Goal: Task Accomplishment & Management: Manage account settings

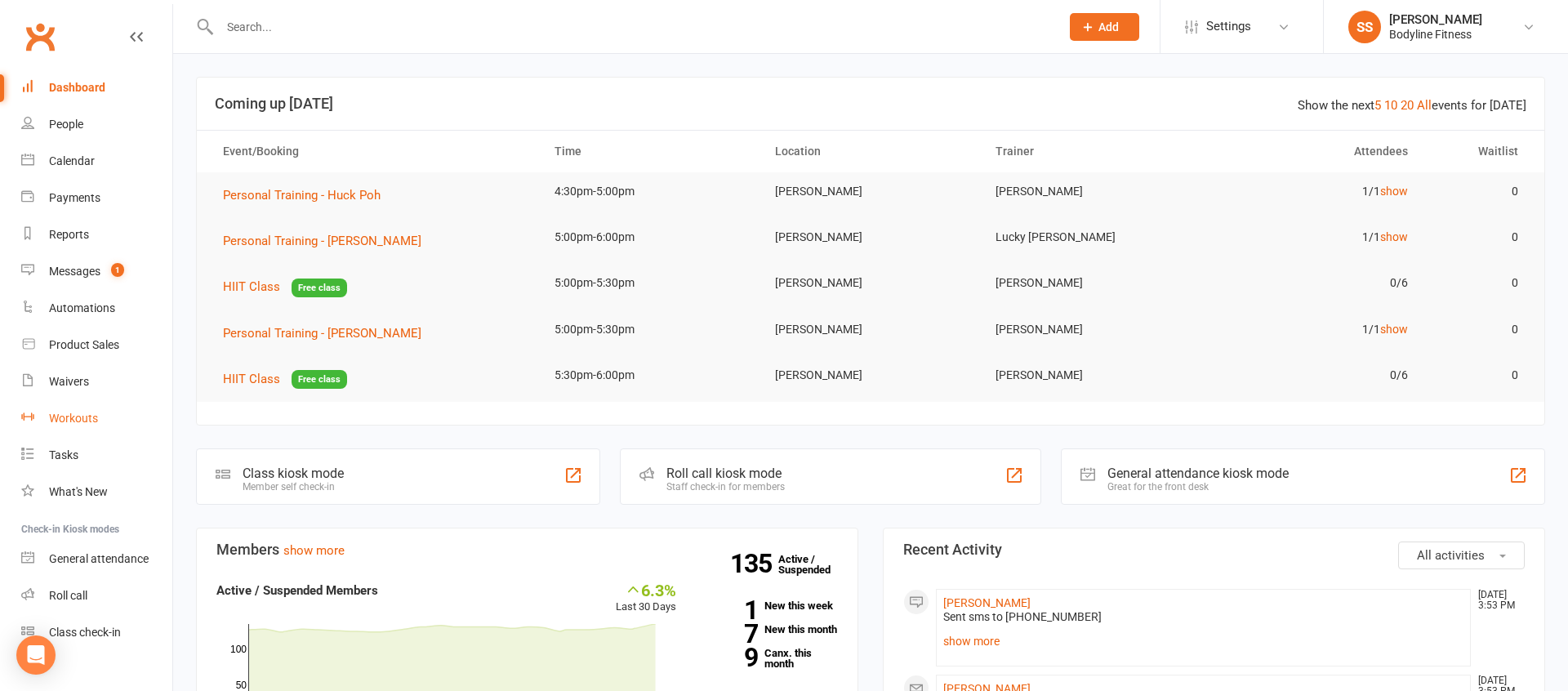
click at [89, 411] on div "Workouts" at bounding box center [72, 418] width 49 height 13
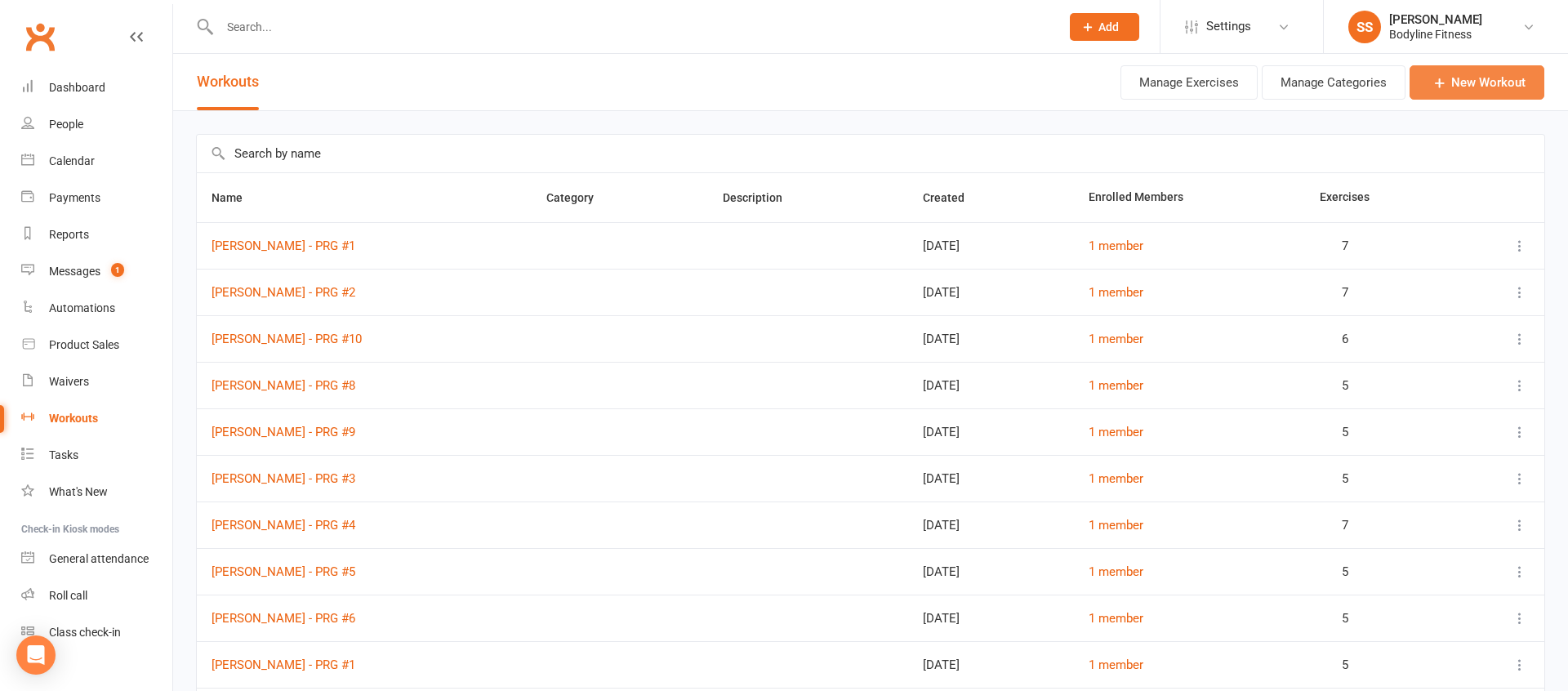
click at [1510, 83] on link "New Workout" at bounding box center [1478, 83] width 135 height 34
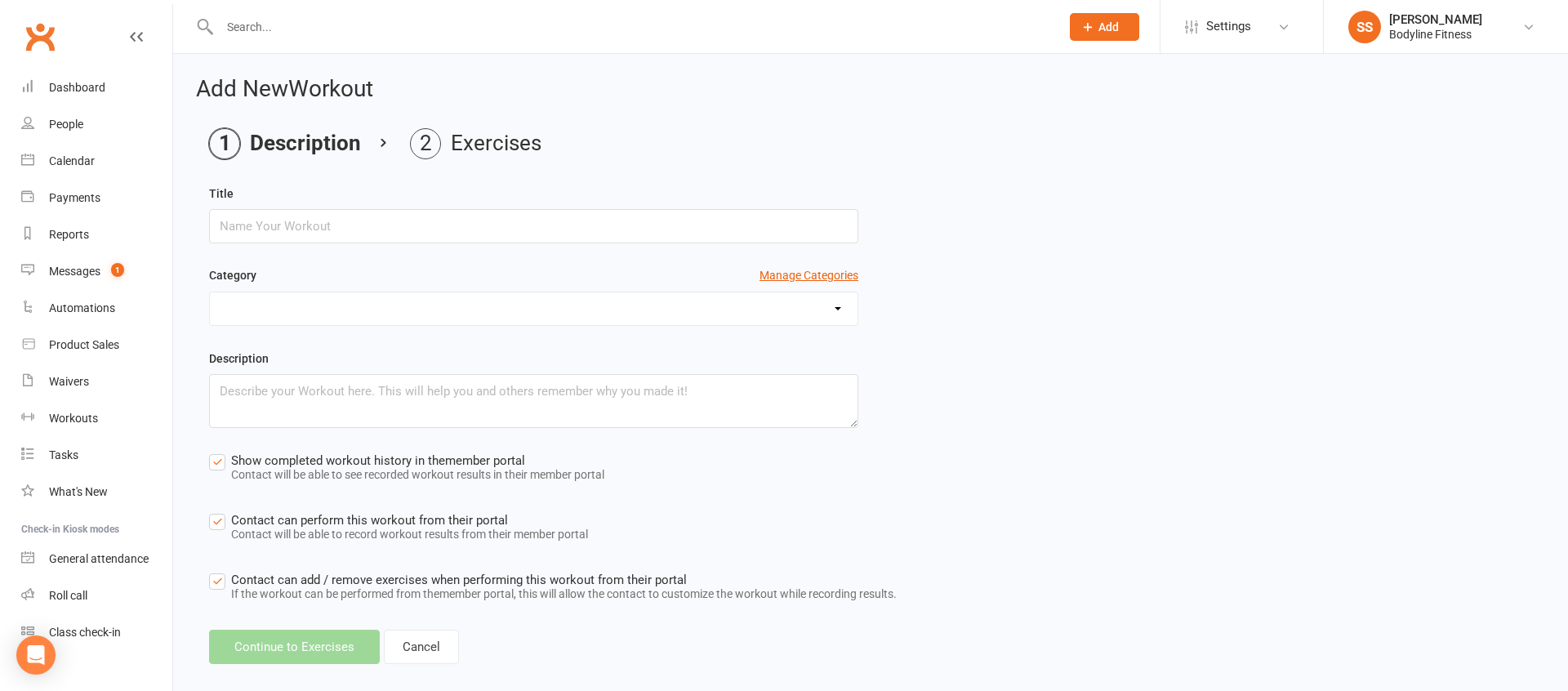
click at [589, 217] on input "text" at bounding box center [534, 227] width 649 height 34
type input "[PERSON_NAME] - PRG #1"
click at [308, 651] on button "Continue to Exercises" at bounding box center [294, 647] width 170 height 34
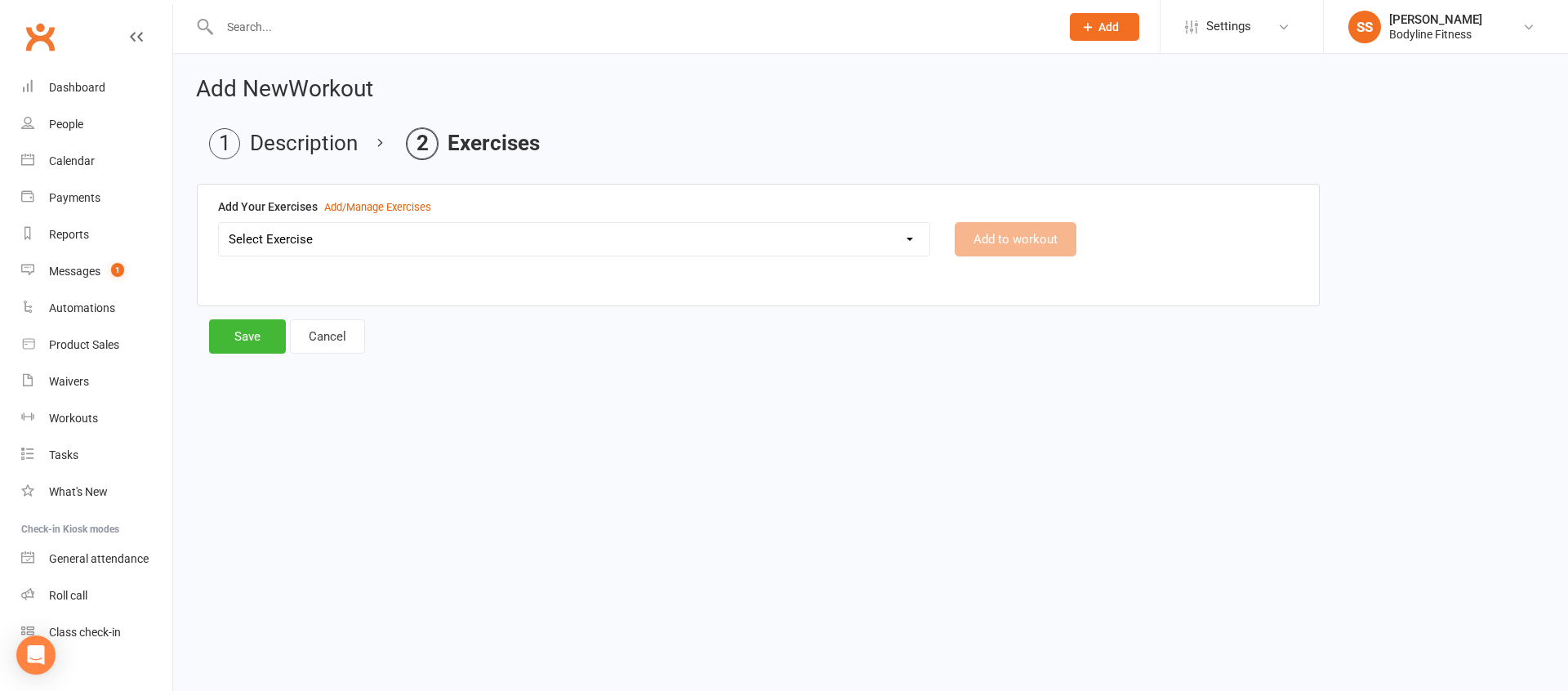
click at [488, 246] on select "Select Exercise 100's 120 Degree Knee Flexed Glute Bridges 1/2 Cuban Press 1/2 …" at bounding box center [574, 239] width 710 height 32
select select "2019"
click at [219, 223] on select "Select Exercise 100's 120 Degree Knee Flexed Glute Bridges 1/2 Cuban Press 1/2 …" at bounding box center [574, 239] width 710 height 32
drag, startPoint x: 1039, startPoint y: 253, endPoint x: 1030, endPoint y: 252, distance: 9.1
click at [1030, 252] on button "Add to workout" at bounding box center [1016, 239] width 122 height 34
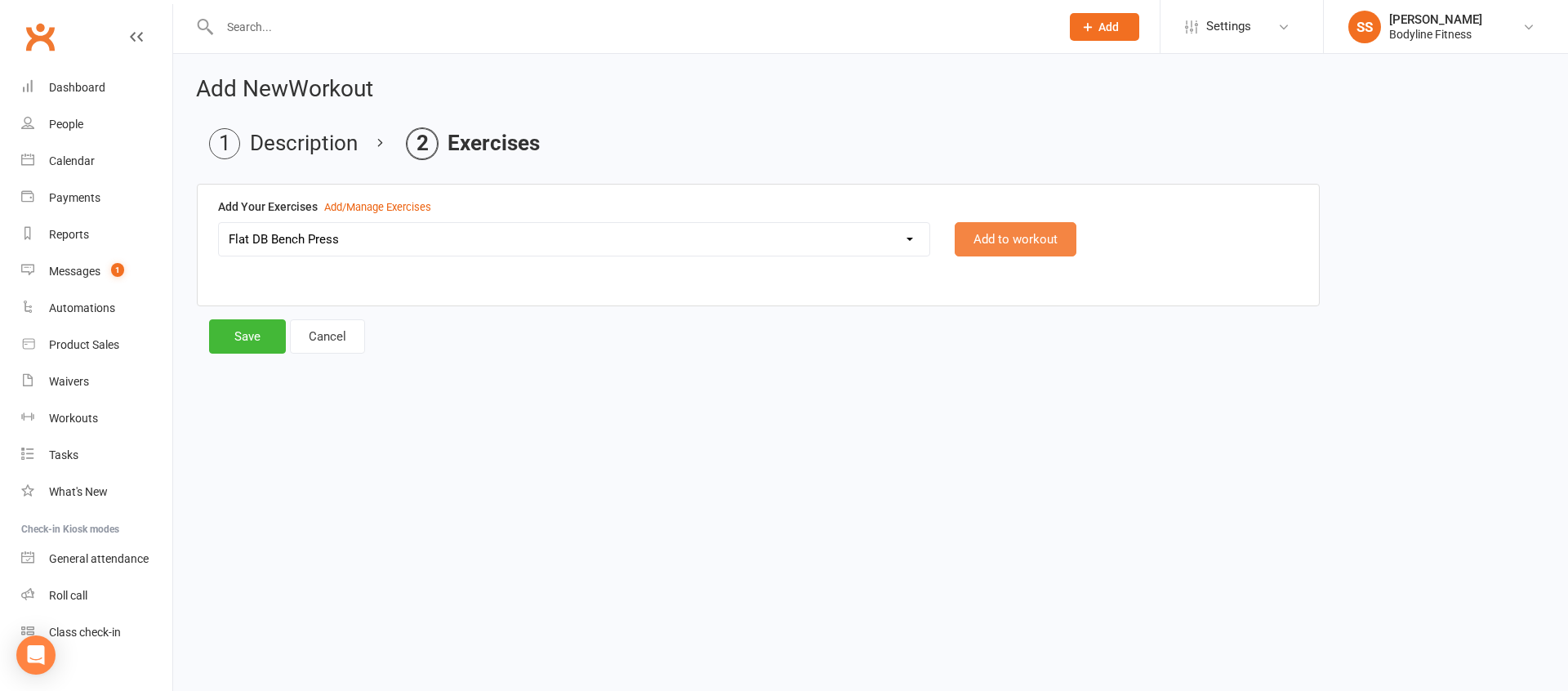
select select
select select "Kilograms"
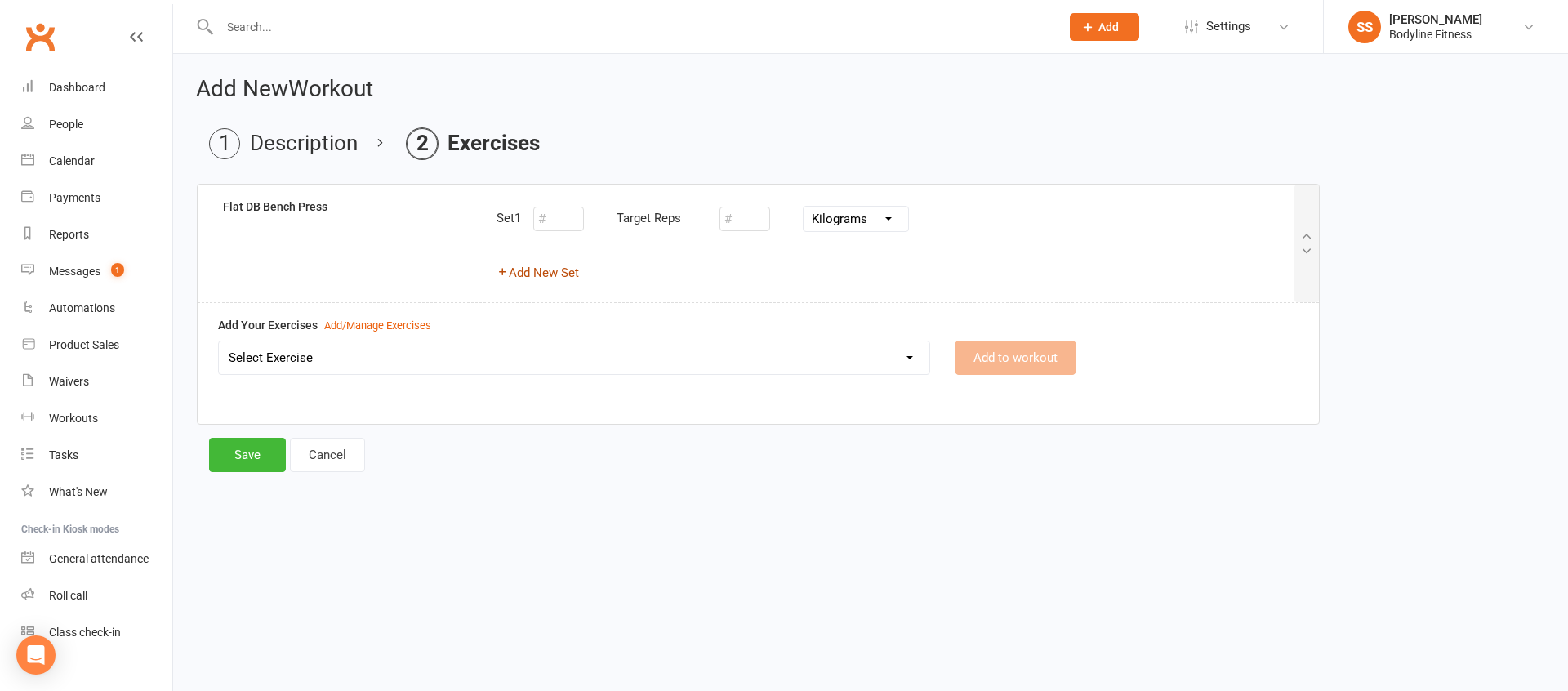
click at [574, 272] on button "Add New Set" at bounding box center [538, 272] width 83 height 20
select select "Kilograms"
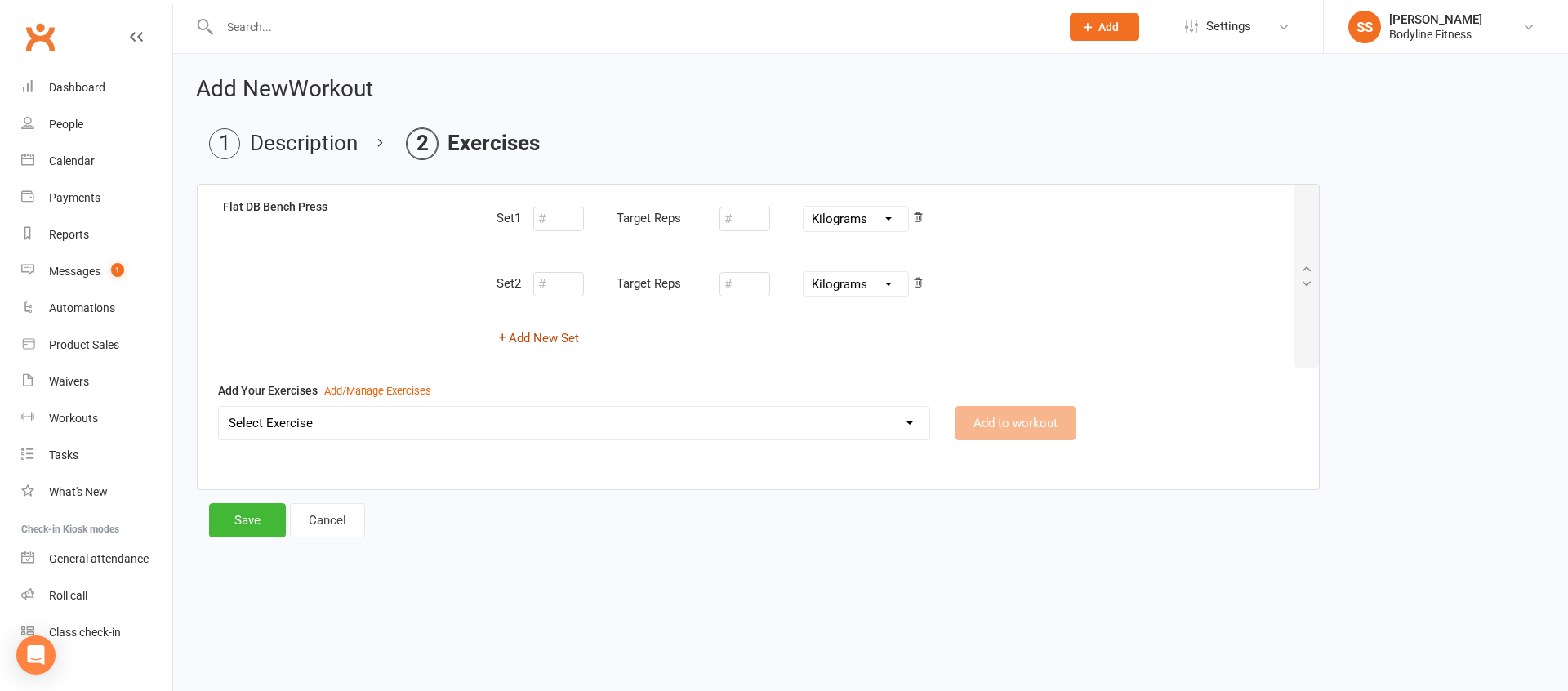
click at [567, 336] on button "Add New Set" at bounding box center [538, 338] width 83 height 20
select select "Kilograms"
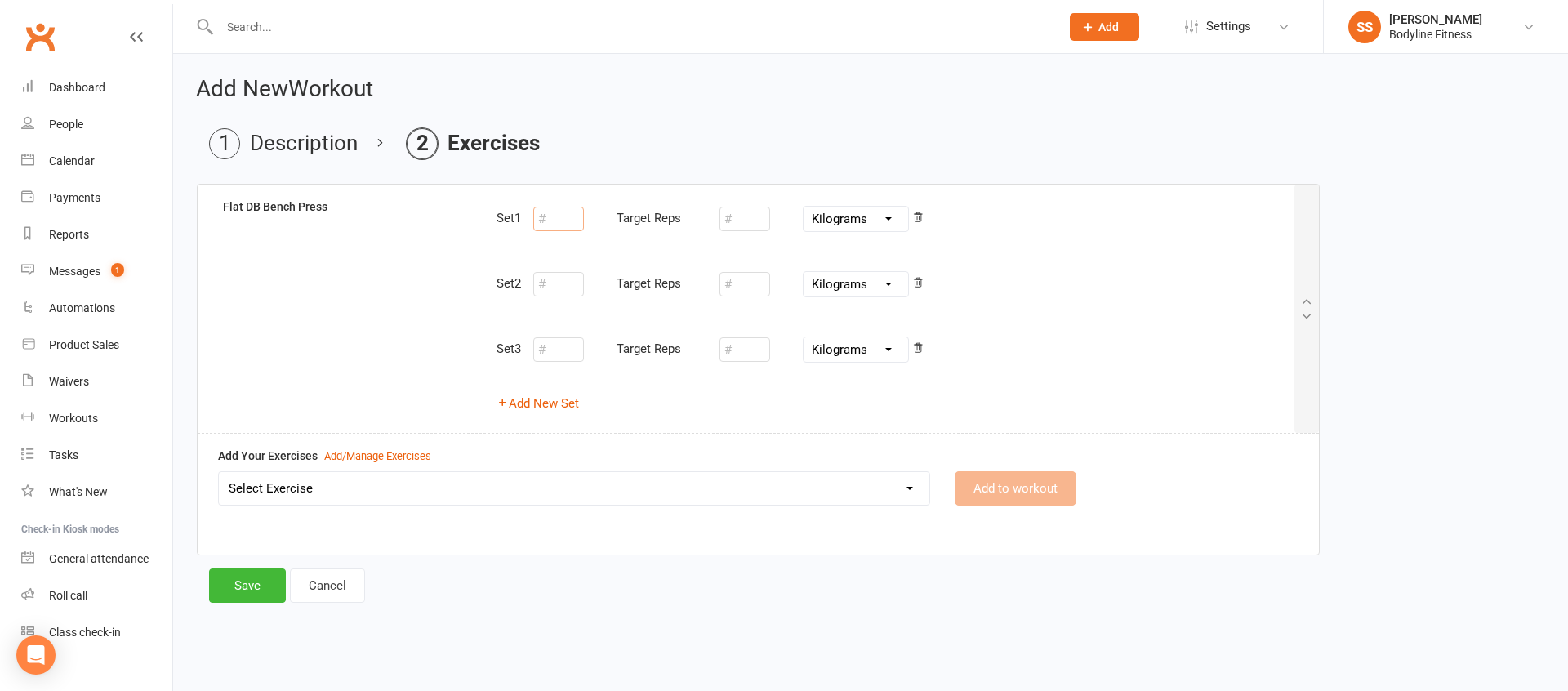
click at [566, 225] on input "number" at bounding box center [558, 219] width 50 height 25
type input "10"
click at [733, 216] on input "number" at bounding box center [744, 219] width 50 height 25
type input "9"
click at [653, 475] on select "Select Exercise 100's 120 Degree Knee Flexed Glute Bridges 1/2 Cuban Press 1/2 …" at bounding box center [574, 488] width 710 height 32
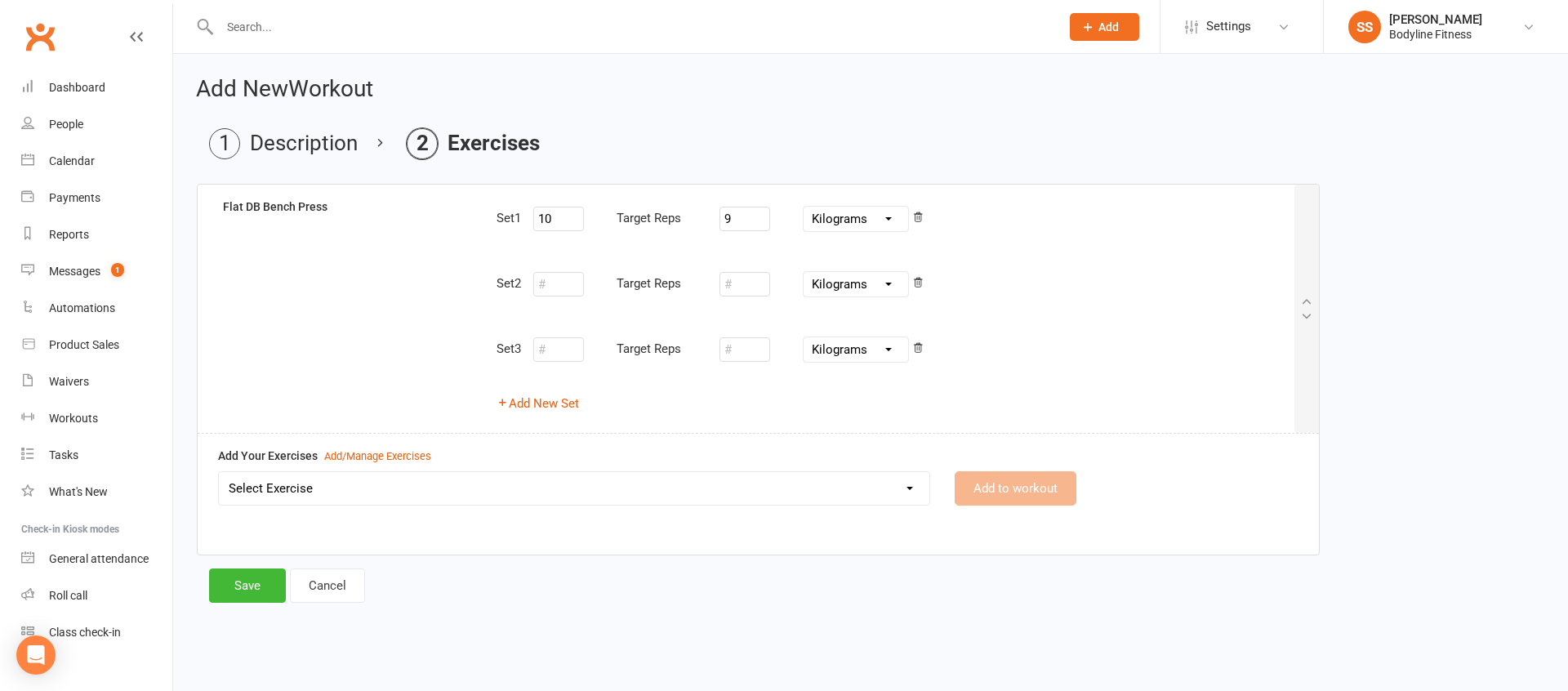
select select "8562"
click at [219, 472] on select "Select Exercise 100's 120 Degree Knee Flexed Glute Bridges 1/2 Cuban Press 1/2 …" at bounding box center [574, 488] width 710 height 32
click at [978, 479] on button "Add to workout" at bounding box center [1016, 488] width 122 height 34
select select
select select "Kilograms"
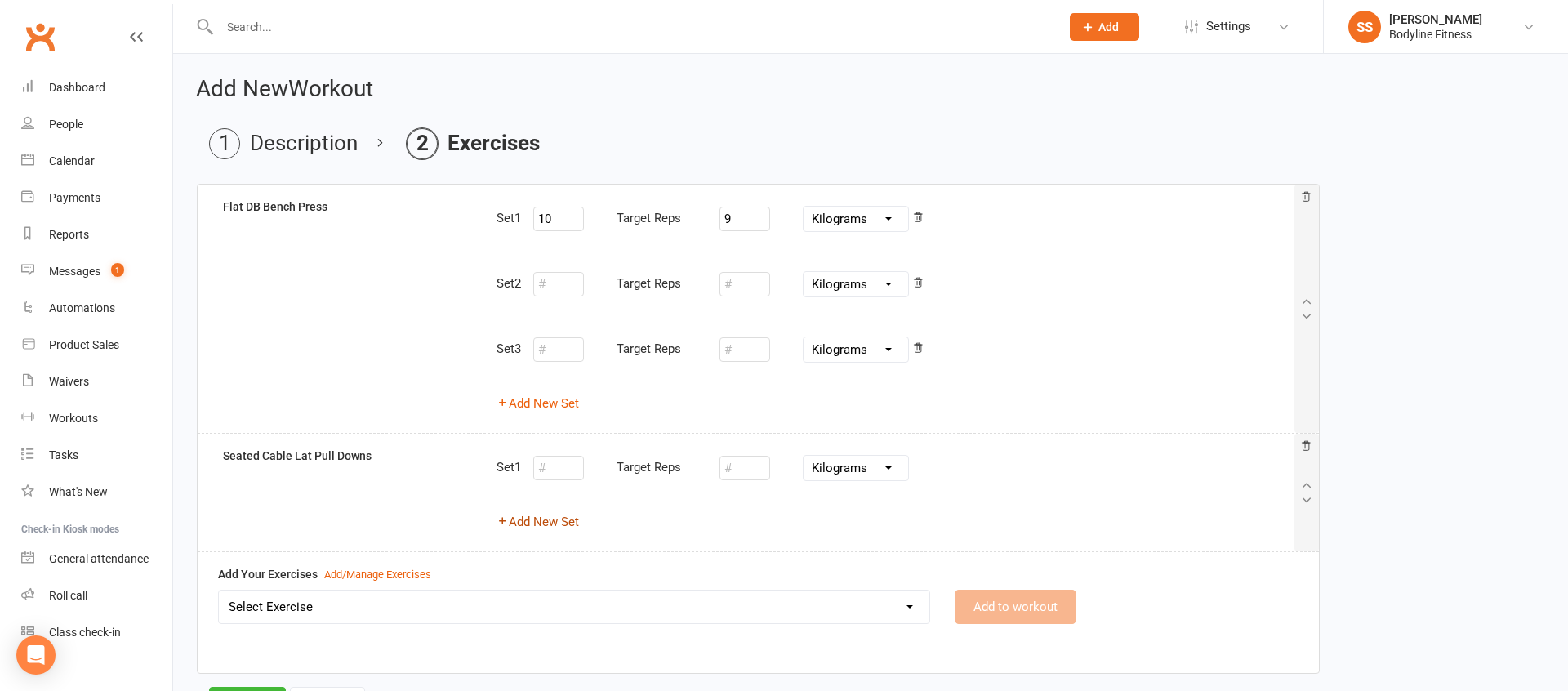
click at [572, 523] on button "Add New Set" at bounding box center [538, 522] width 83 height 20
select select "Kilograms"
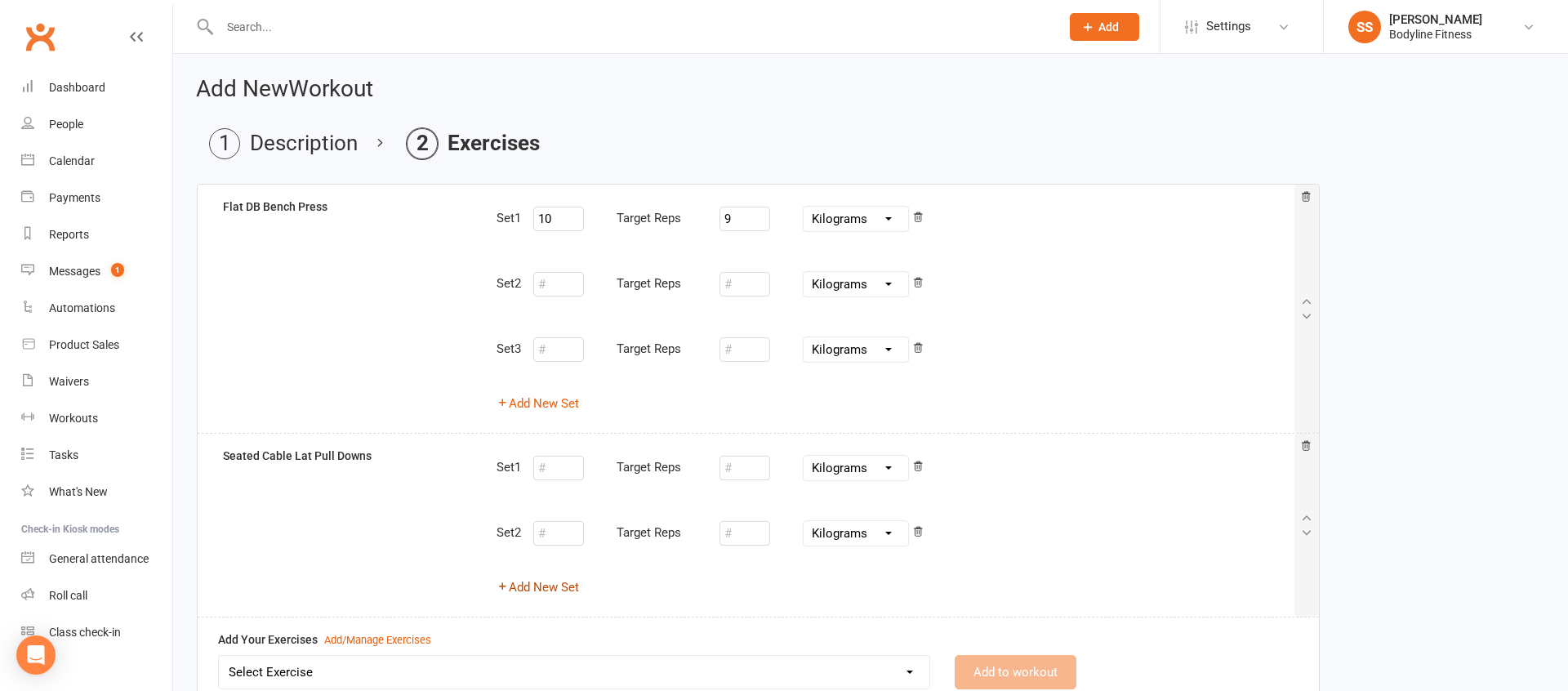
click at [558, 587] on button "Add New Set" at bounding box center [538, 587] width 83 height 20
select select "Kilograms"
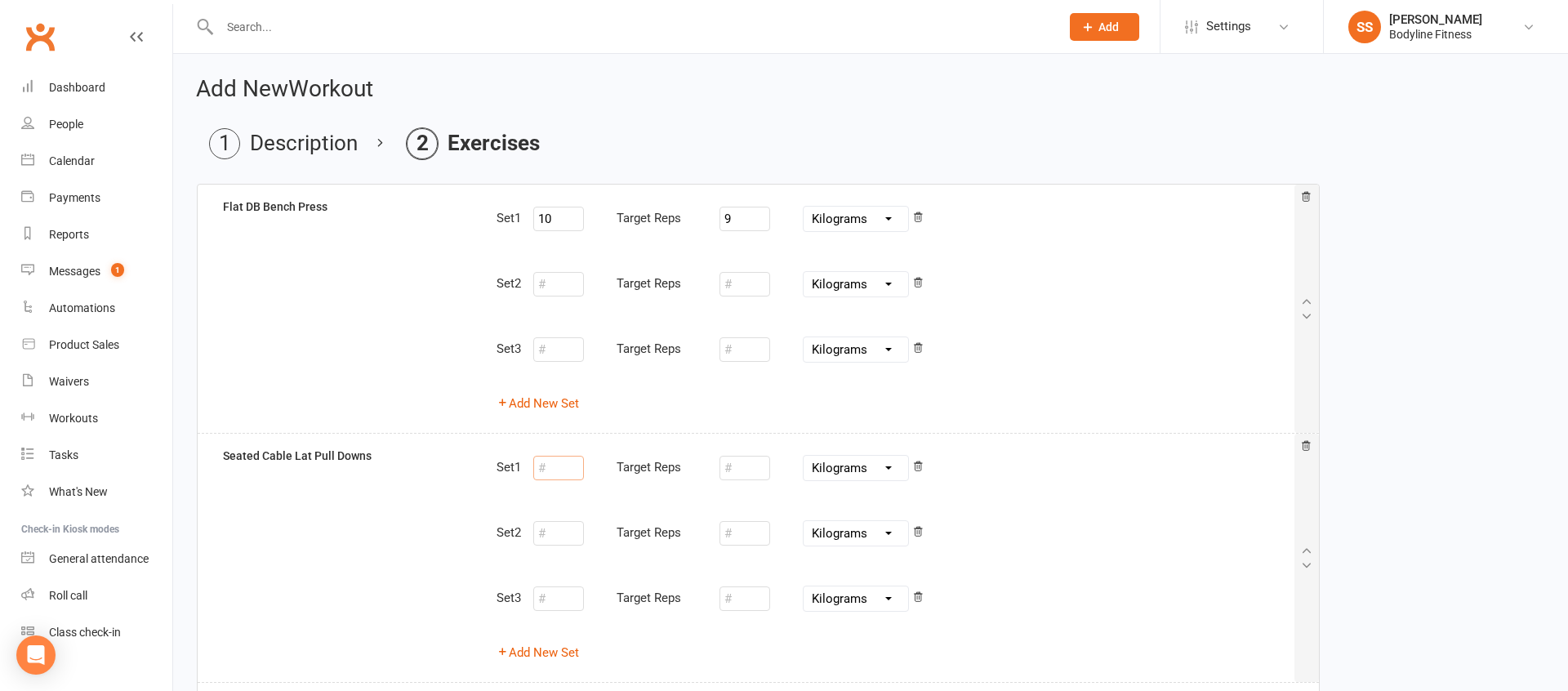
click at [566, 468] on input "number" at bounding box center [558, 468] width 50 height 25
type input "10"
click at [760, 471] on input "number" at bounding box center [744, 468] width 50 height 25
type input "30"
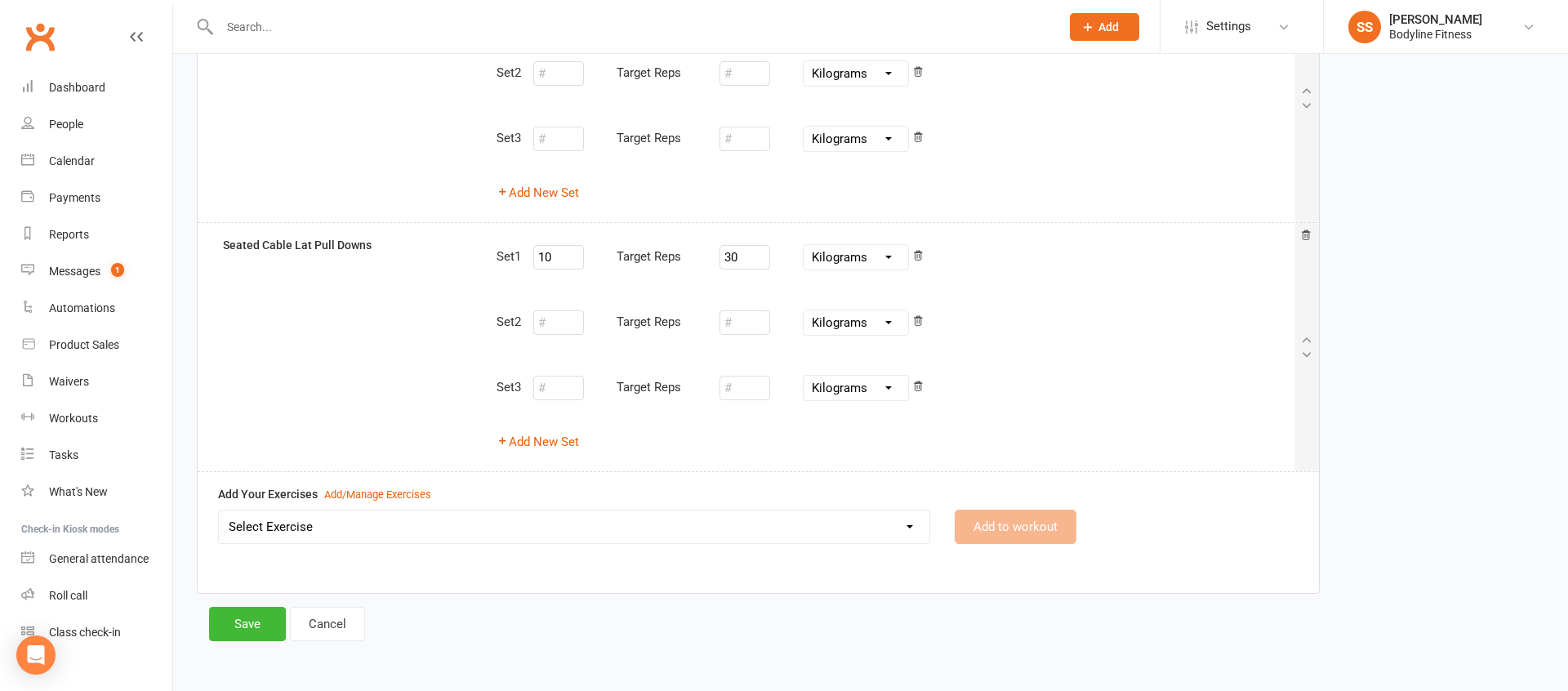
click at [603, 533] on select "Select Exercise 100's 120 Degree Knee Flexed Glute Bridges 1/2 Cuban Press 1/2 …" at bounding box center [574, 526] width 710 height 32
select select "2067"
click at [219, 510] on select "Select Exercise 100's 120 Degree Knee Flexed Glute Bridges 1/2 Cuban Press 1/2 …" at bounding box center [574, 526] width 710 height 32
drag, startPoint x: 1015, startPoint y: 537, endPoint x: 1007, endPoint y: 538, distance: 8.1
click at [1007, 538] on button "Add to workout" at bounding box center [1016, 526] width 122 height 34
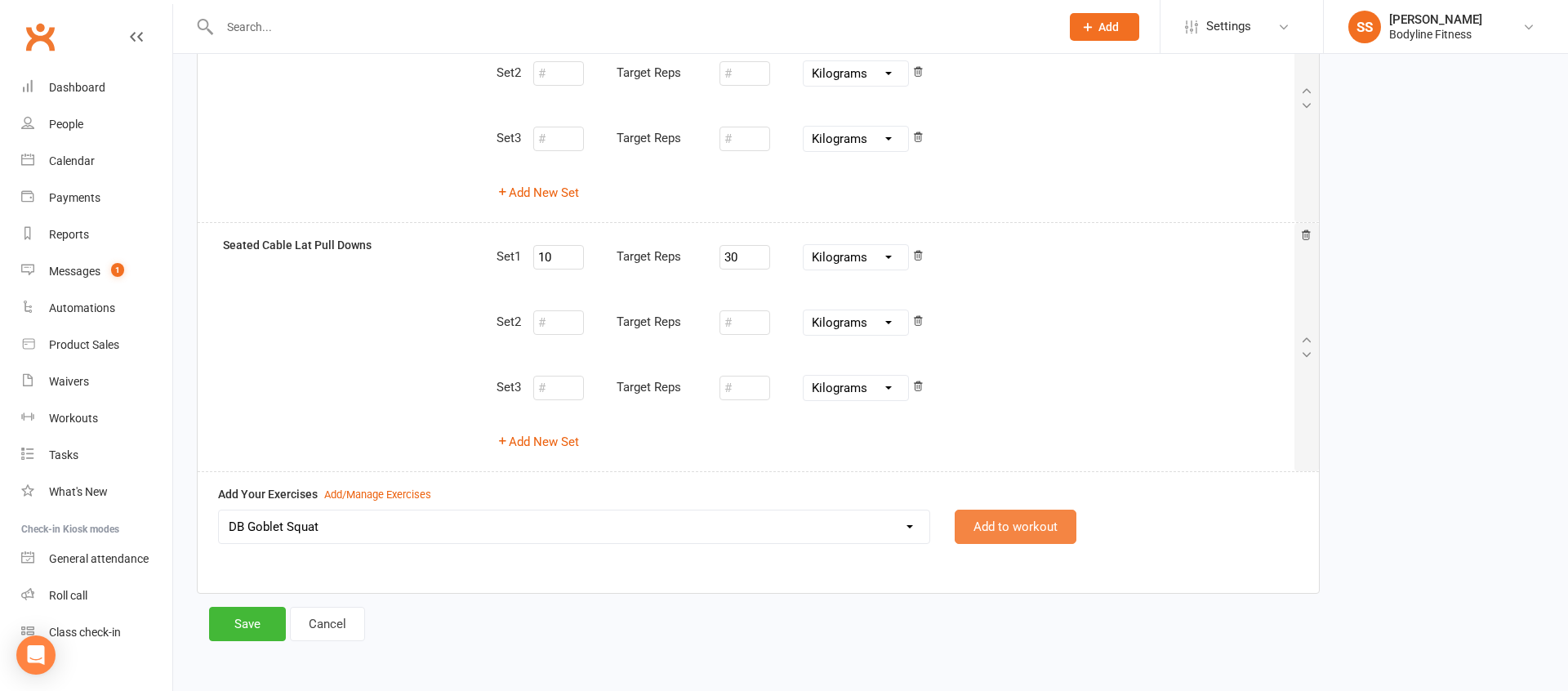
select select
select select "Kilograms"
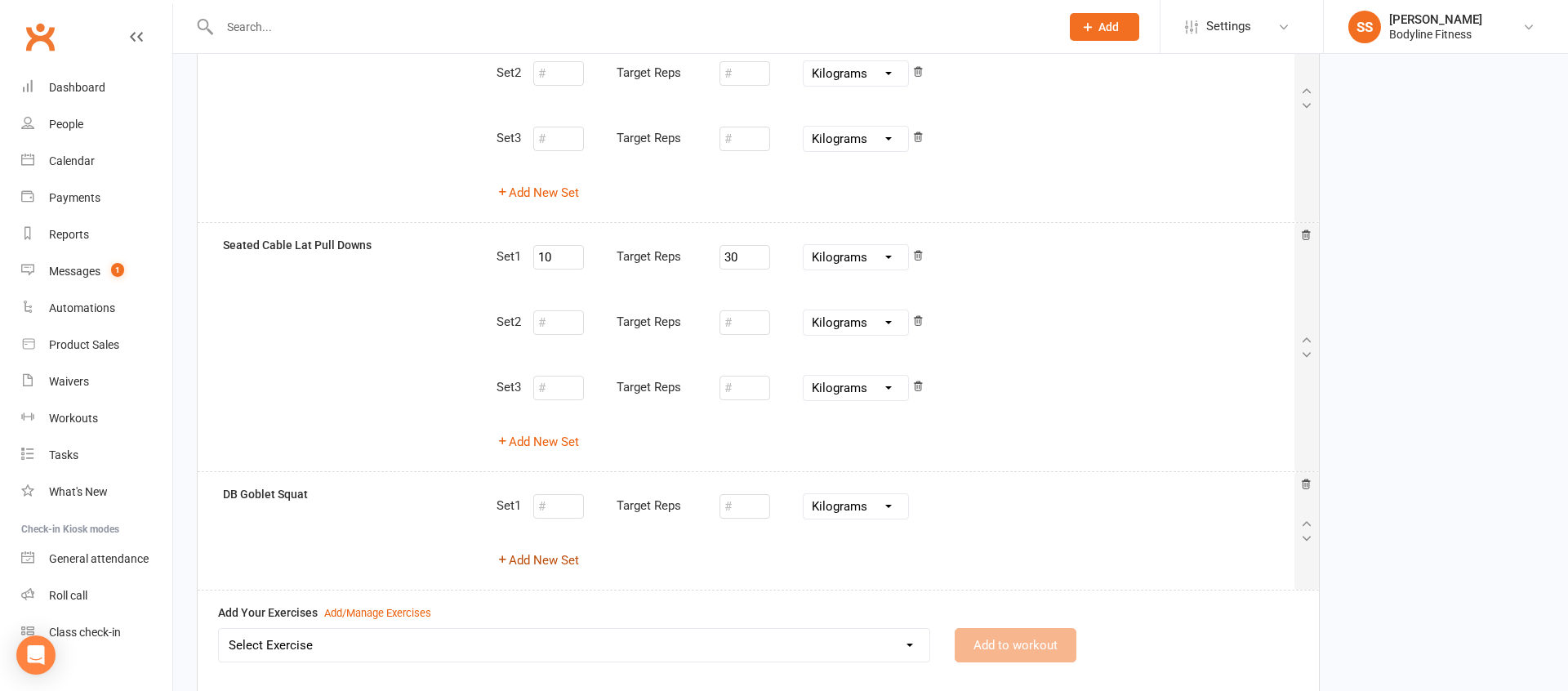
drag, startPoint x: 549, startPoint y: 567, endPoint x: 545, endPoint y: 619, distance: 52.2
click at [549, 571] on div "Set 1 Target Reps Pounds Grams Kilograms Add New Set" at bounding box center [895, 531] width 822 height 91
click at [539, 563] on button "Add New Set" at bounding box center [538, 560] width 83 height 20
select select "Kilograms"
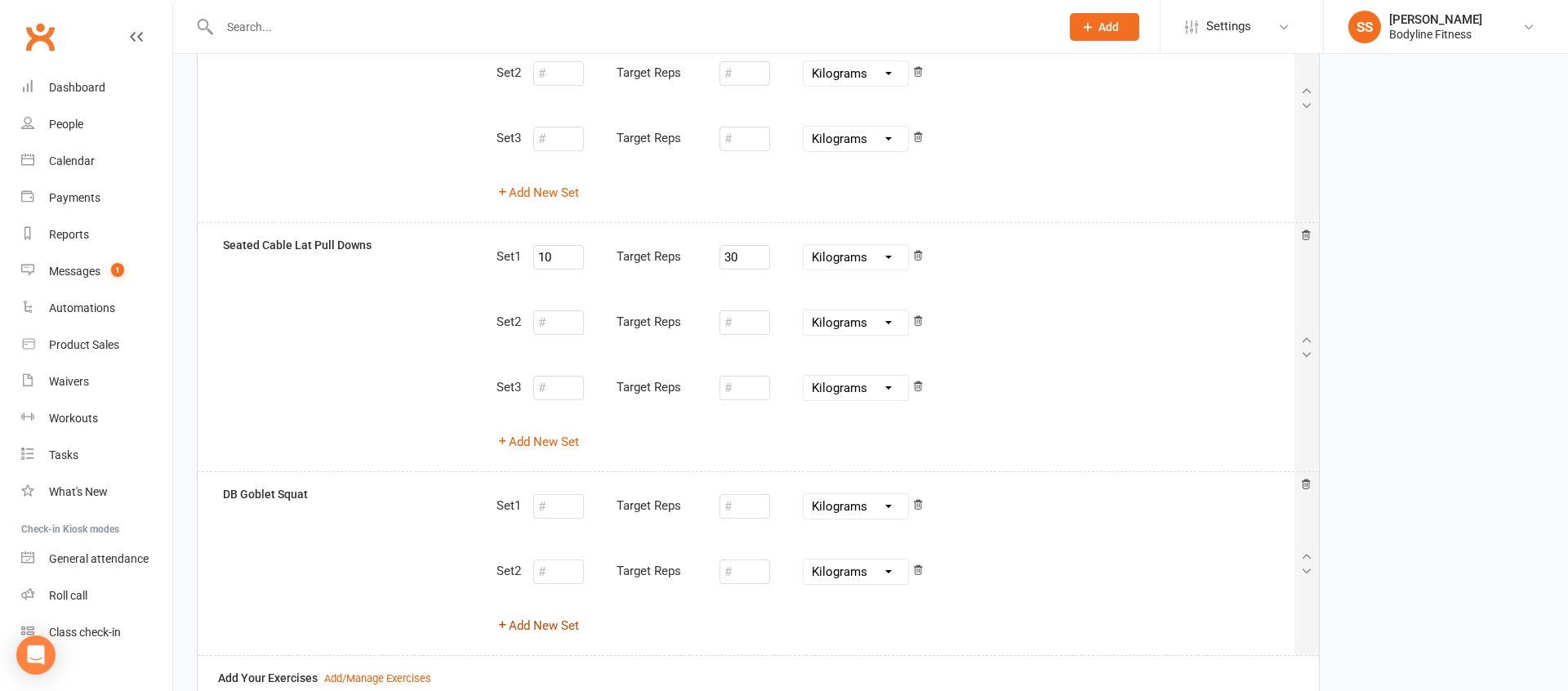
click at [542, 626] on button "Add New Set" at bounding box center [538, 625] width 83 height 20
select select "Kilograms"
click at [546, 509] on input "number" at bounding box center [558, 505] width 50 height 25
type input "10"
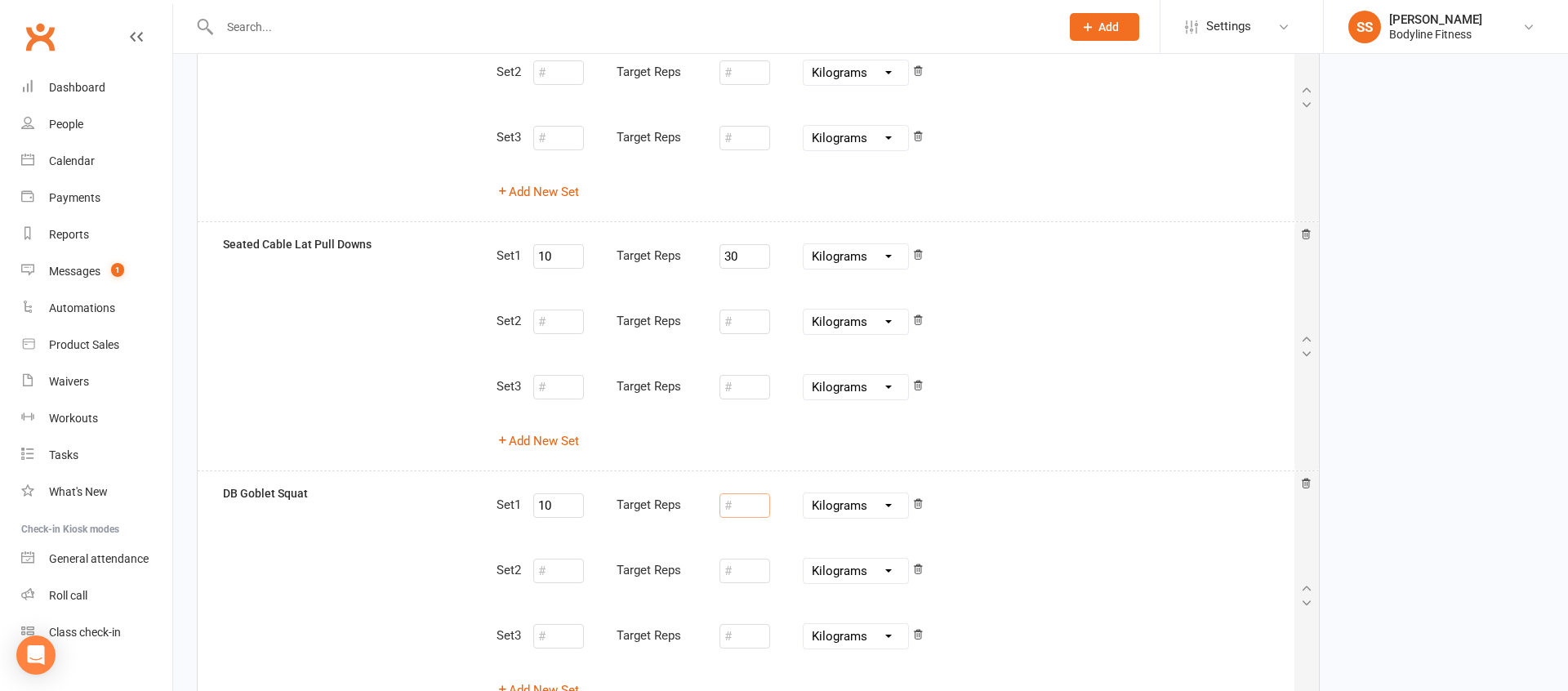
click at [746, 504] on input "number" at bounding box center [744, 505] width 50 height 25
type input "12.5"
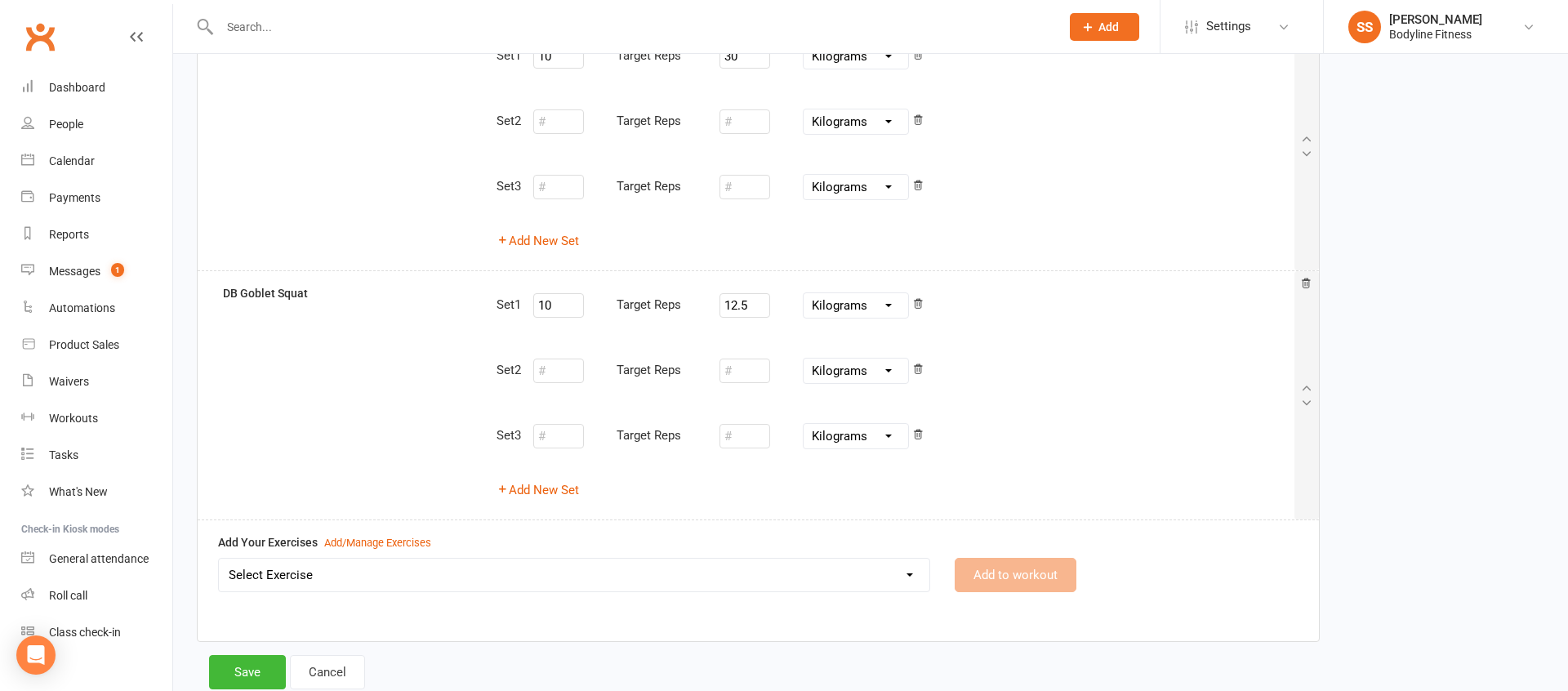
click at [646, 579] on select "Select Exercise 100's 120 Degree Knee Flexed Glute Bridges 1/2 Cuban Press 1/2 …" at bounding box center [574, 575] width 710 height 32
select select "1800"
click at [219, 559] on select "Select Exercise 100's 120 Degree Knee Flexed Glute Bridges 1/2 Cuban Press 1/2 …" at bounding box center [574, 575] width 710 height 32
click at [1025, 578] on button "Add to workout" at bounding box center [1016, 575] width 122 height 34
select select
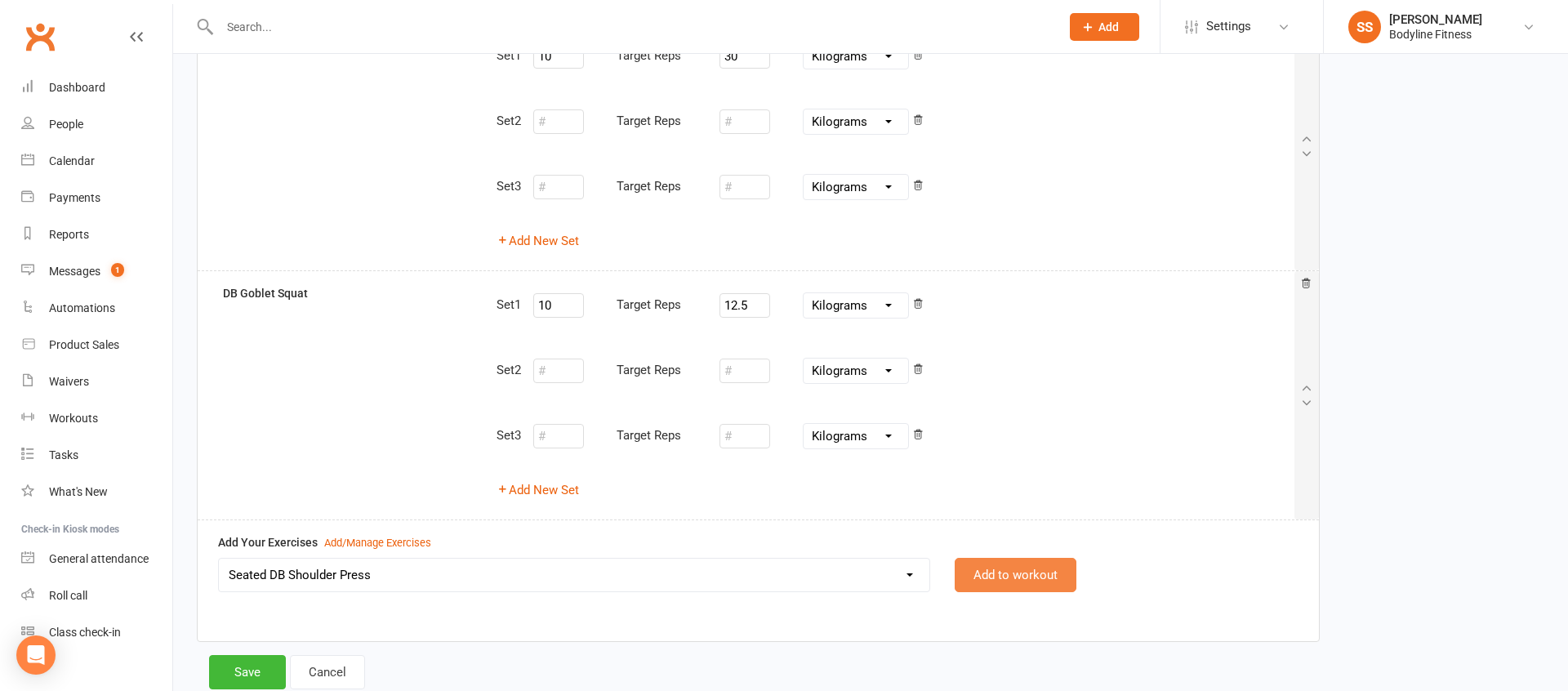
select select "Kilograms"
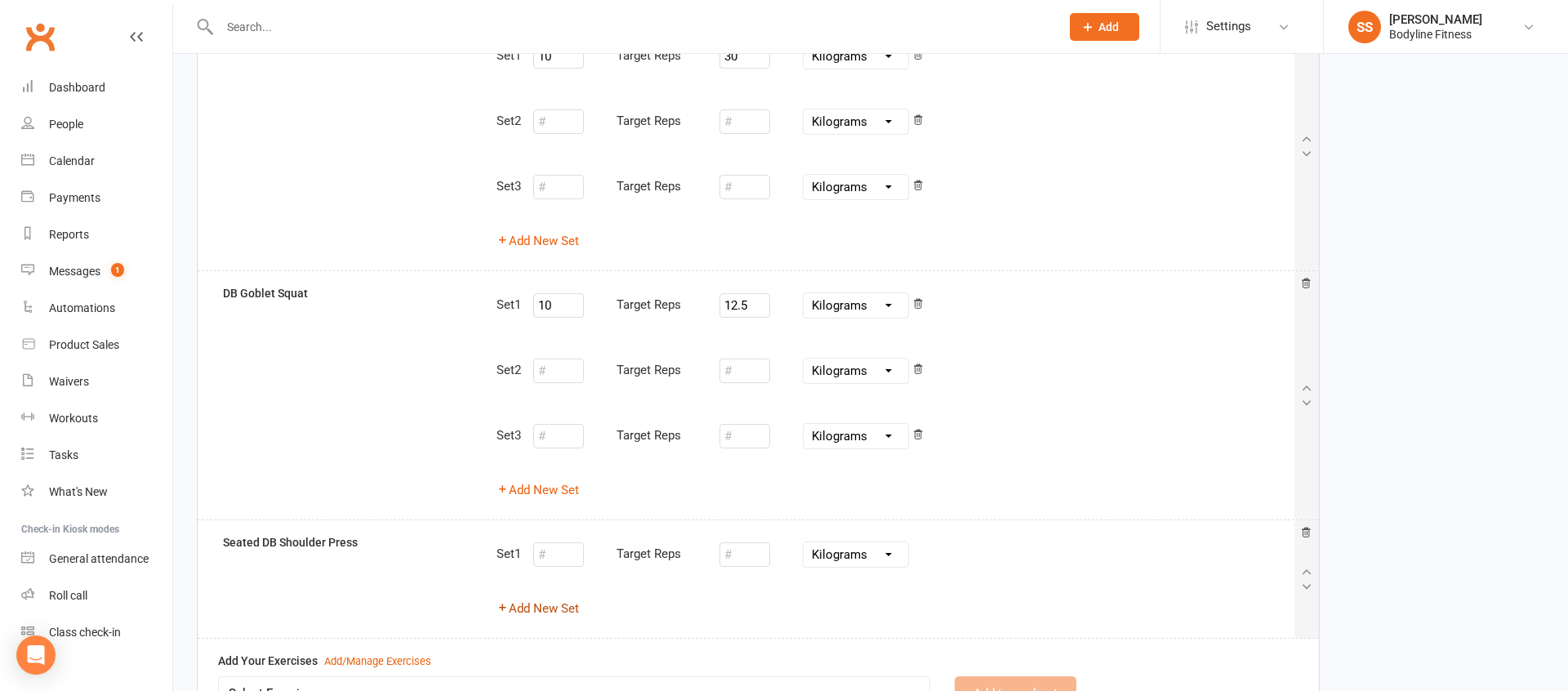
click at [561, 610] on button "Add New Set" at bounding box center [538, 608] width 83 height 20
select select "Kilograms"
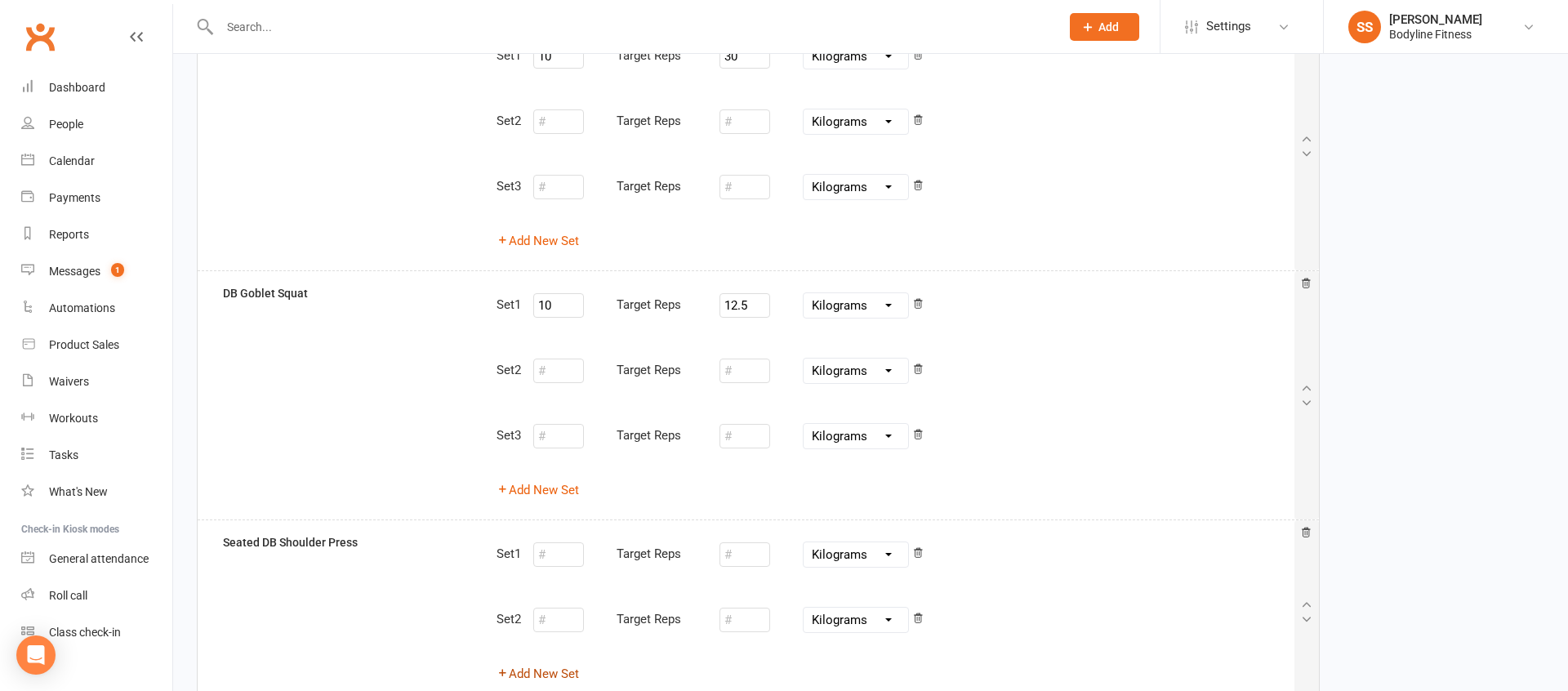
click at [551, 669] on button "Add New Set" at bounding box center [538, 674] width 83 height 20
select select "Kilograms"
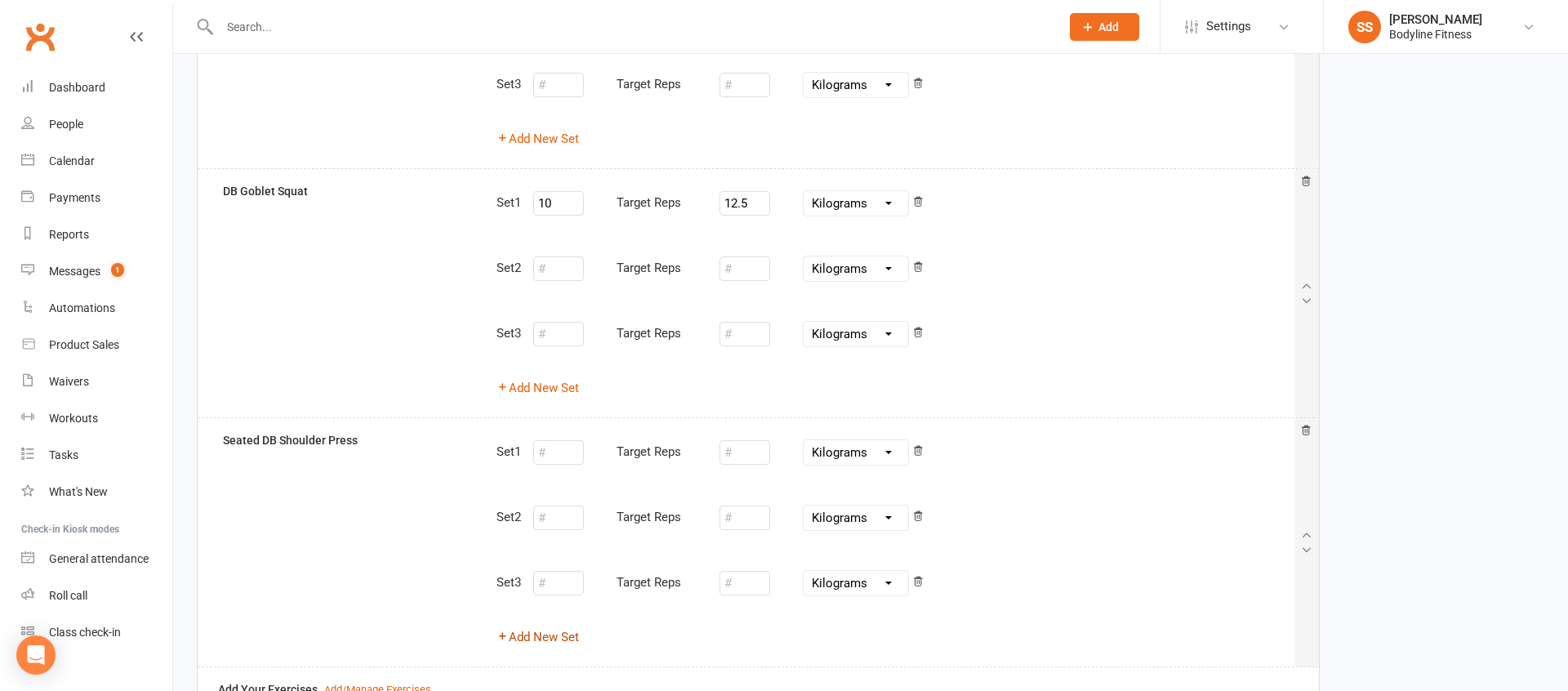
scroll to position [709, 0]
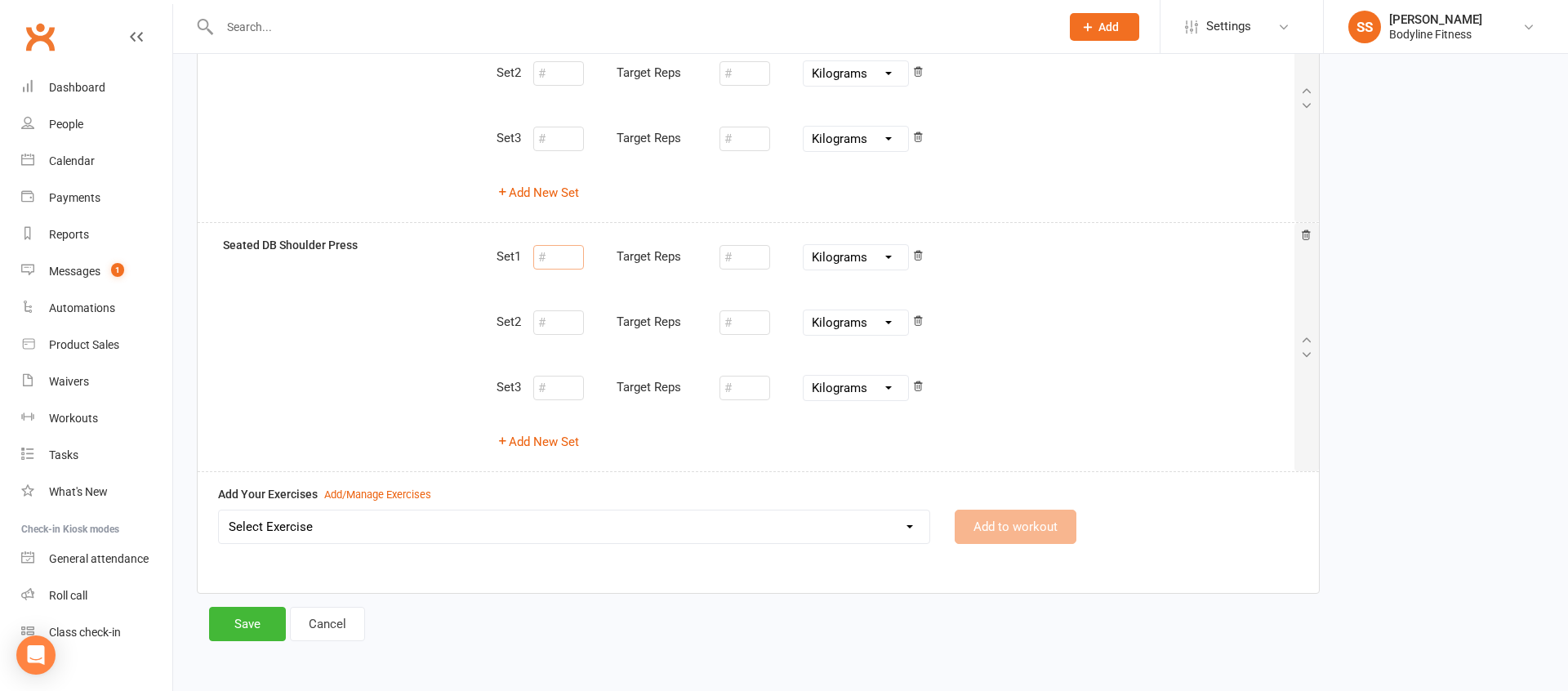
click at [584, 263] on input "number" at bounding box center [558, 257] width 50 height 25
type input "10"
click at [397, 530] on select "Select Exercise 100's 120 Degree Knee Flexed Glute Bridges 1/2 Cuban Press 1/2 …" at bounding box center [574, 526] width 710 height 32
select select "3793"
click at [219, 510] on select "Select Exercise 100's 120 Degree Knee Flexed Glute Bridges 1/2 Cuban Press 1/2 …" at bounding box center [574, 526] width 710 height 32
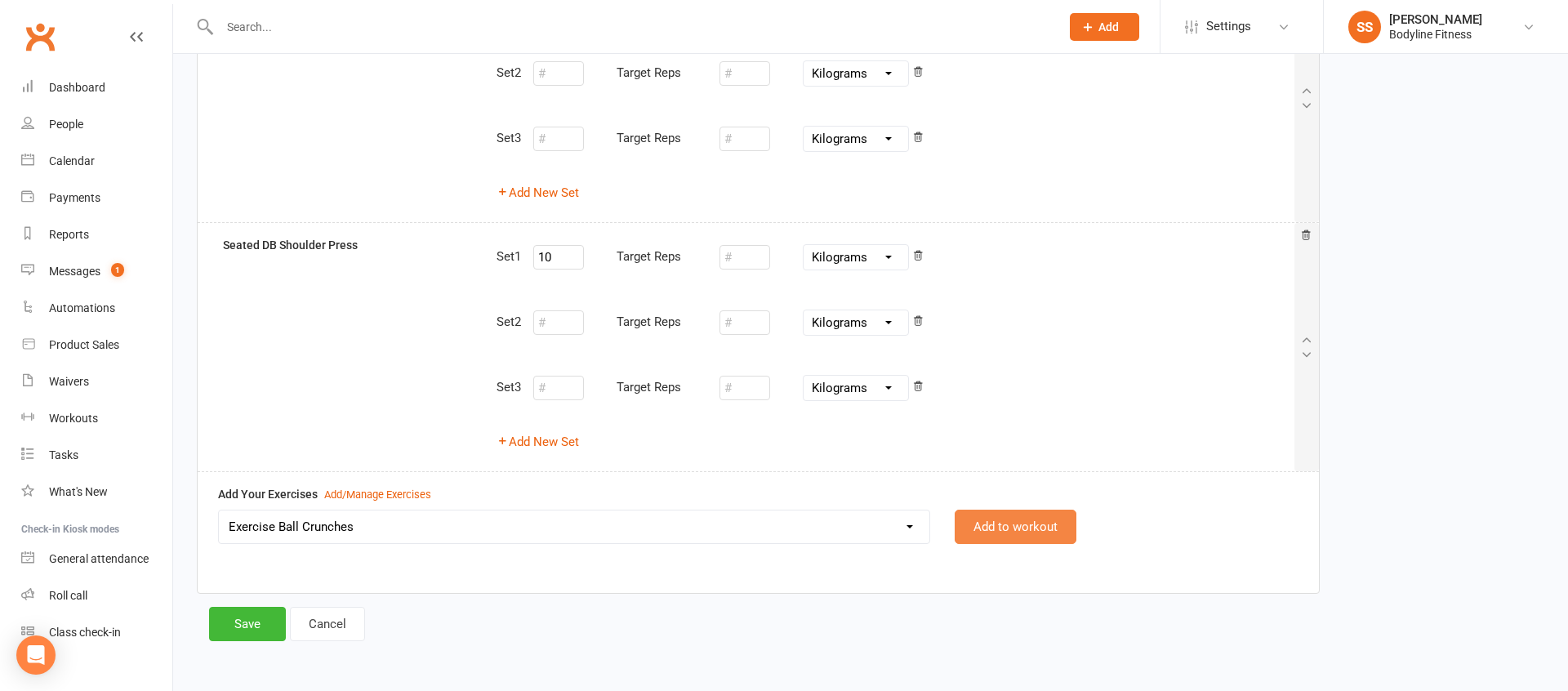
click at [1017, 521] on button "Add to workout" at bounding box center [1016, 526] width 122 height 34
select select
select select "Kilograms"
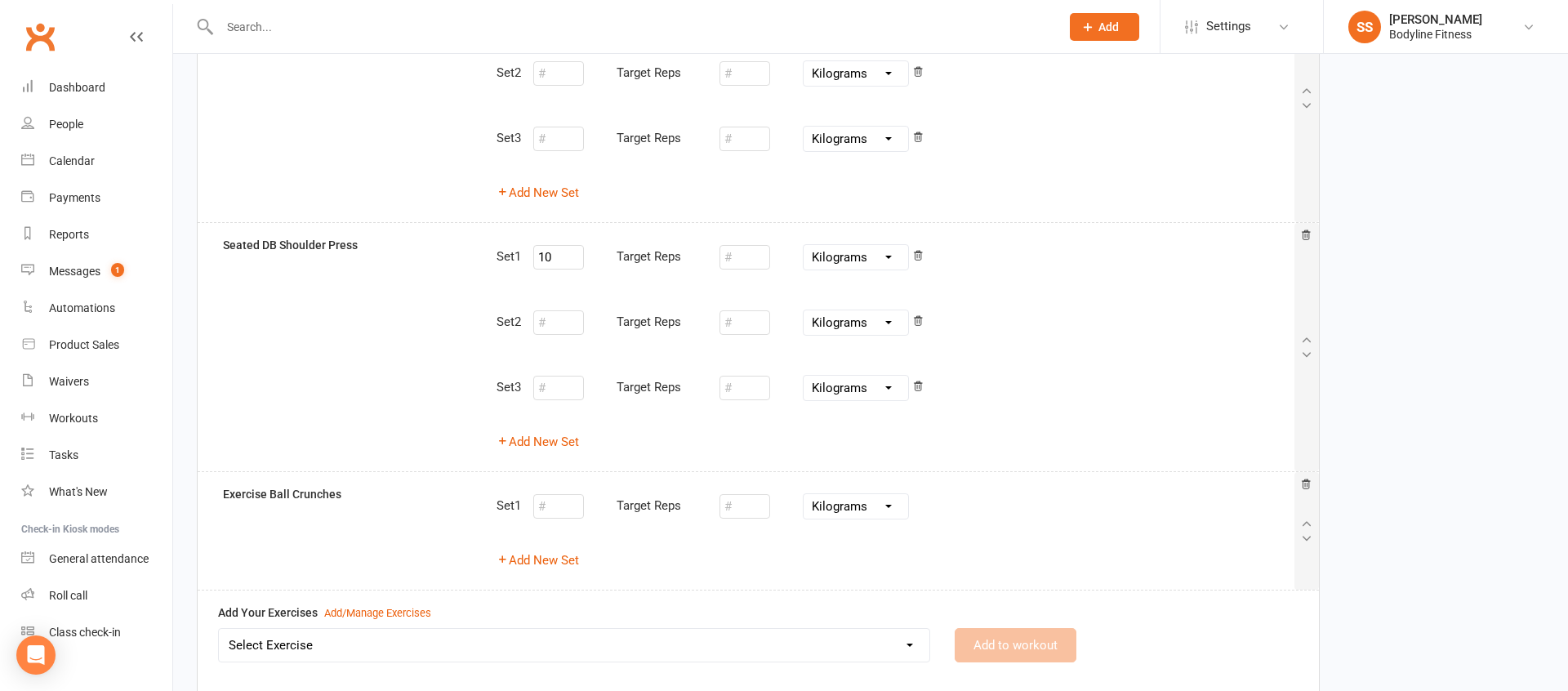
scroll to position [800, 0]
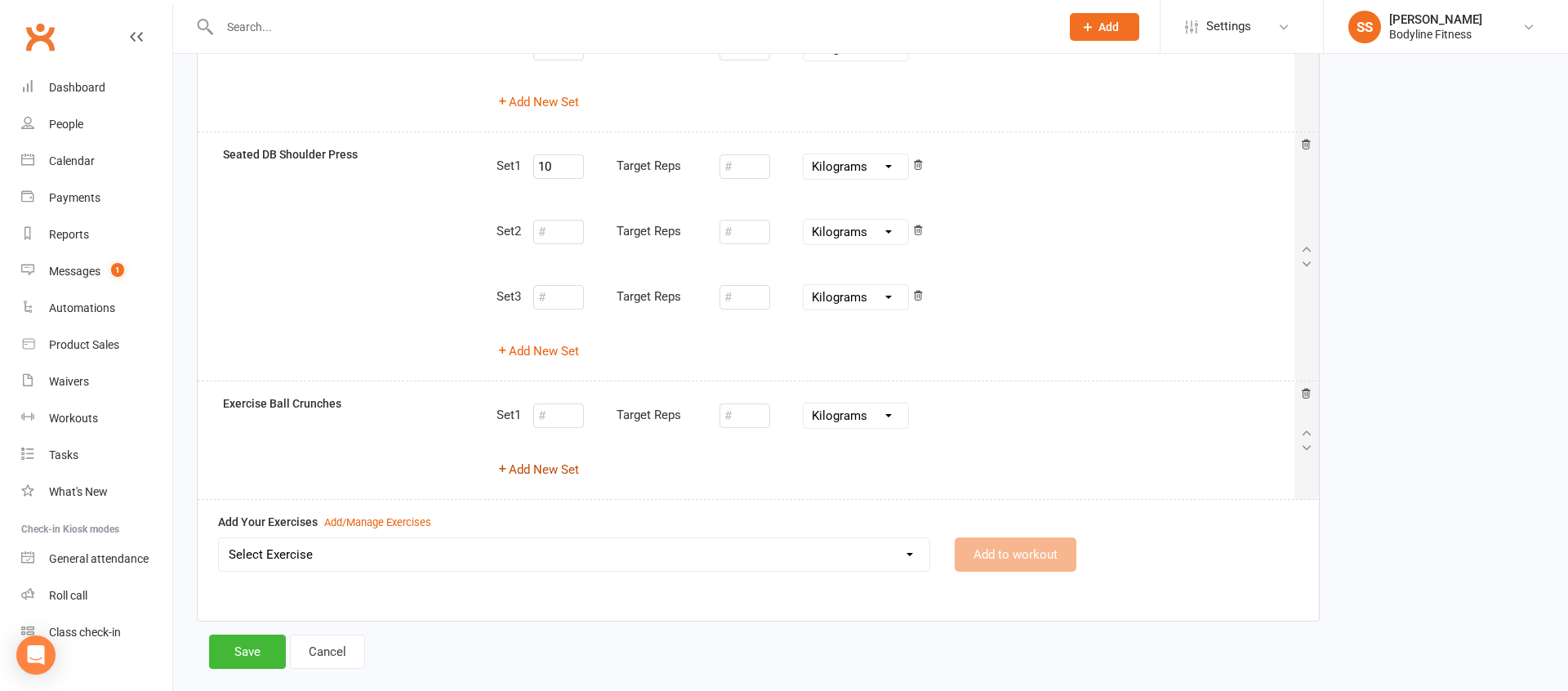
click at [567, 470] on button "Add New Set" at bounding box center [538, 469] width 83 height 20
select select "Kilograms"
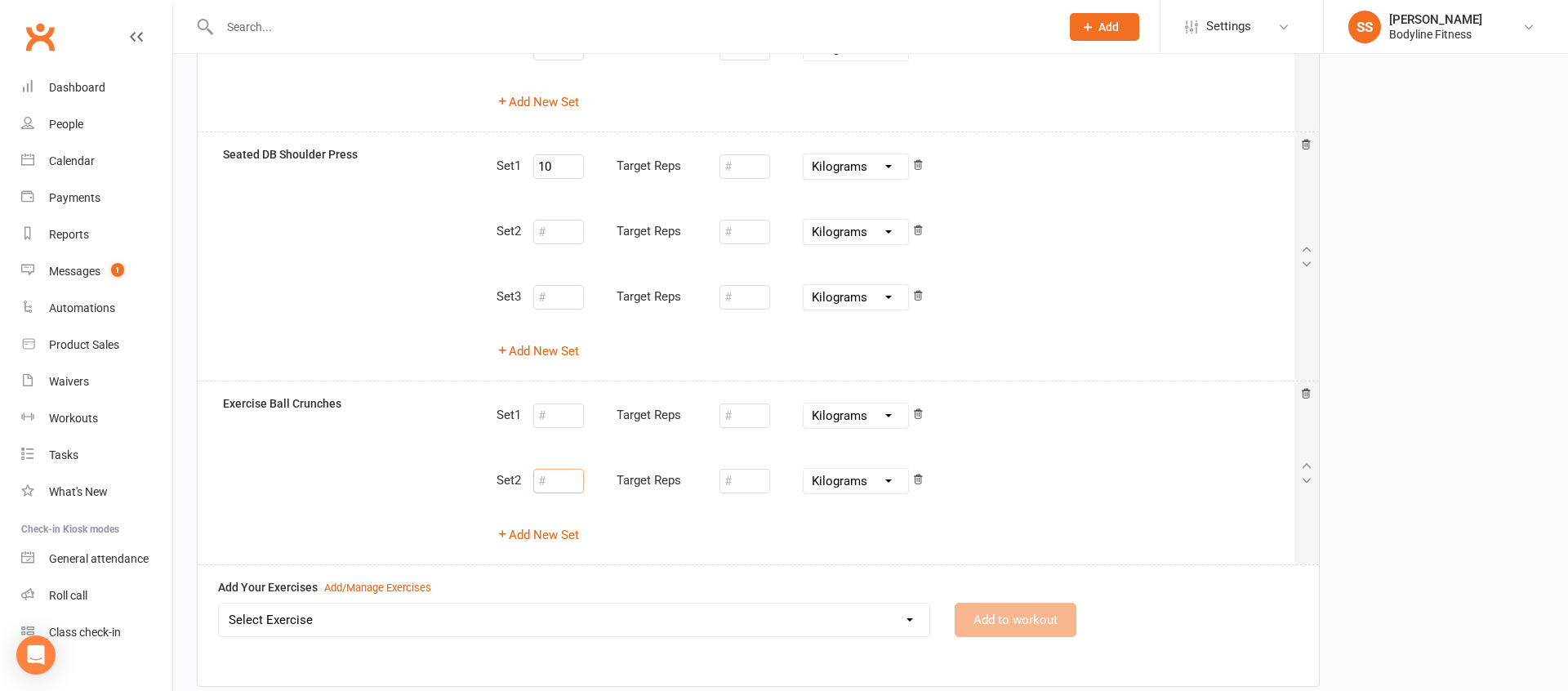
click at [561, 468] on input "number" at bounding box center [558, 481] width 50 height 25
drag, startPoint x: 510, startPoint y: 536, endPoint x: 538, endPoint y: 502, distance: 44.0
click at [515, 529] on button "Add New Set" at bounding box center [538, 535] width 83 height 20
select select "Kilograms"
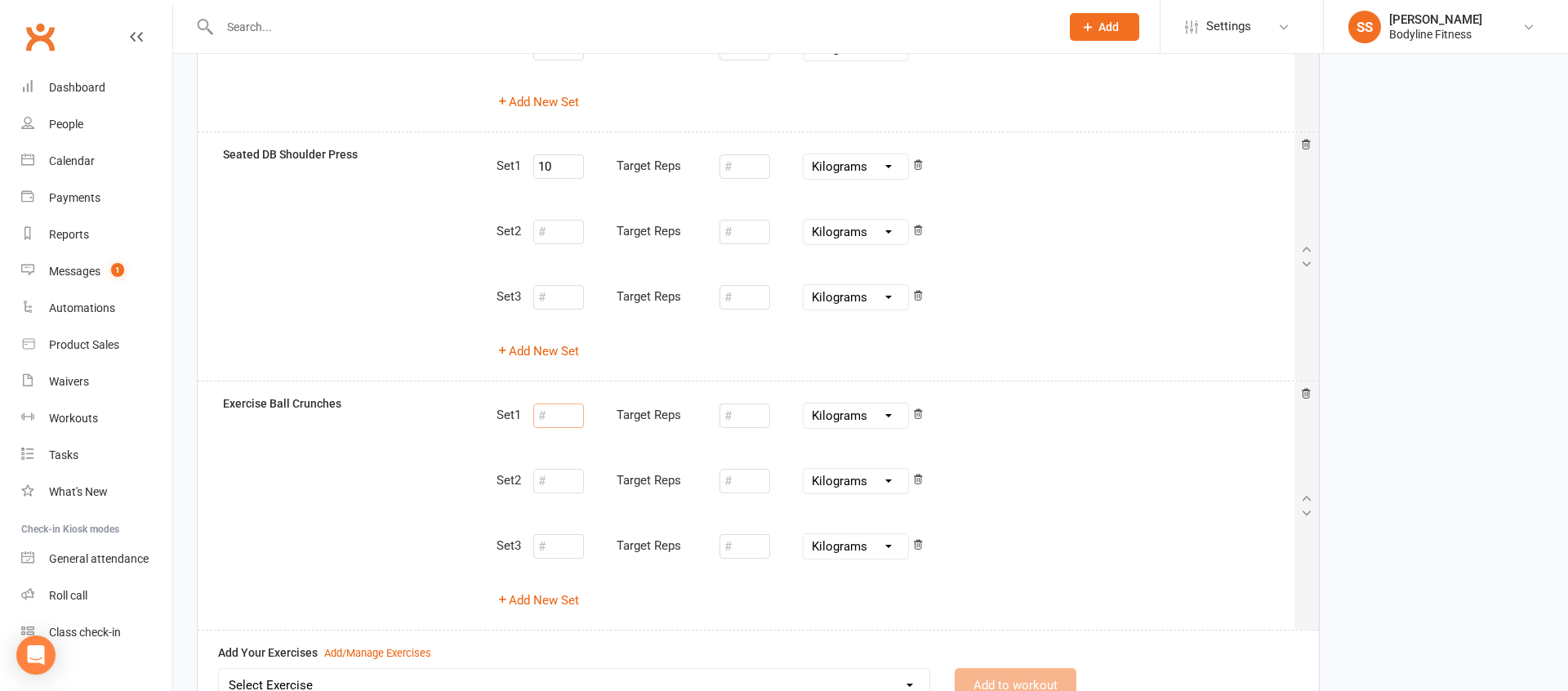
click at [556, 411] on input "number" at bounding box center [558, 416] width 50 height 25
type input "12"
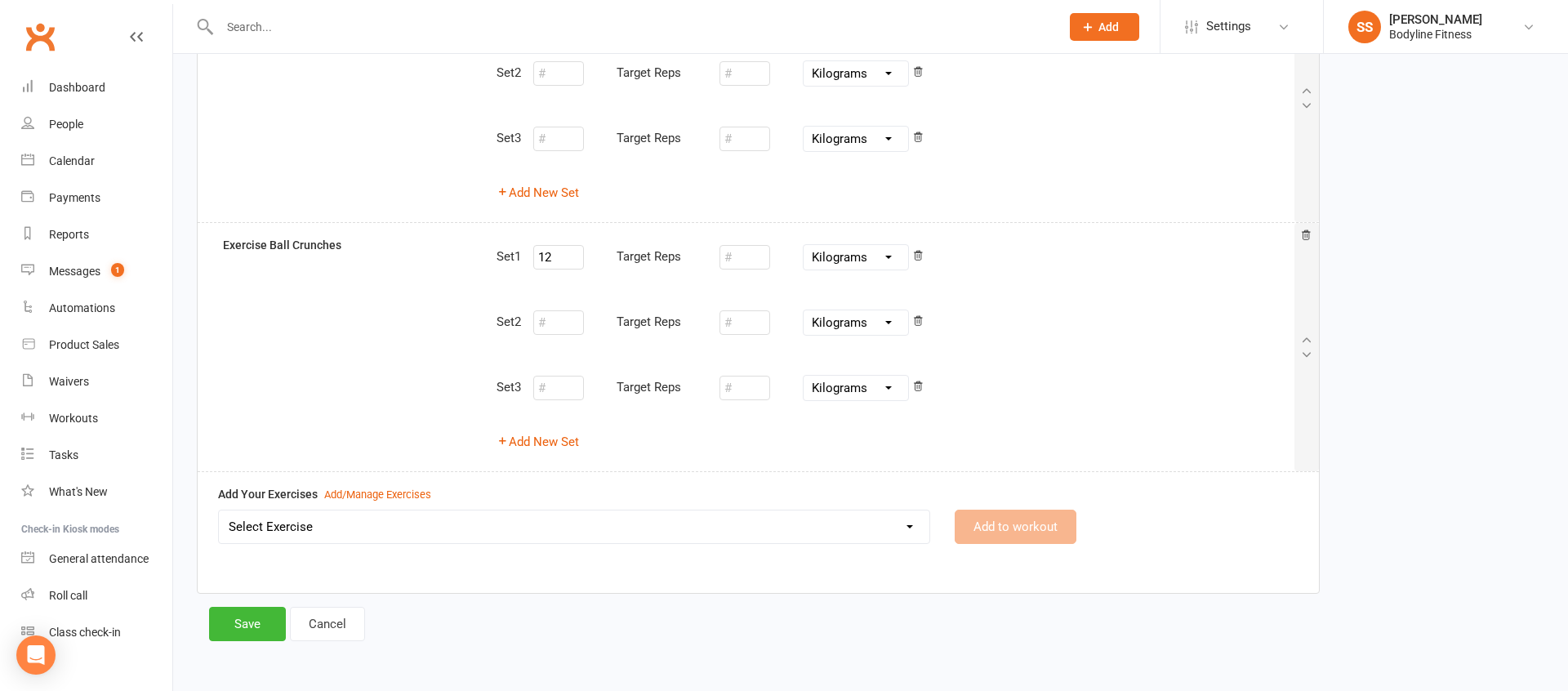
drag, startPoint x: 212, startPoint y: 628, endPoint x: 277, endPoint y: 608, distance: 68.0
click at [212, 628] on button "Save" at bounding box center [248, 623] width 77 height 34
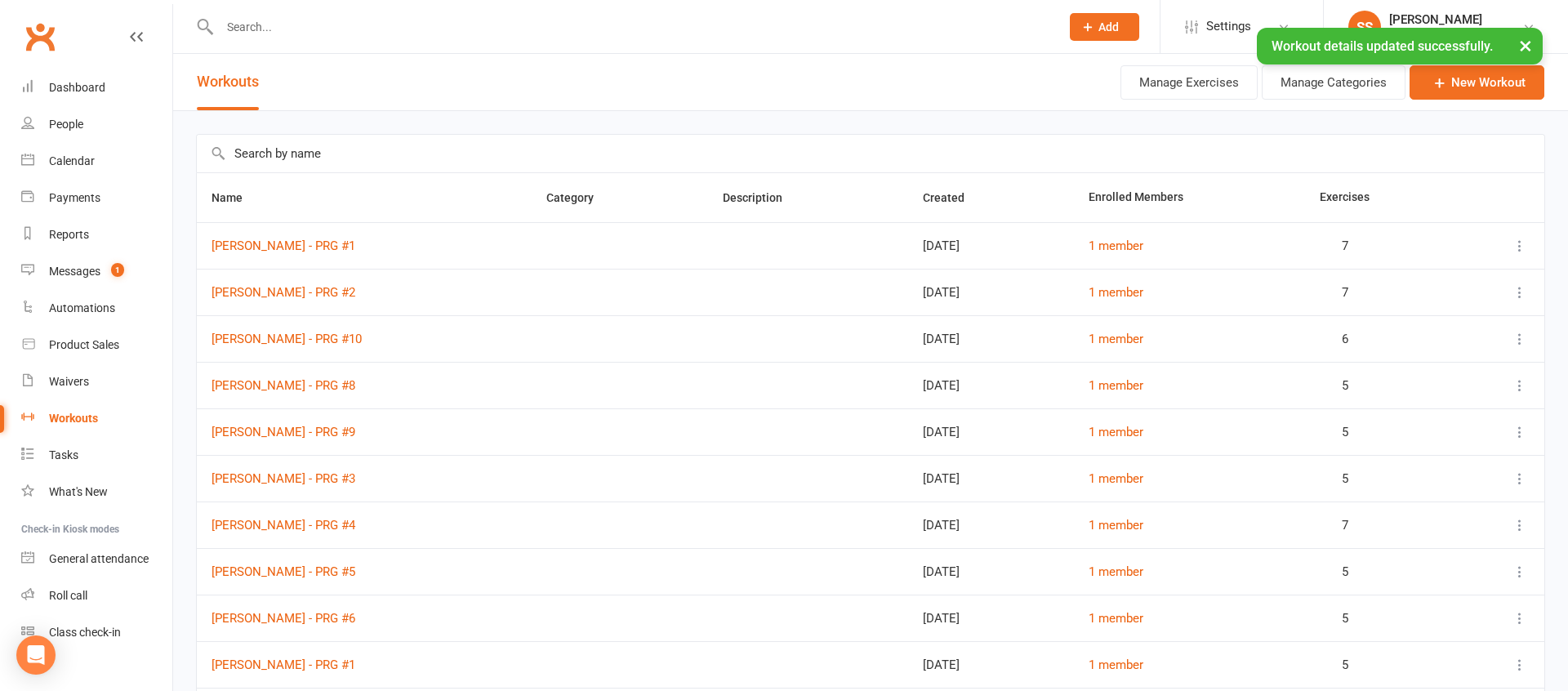
click at [304, 148] on input "text" at bounding box center [871, 153] width 1348 height 37
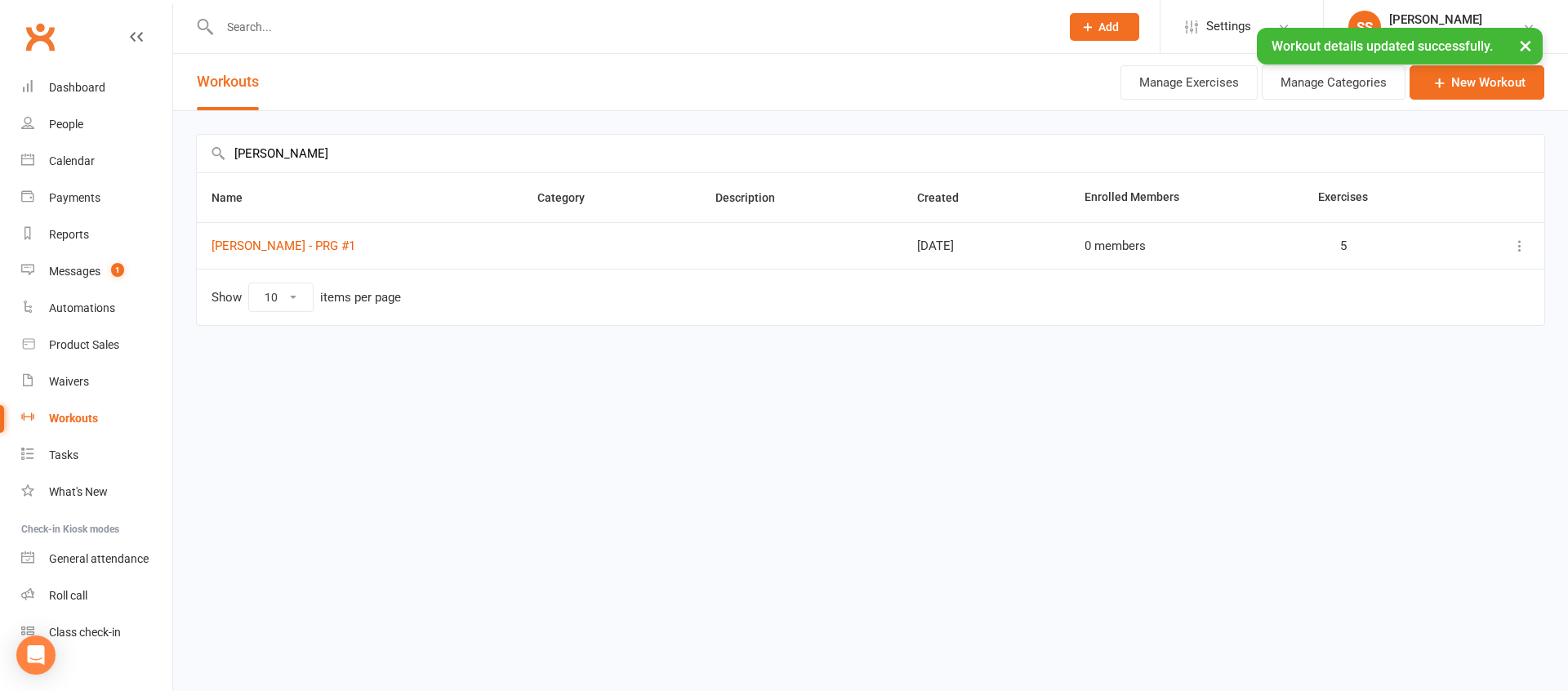
type input "[PERSON_NAME]"
click at [303, 28] on div "× Workout details updated successfully." at bounding box center [773, 28] width 1547 height 0
click at [308, 21] on input "text" at bounding box center [632, 27] width 834 height 23
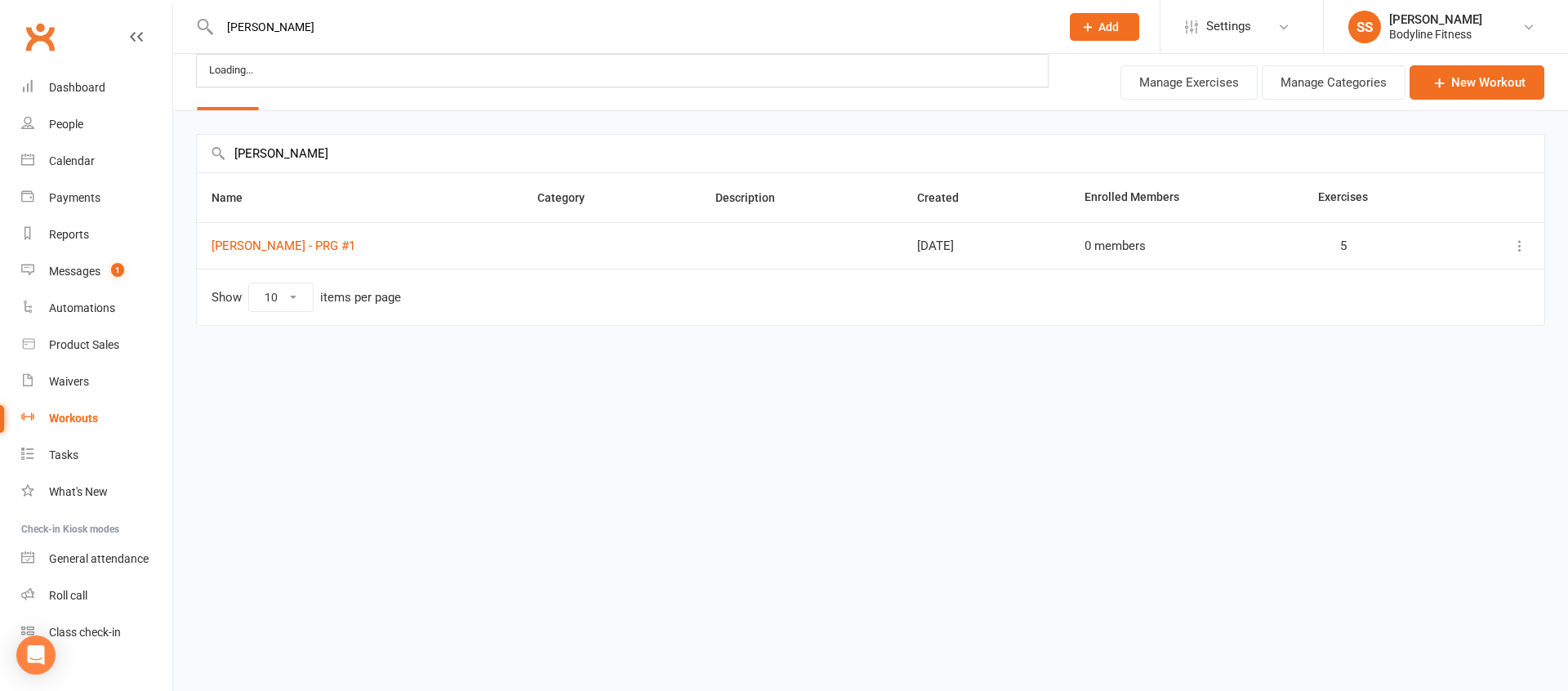
type input "[PERSON_NAME]"
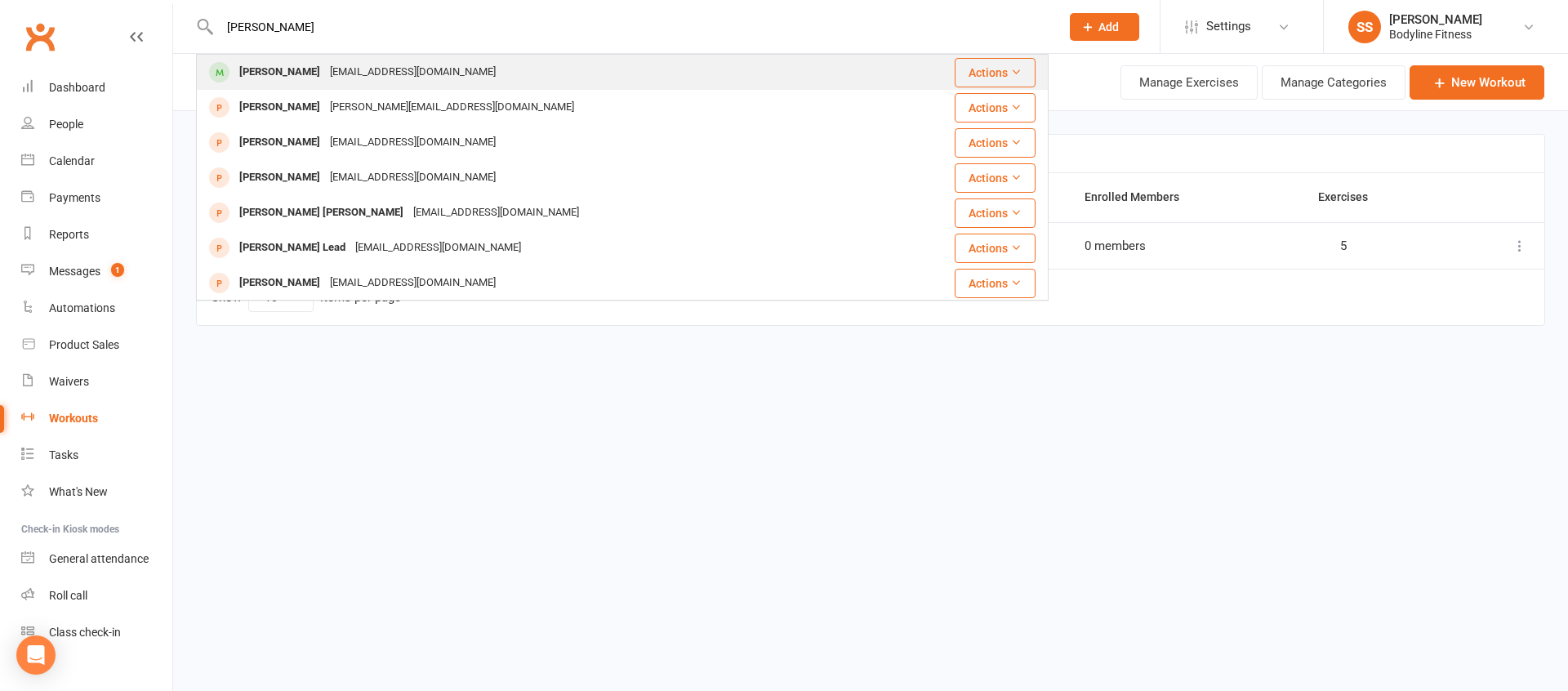
click at [325, 72] on div "[EMAIL_ADDRESS][DOMAIN_NAME]" at bounding box center [412, 71] width 175 height 24
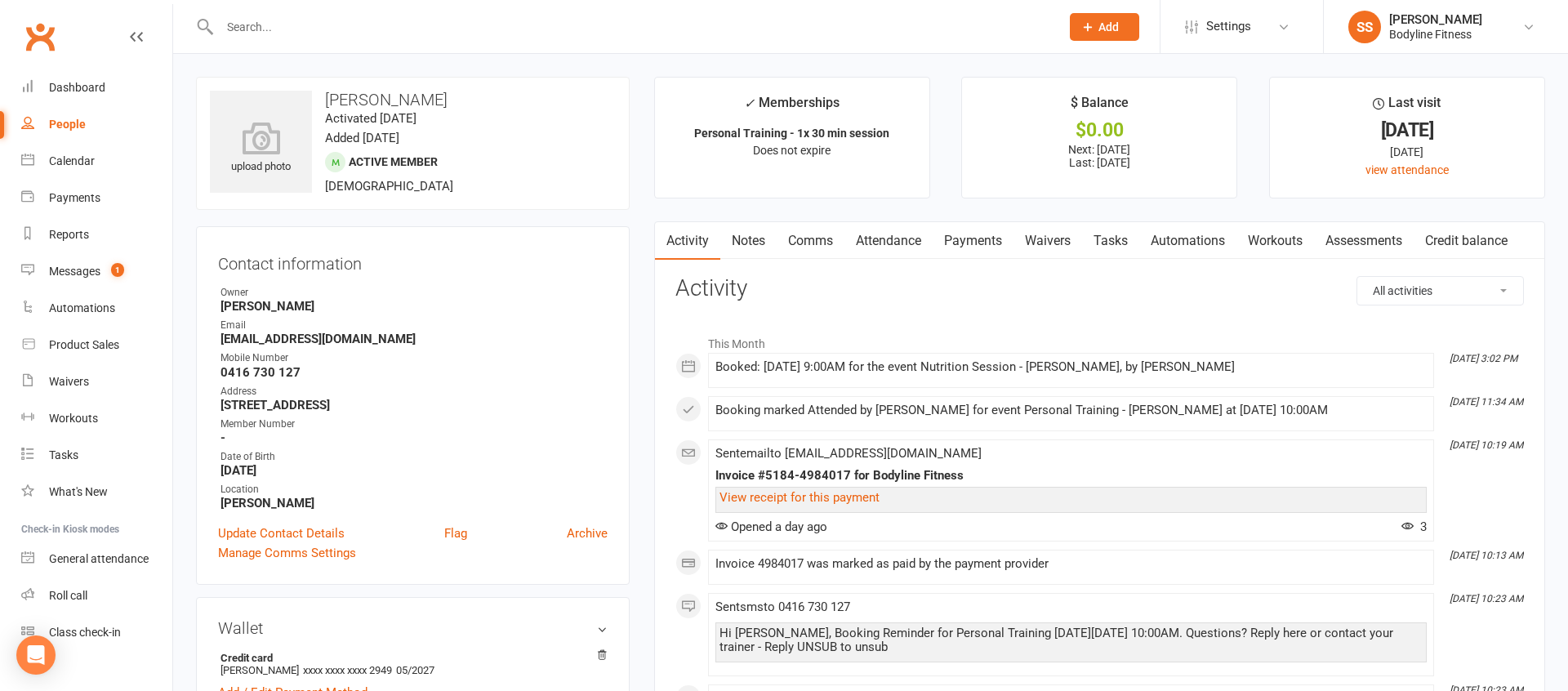
click at [1285, 247] on link "Workouts" at bounding box center [1276, 240] width 78 height 37
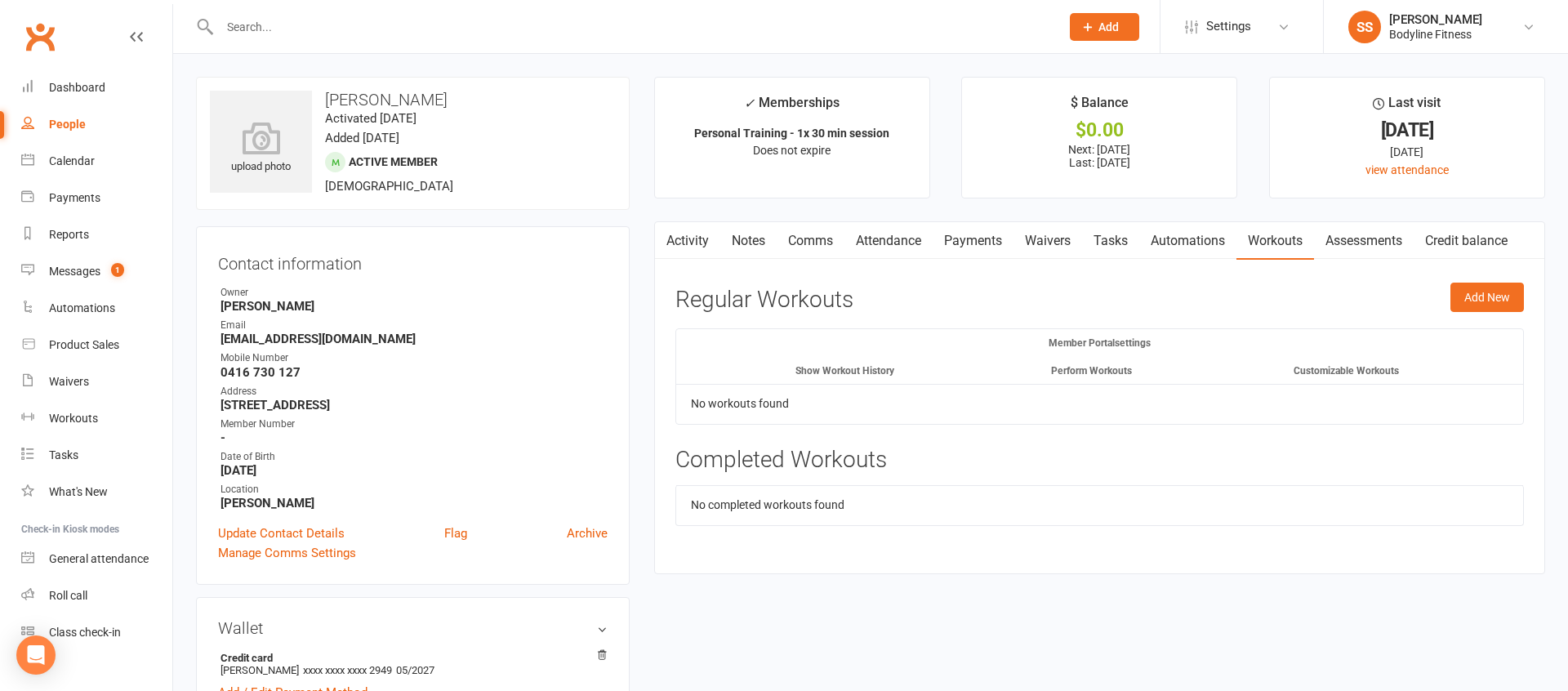
scroll to position [42, 0]
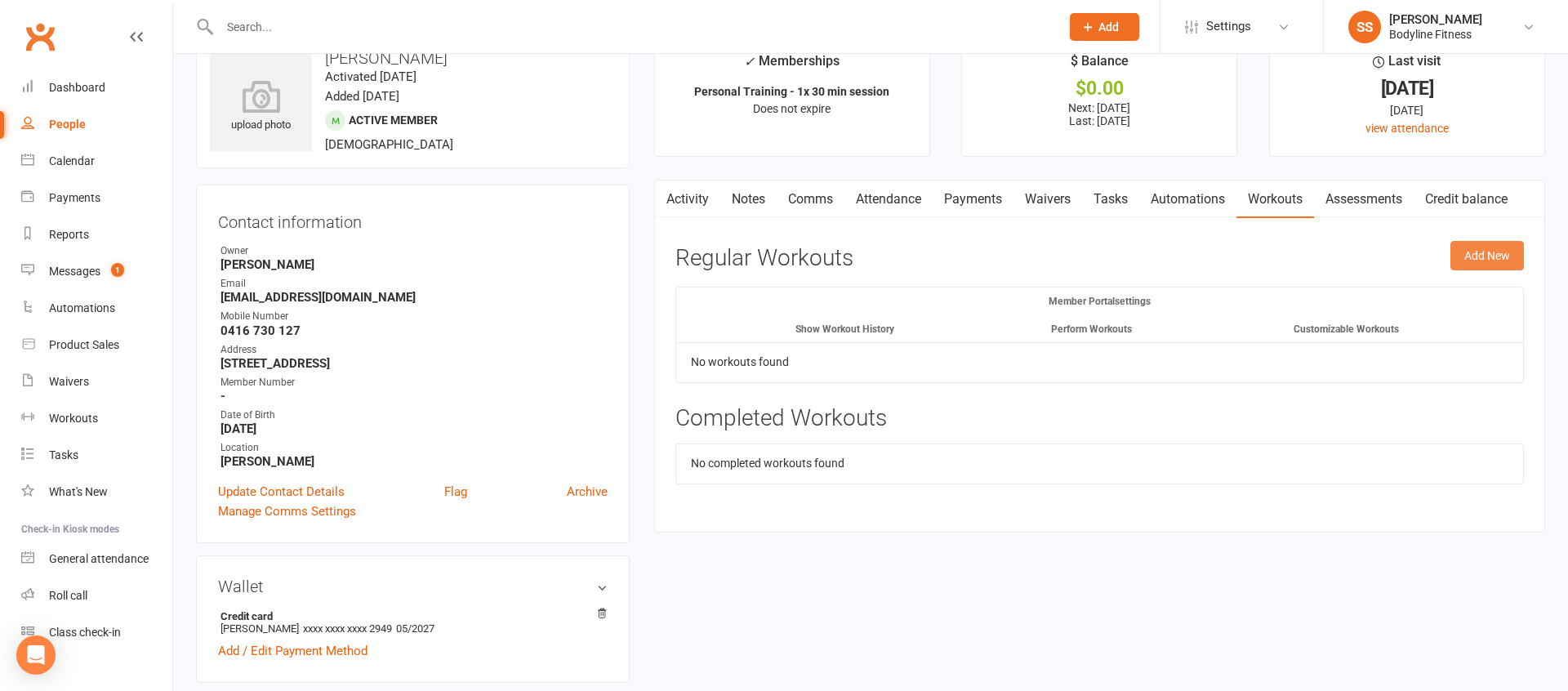
click at [1491, 251] on button "Add New" at bounding box center [1487, 255] width 73 height 30
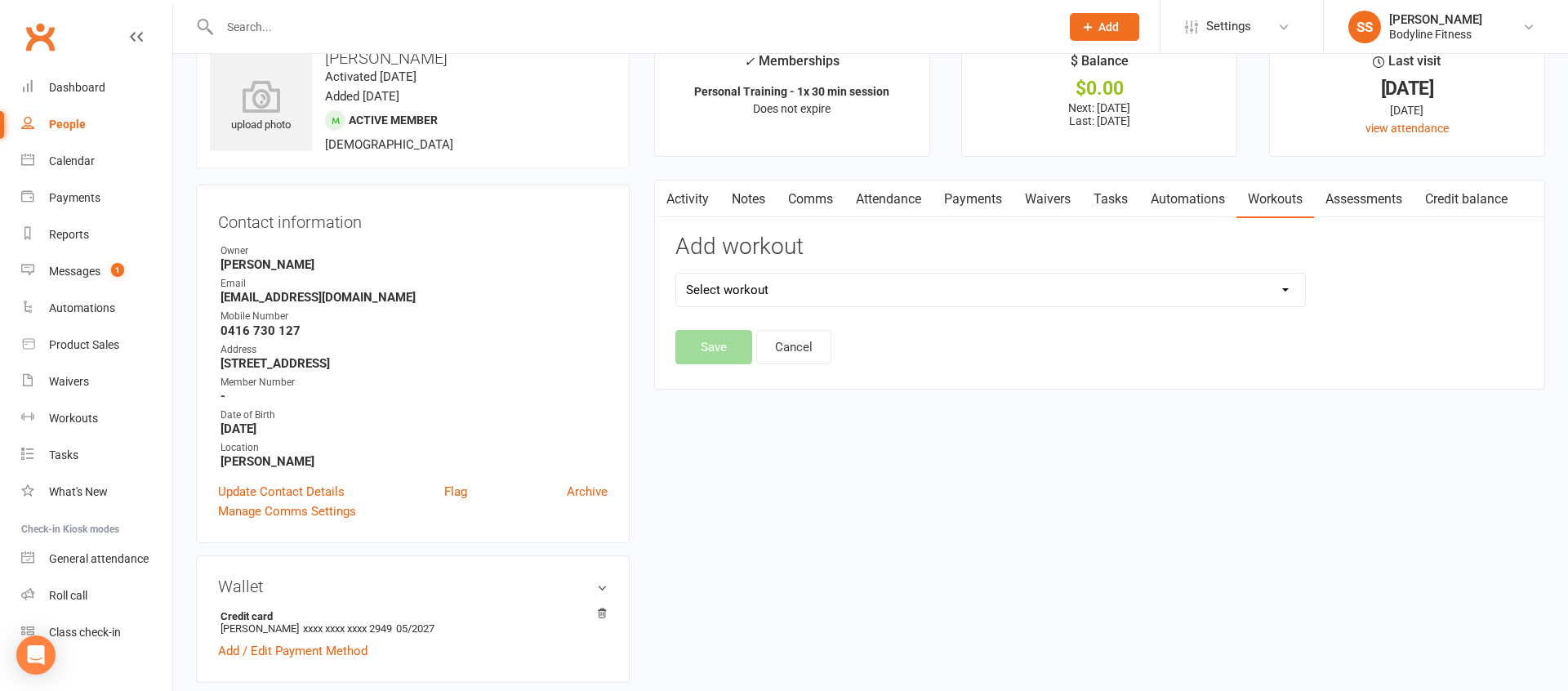
click at [1171, 297] on select "Select workout" at bounding box center [990, 289] width 629 height 32
click at [831, 286] on select "Select workout" at bounding box center [990, 289] width 629 height 32
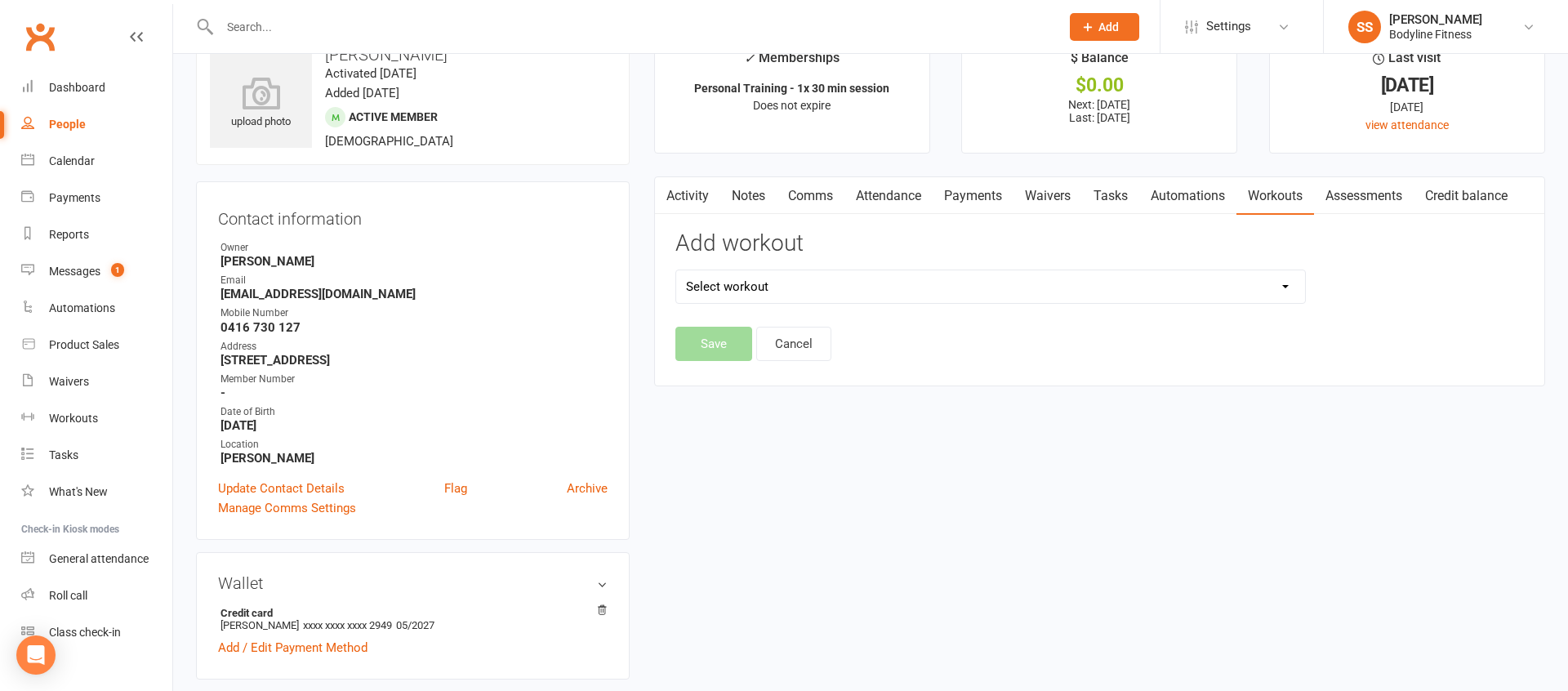
click at [851, 280] on select "Select workout" at bounding box center [990, 286] width 629 height 32
click at [834, 283] on select "Select workout [PERSON_NAME] - PRG #1 [PERSON_NAME] - PRG #2 [PERSON_NAME] - PR…" at bounding box center [990, 287] width 629 height 32
click at [676, 271] on select "Select workout [PERSON_NAME] - PRG #1 [PERSON_NAME] - PRG #2 [PERSON_NAME] - PR…" at bounding box center [990, 287] width 629 height 32
click at [816, 288] on select "[PERSON_NAME] - PRG #1 [PERSON_NAME] - PRG #2 [PERSON_NAME] - PRG #10 [PERSON_N…" at bounding box center [990, 287] width 629 height 32
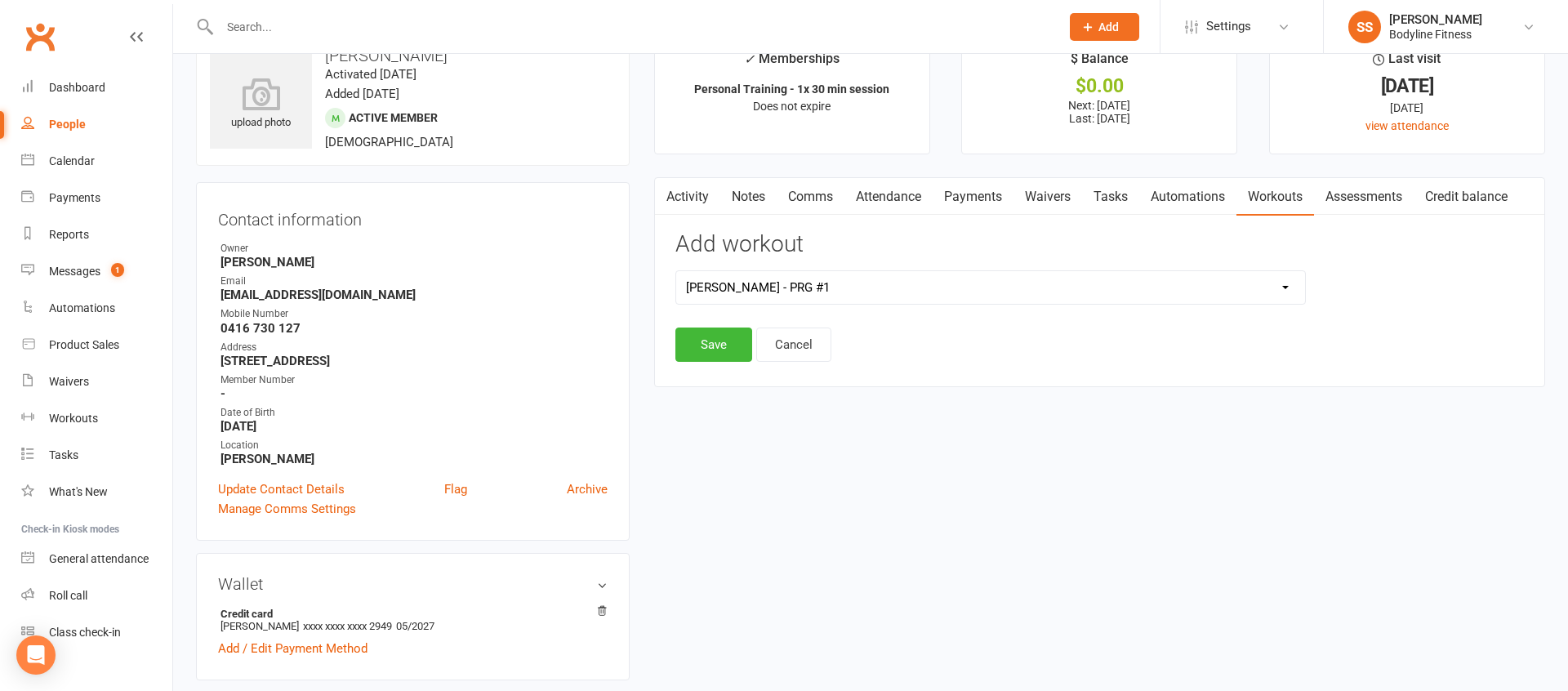
select select "6563"
click at [676, 271] on select "[PERSON_NAME] - PRG #1 [PERSON_NAME] - PRG #2 [PERSON_NAME] - PRG #10 [PERSON_N…" at bounding box center [990, 287] width 629 height 32
click at [744, 348] on button "Save" at bounding box center [714, 345] width 77 height 34
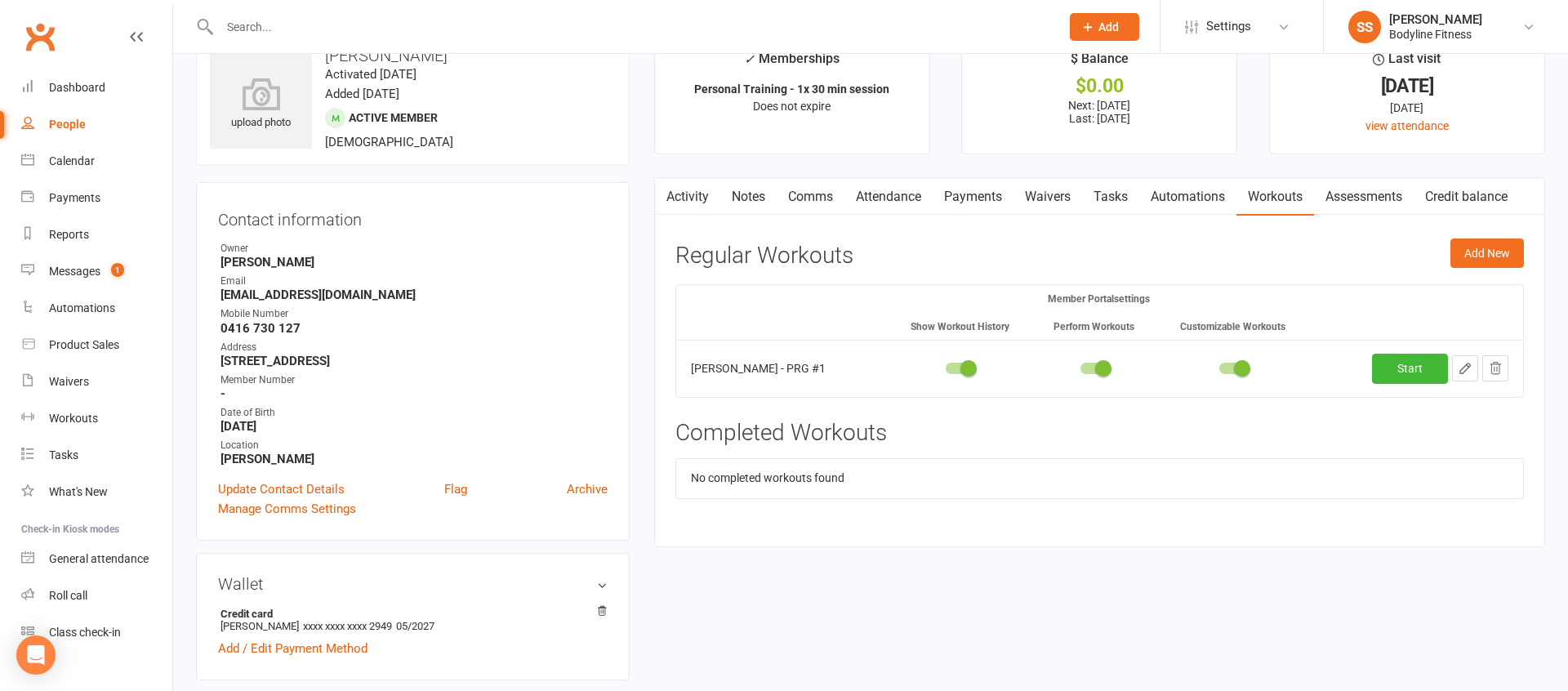
click at [1465, 361] on icon "button" at bounding box center [1465, 367] width 14 height 14
select select "Kilograms"
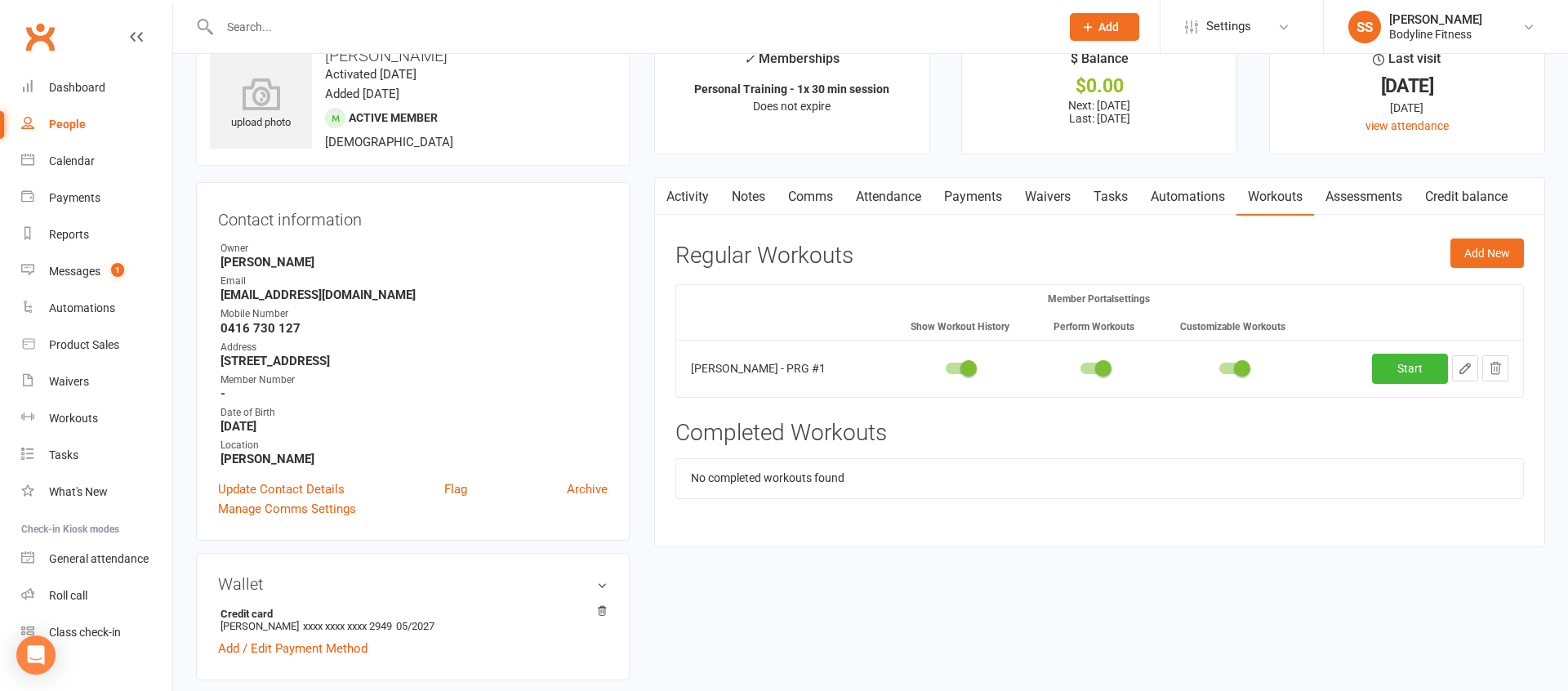
select select "Kilograms"
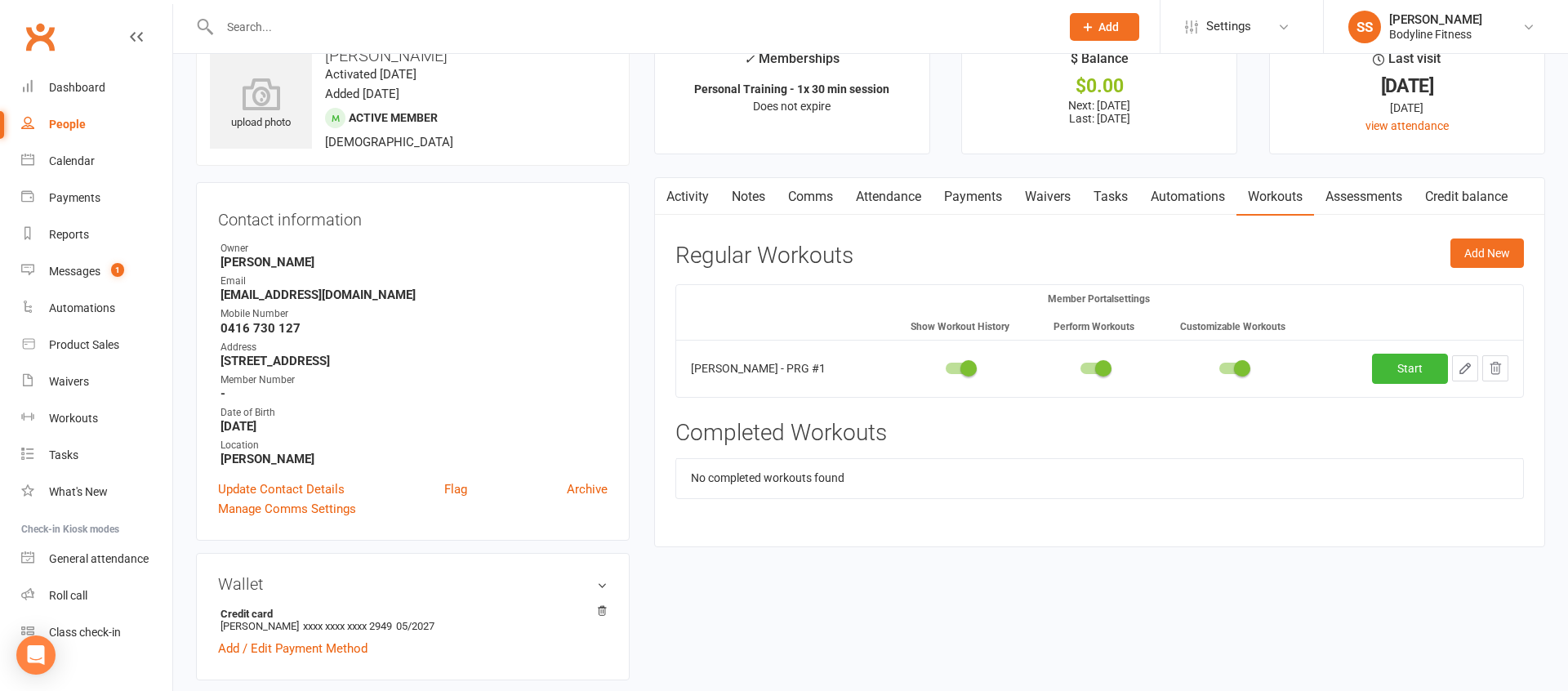
select select "Kilograms"
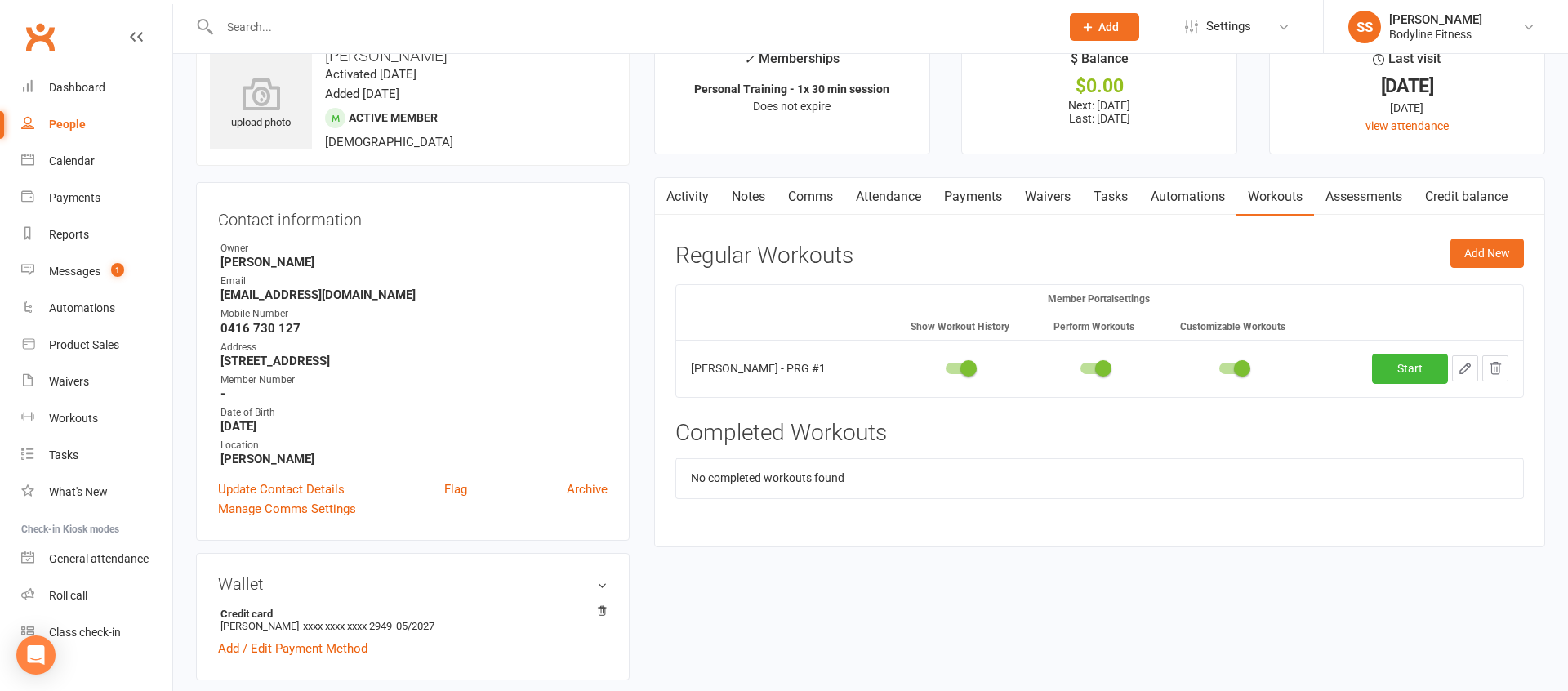
select select "Kilograms"
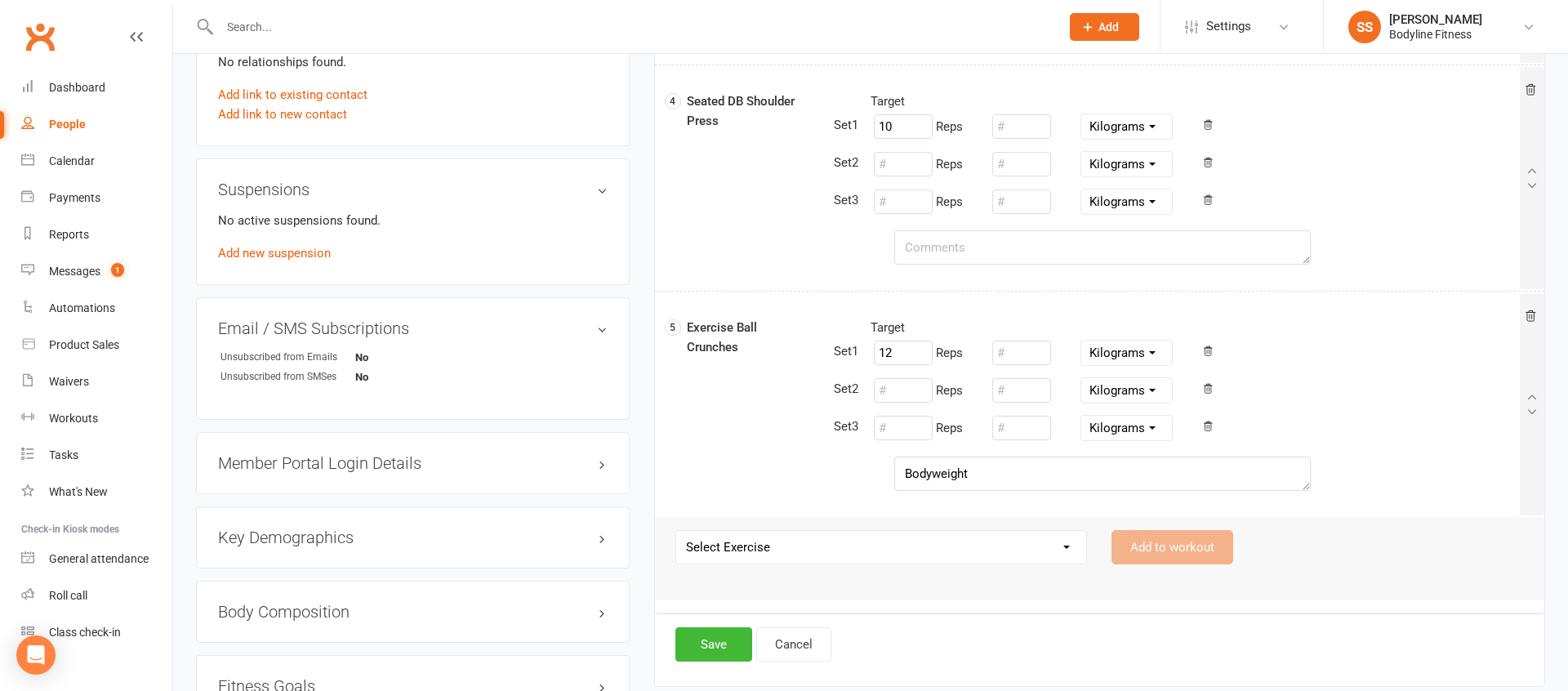
scroll to position [936, 0]
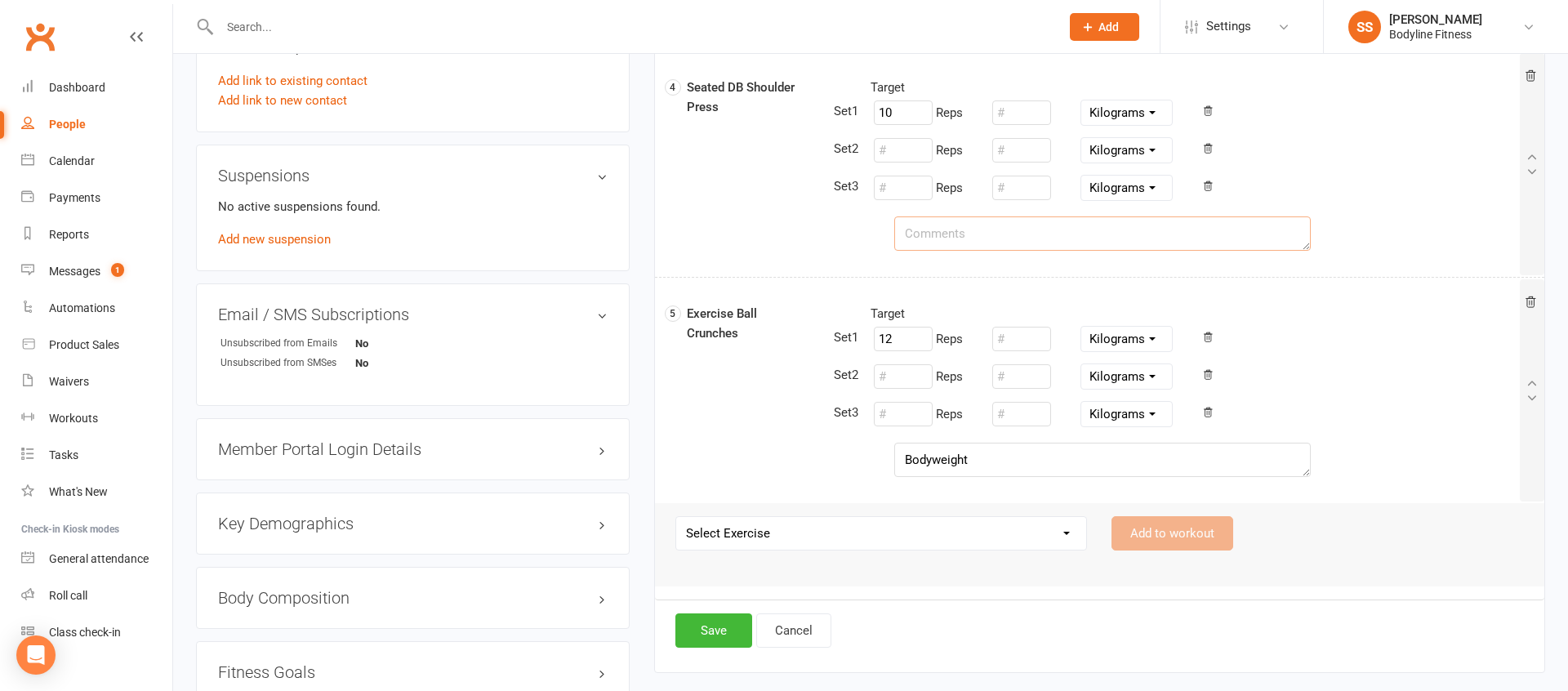
click at [941, 247] on textarea at bounding box center [1103, 233] width 417 height 34
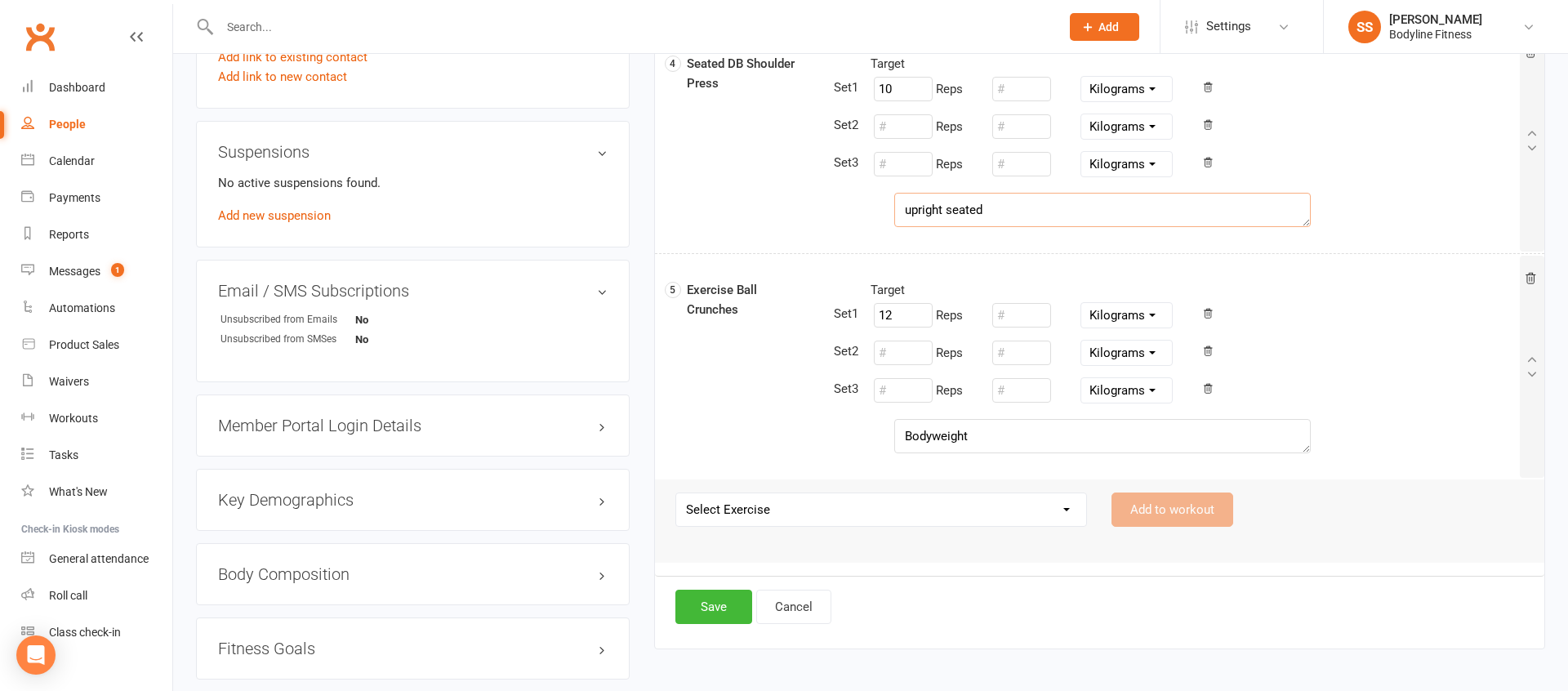
scroll to position [976, 0]
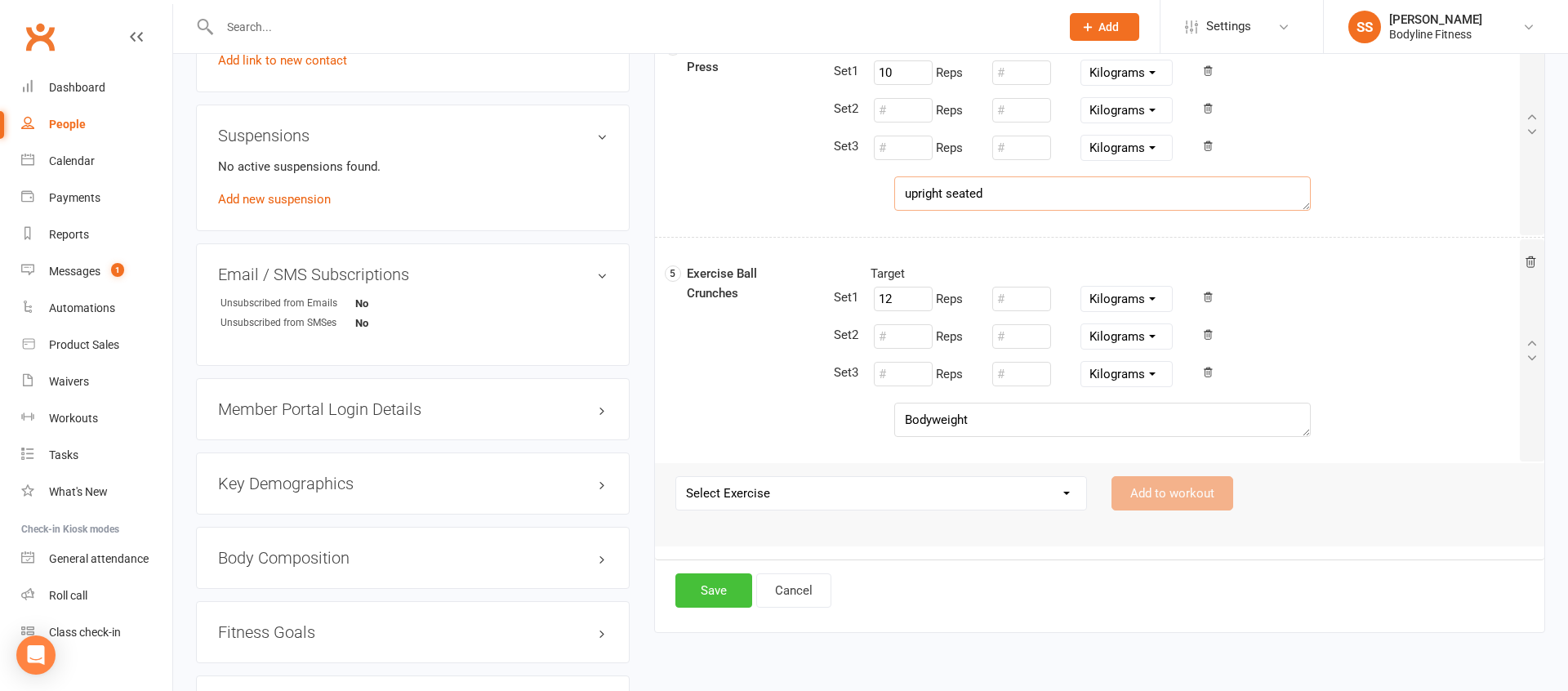
type textarea "upright seated"
drag, startPoint x: 708, startPoint y: 578, endPoint x: 584, endPoint y: 651, distance: 143.9
click at [708, 578] on button "Save" at bounding box center [714, 590] width 77 height 34
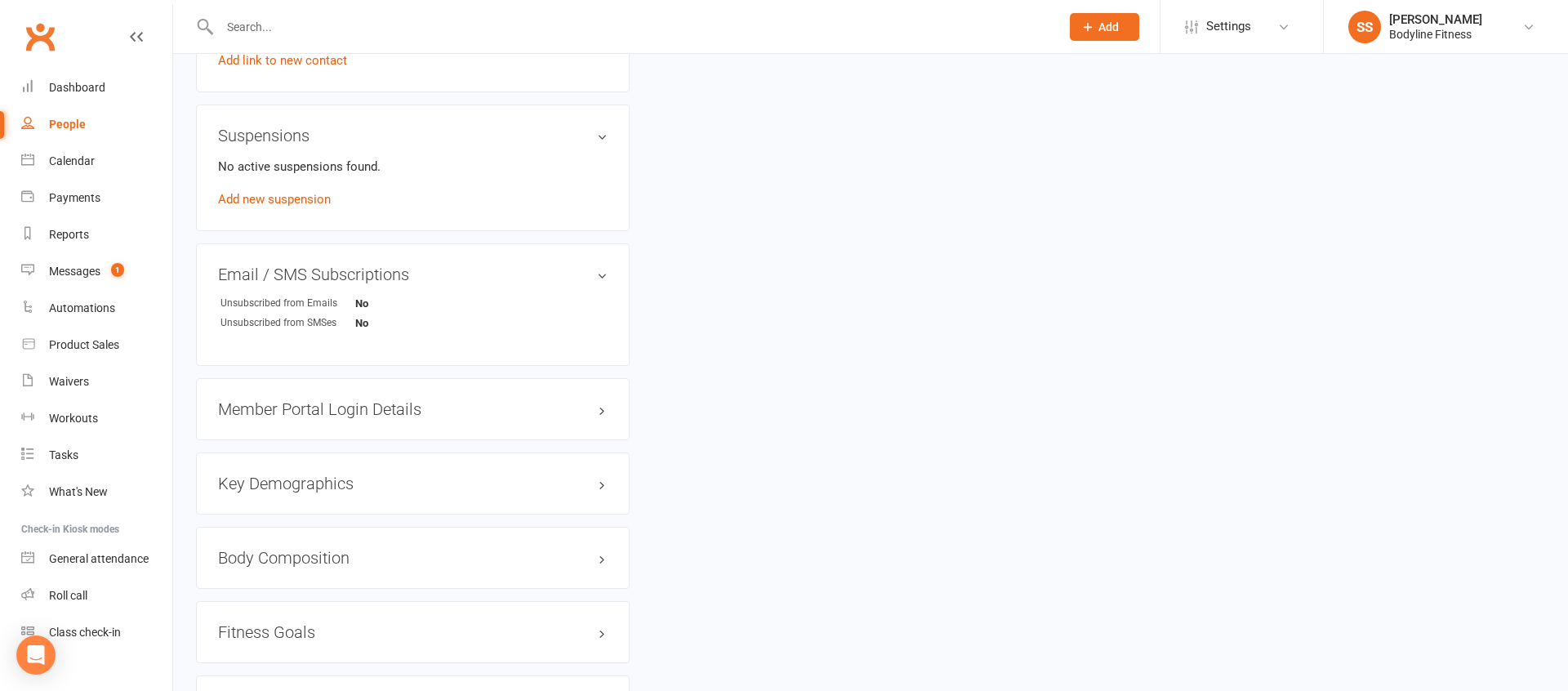
click at [492, 412] on h3 "Member Portal Login Details" at bounding box center [412, 408] width 389 height 18
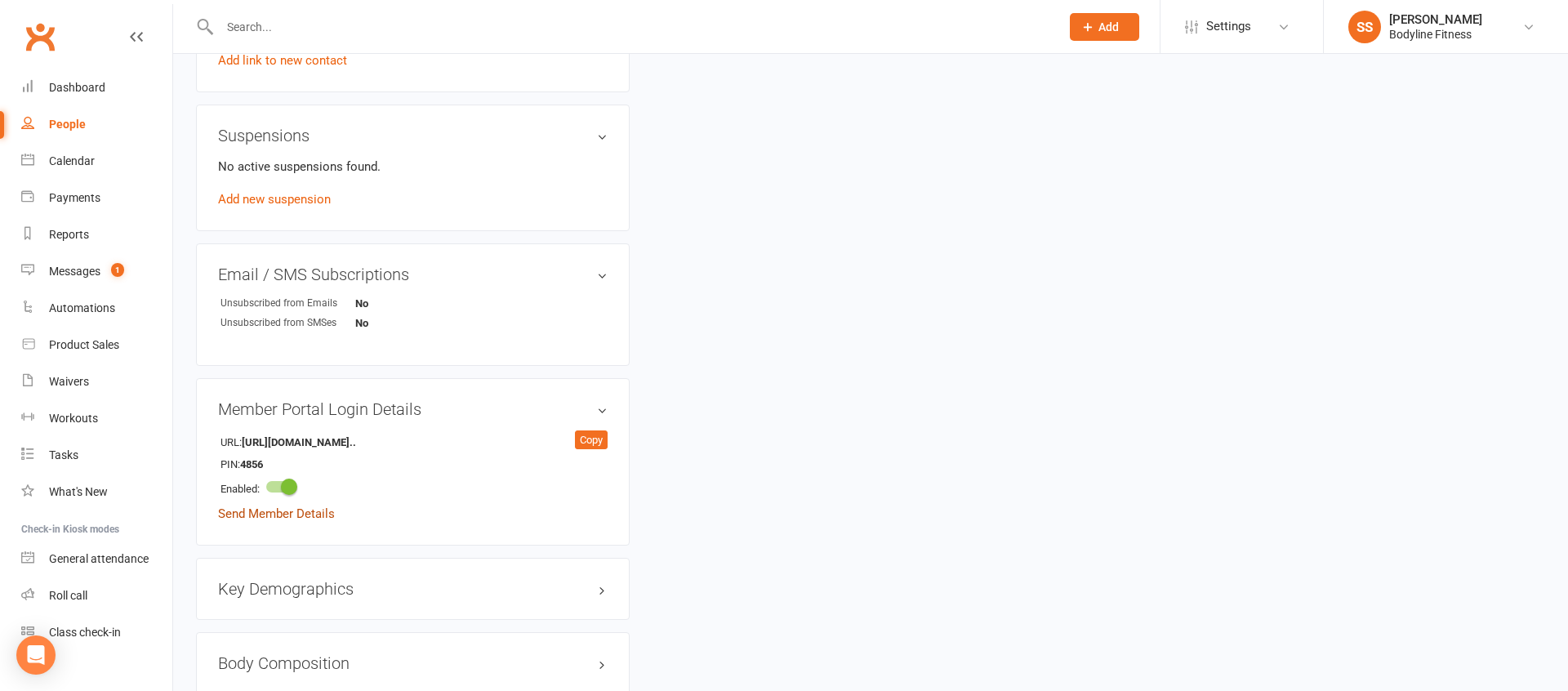
click at [299, 513] on link "Send Member Details" at bounding box center [276, 513] width 117 height 14
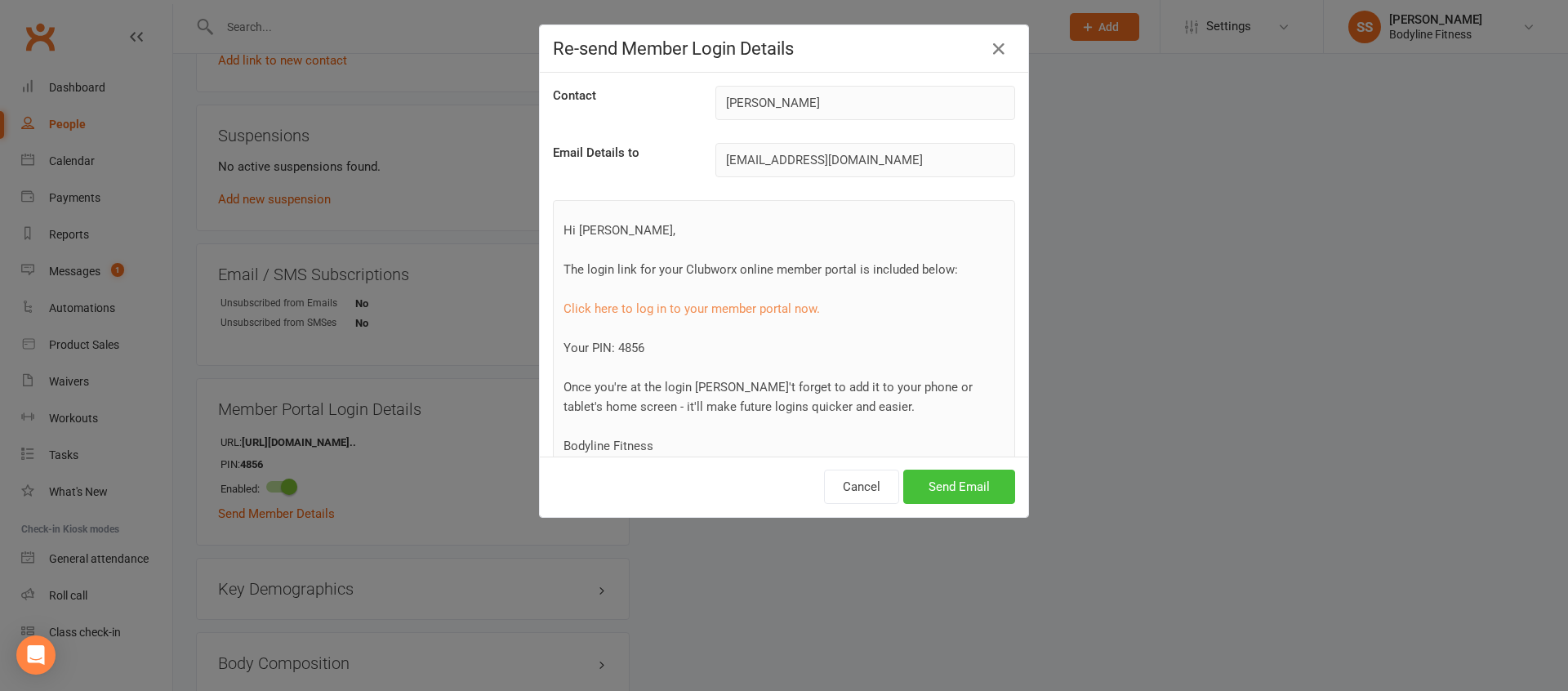
click at [953, 484] on button "Send Email" at bounding box center [960, 486] width 112 height 34
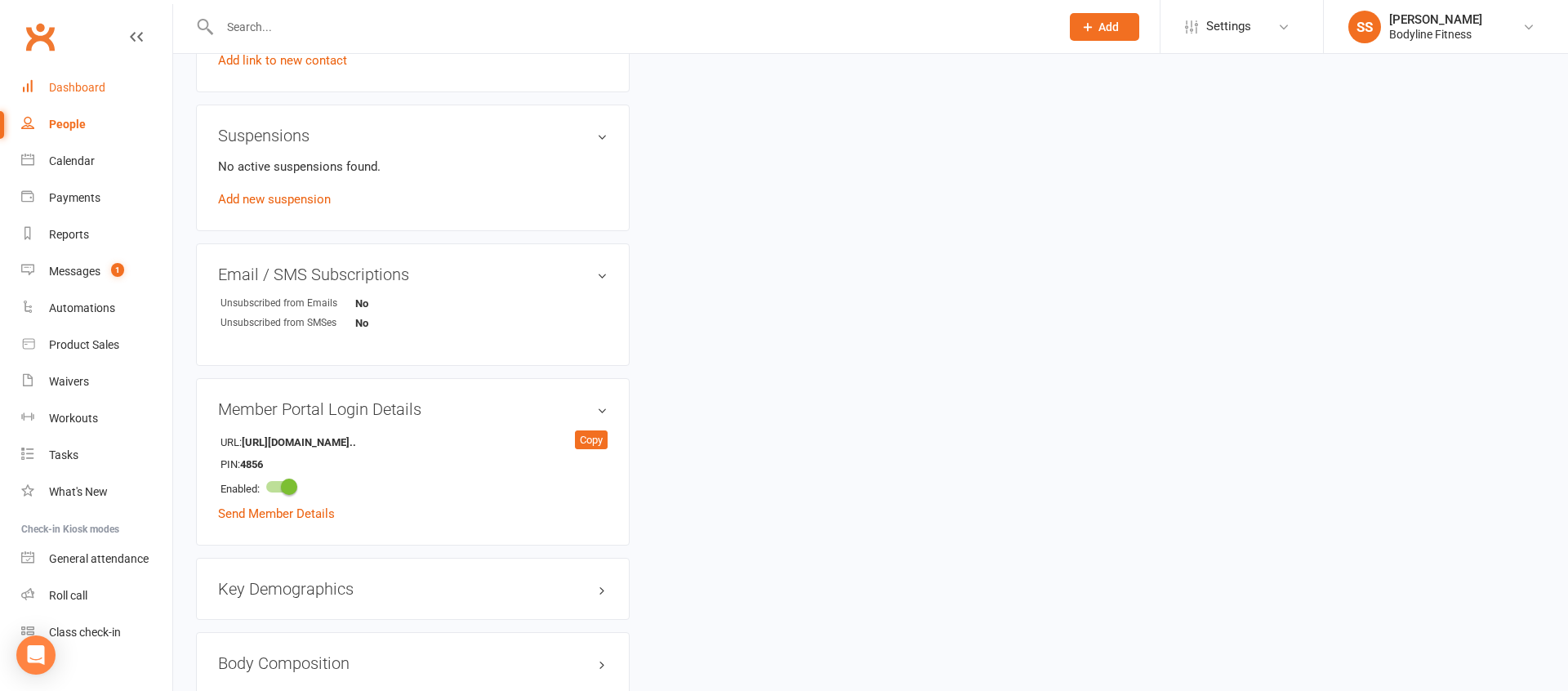
scroll to position [995, 0]
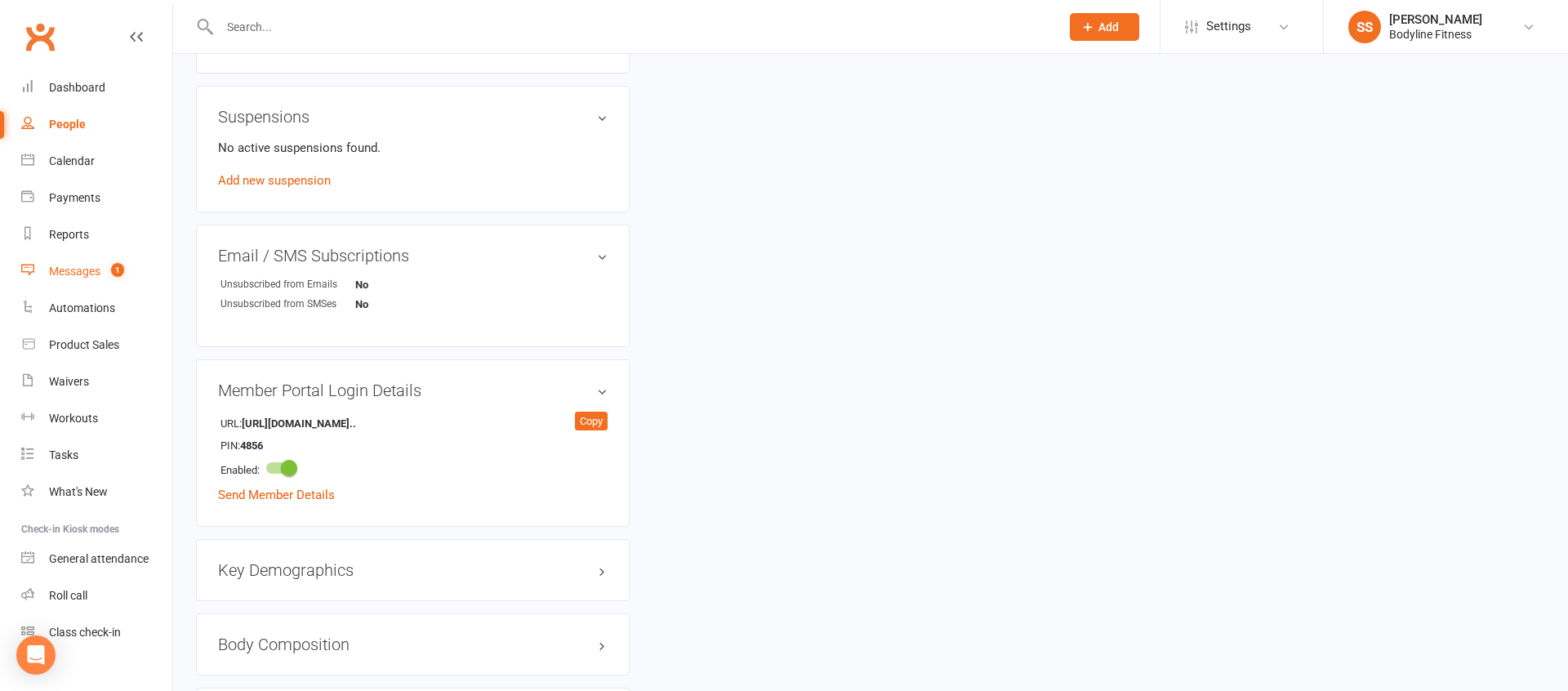
drag, startPoint x: 79, startPoint y: 264, endPoint x: 43, endPoint y: 272, distance: 36.9
click at [79, 265] on div "Messages" at bounding box center [74, 271] width 51 height 13
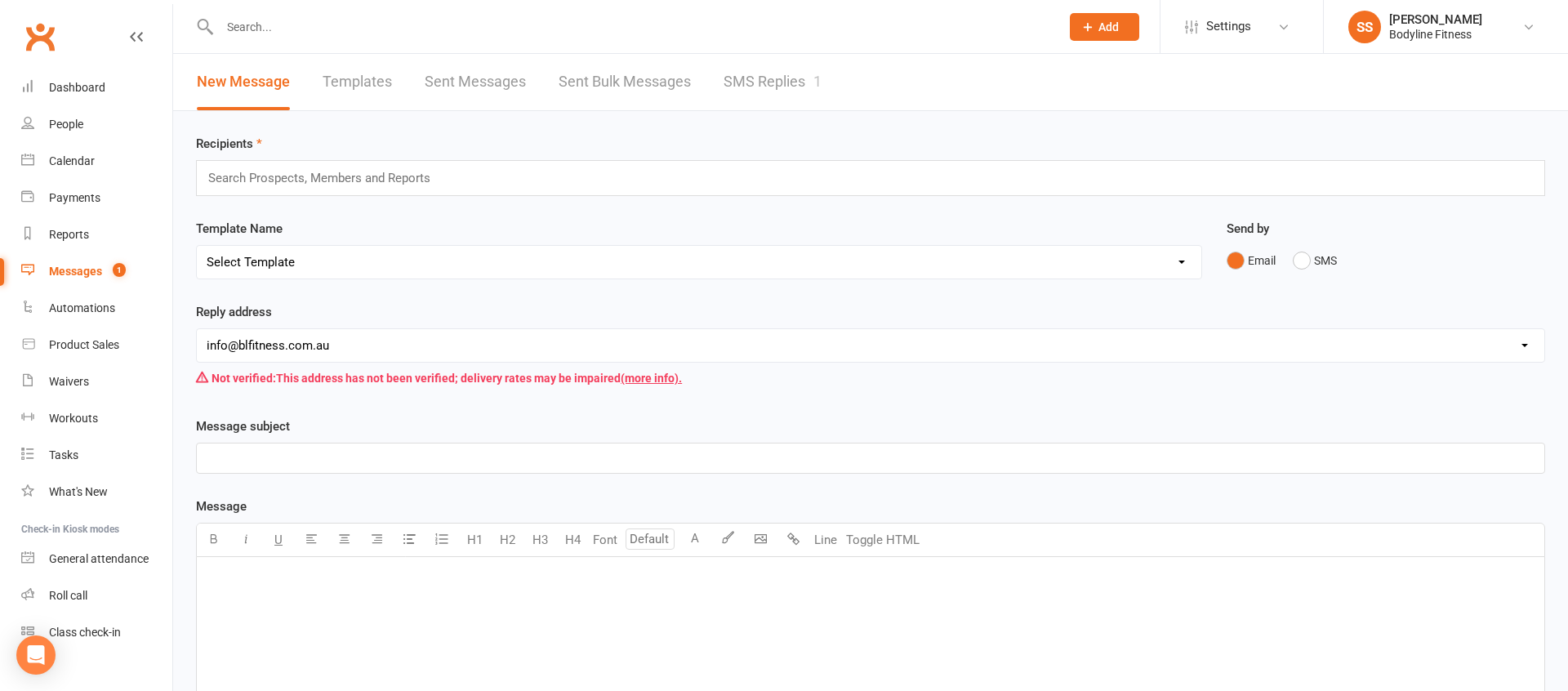
click at [805, 81] on link "SMS Replies 1" at bounding box center [772, 82] width 98 height 56
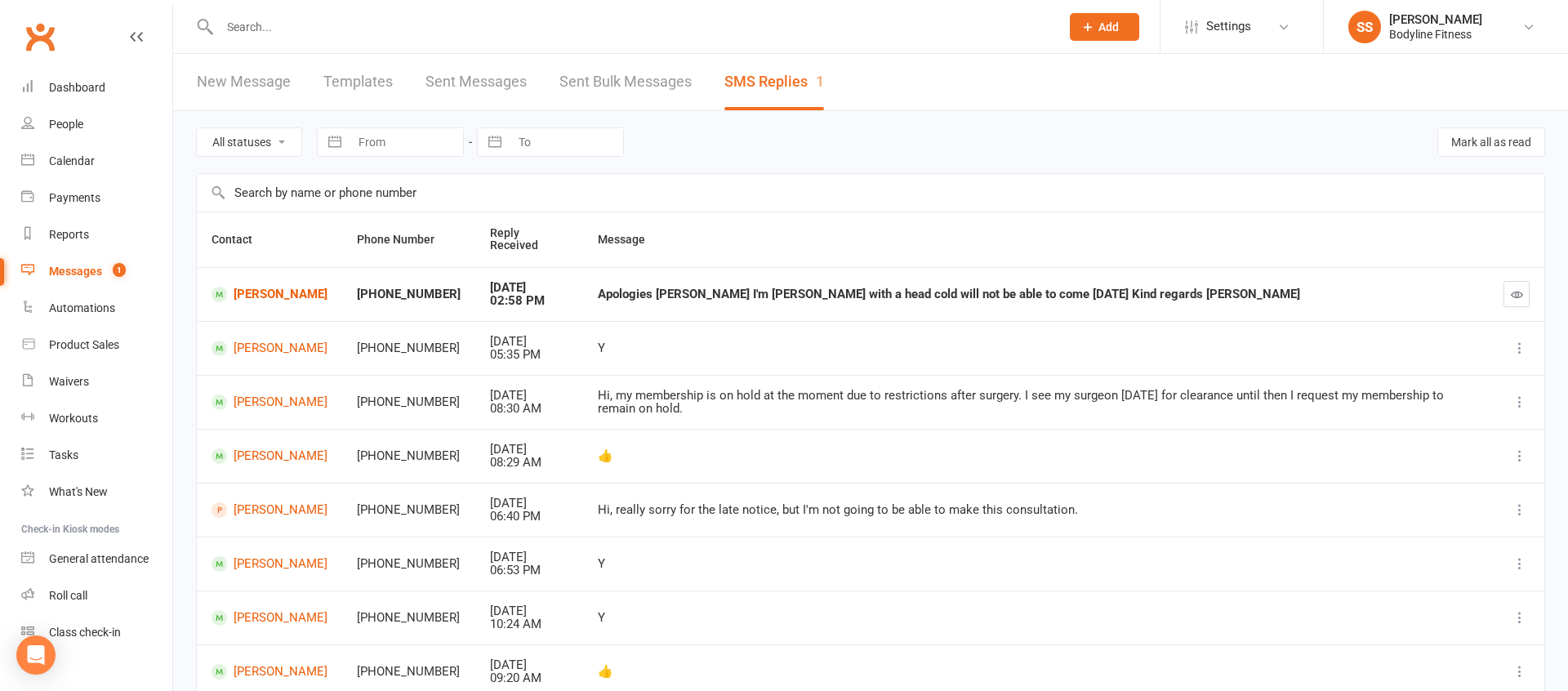
click at [448, 29] on input "text" at bounding box center [632, 27] width 834 height 23
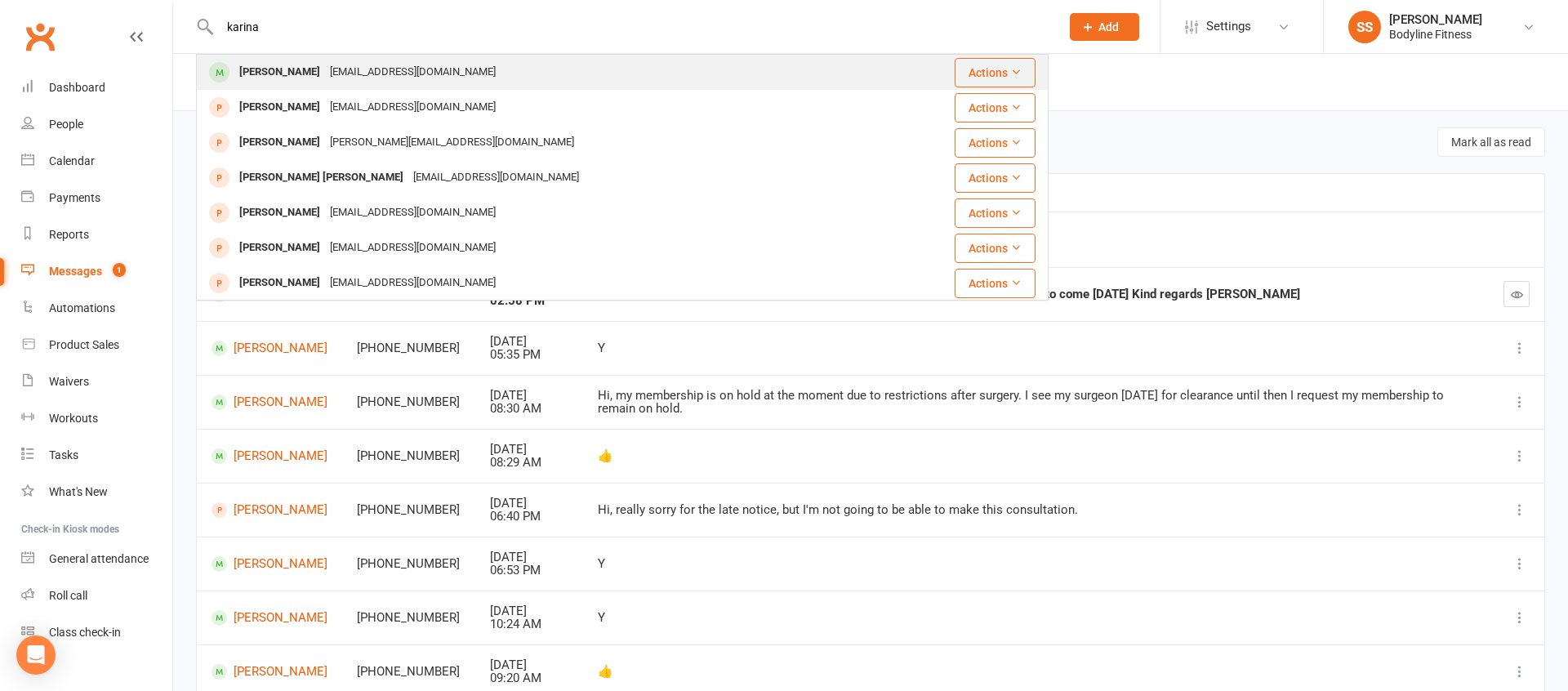
type input "karina"
click at [325, 68] on div "[EMAIL_ADDRESS][DOMAIN_NAME]" at bounding box center [412, 71] width 175 height 24
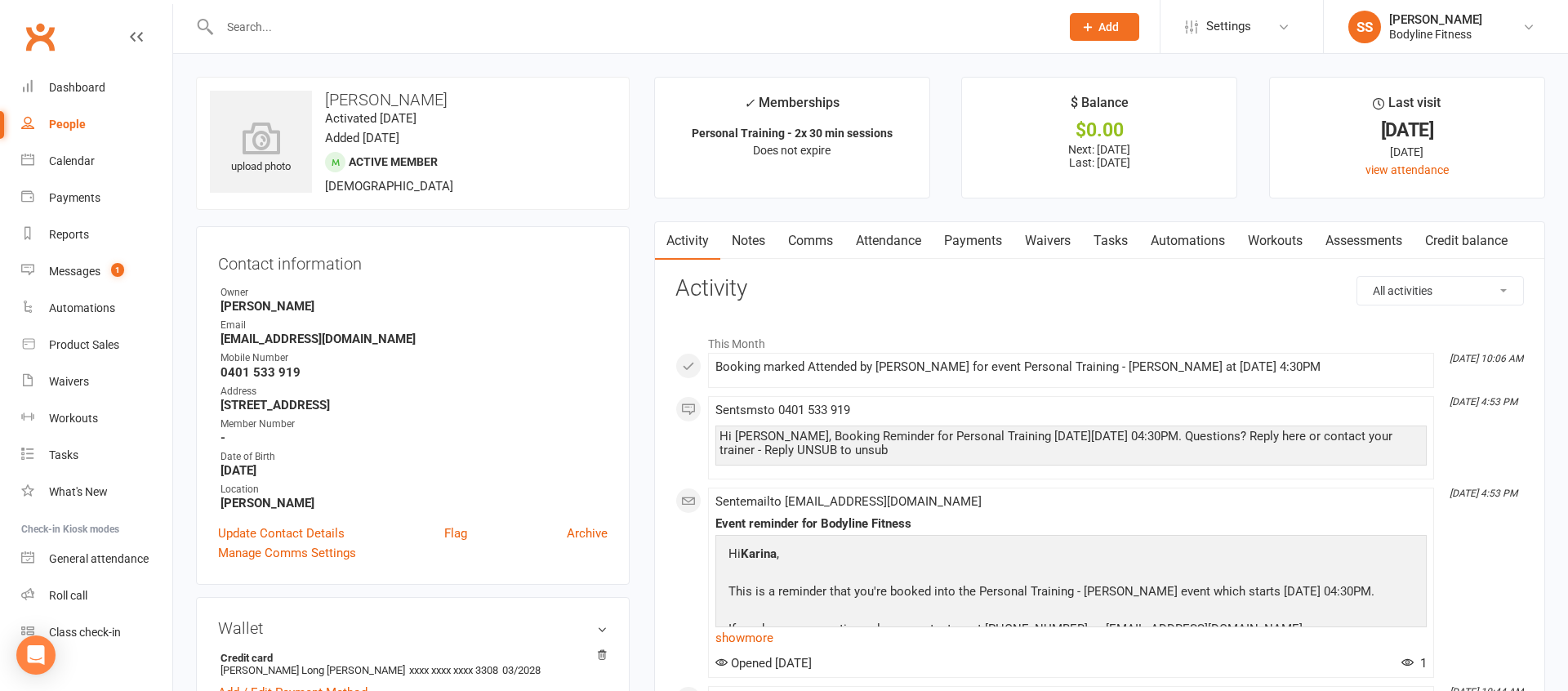
drag, startPoint x: 985, startPoint y: 237, endPoint x: 959, endPoint y: 281, distance: 51.1
click at [985, 237] on link "Payments" at bounding box center [973, 240] width 81 height 37
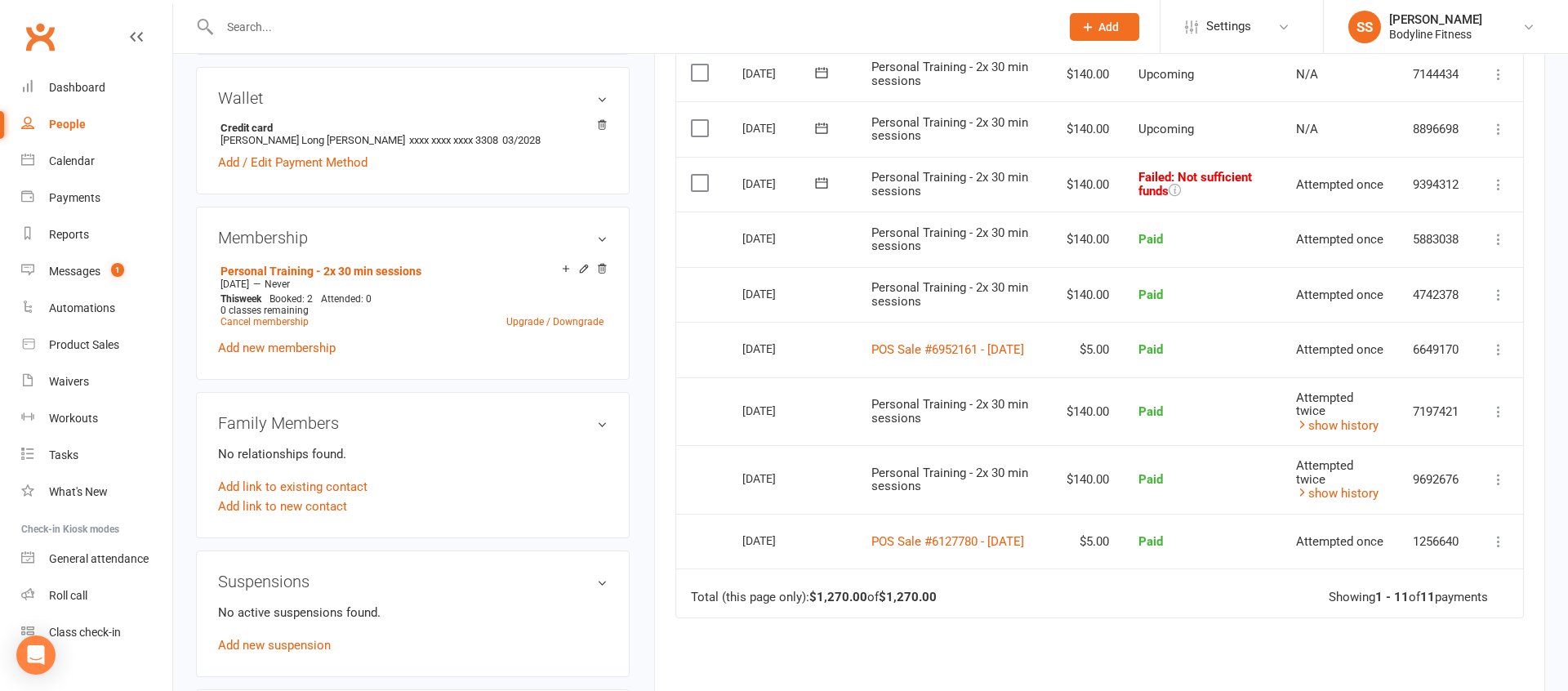
scroll to position [523, 0]
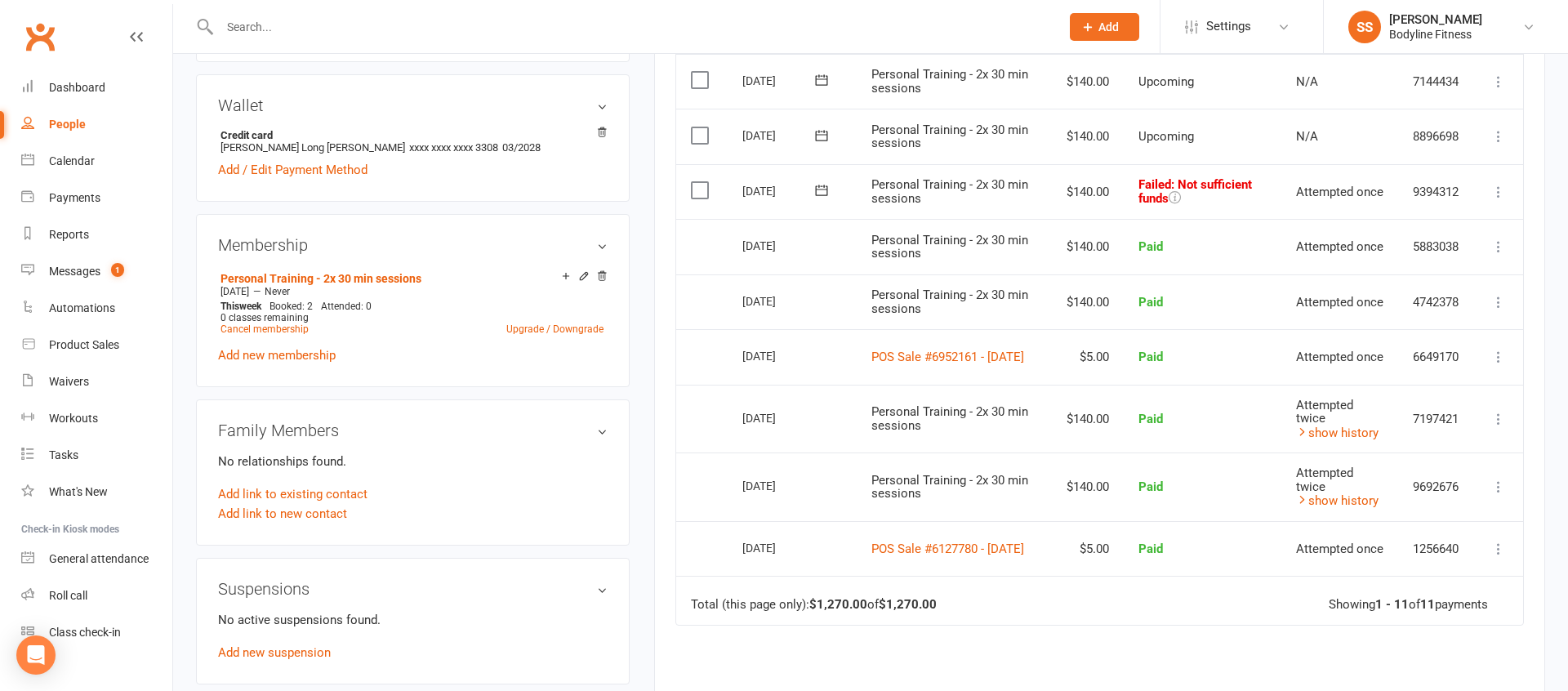
click at [1496, 190] on icon at bounding box center [1499, 191] width 16 height 16
drag, startPoint x: 644, startPoint y: 483, endPoint x: 432, endPoint y: 358, distance: 246.1
click at [644, 483] on main "✓ Memberships Personal Training - 2x 30 min sessions Does not expire $ Balance …" at bounding box center [1100, 216] width 916 height 1324
click at [69, 275] on div "Messages" at bounding box center [74, 271] width 51 height 13
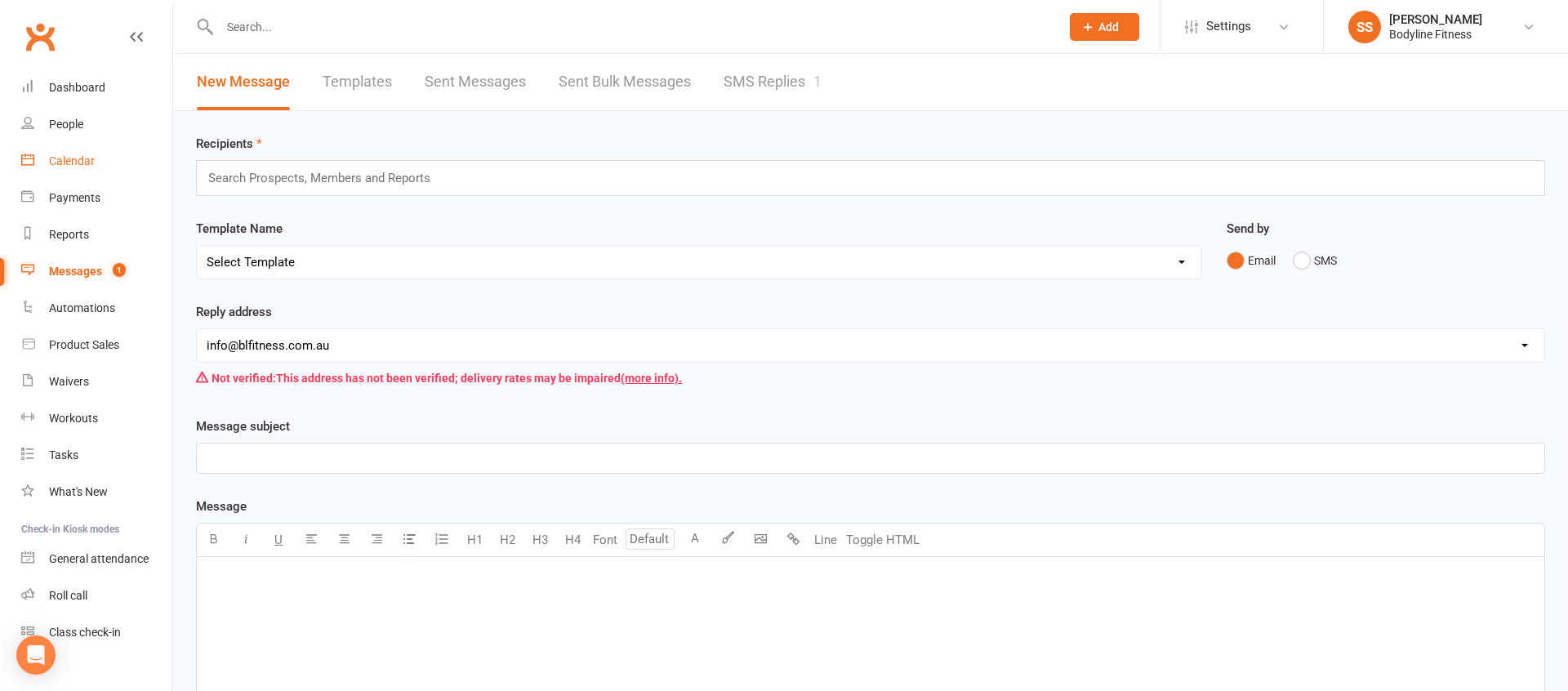
click at [70, 160] on div "Calendar" at bounding box center [71, 161] width 46 height 13
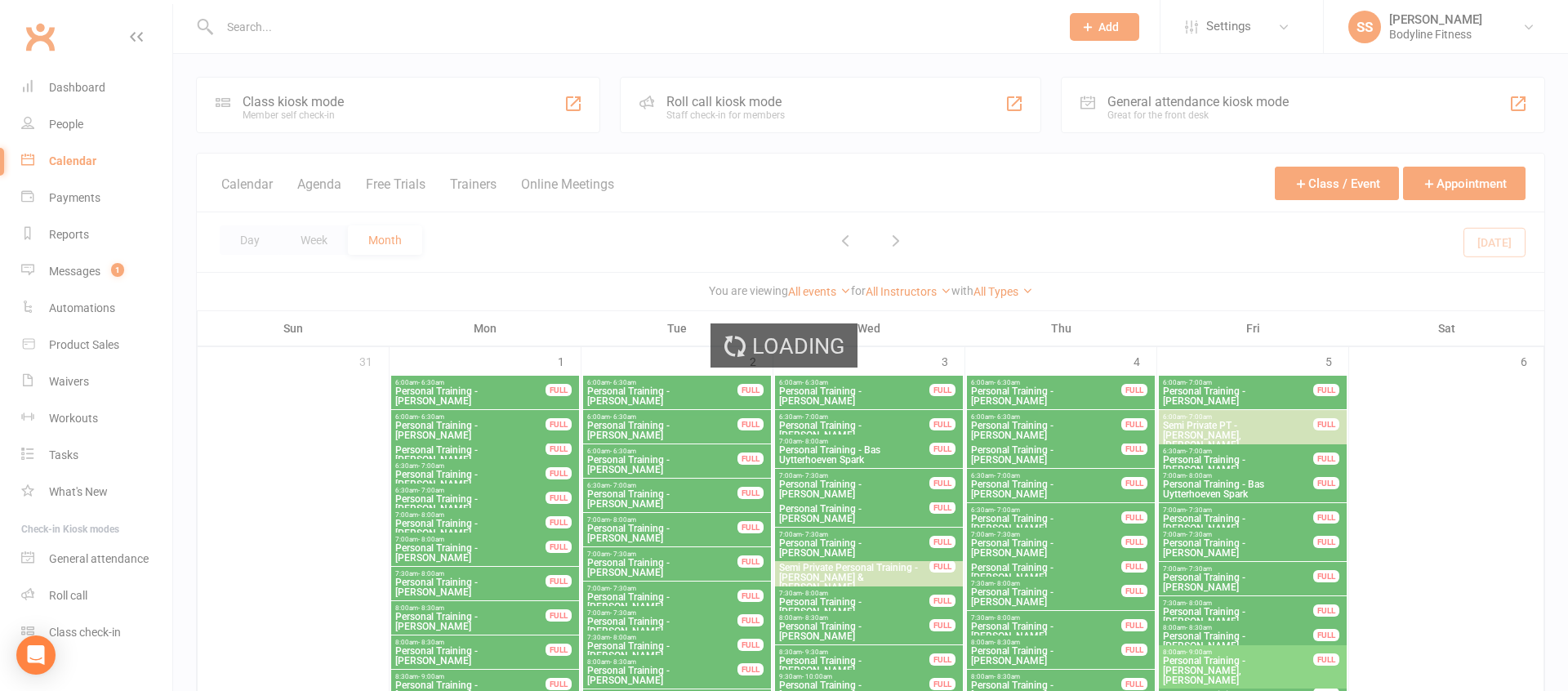
click at [261, 238] on div "Loading" at bounding box center [784, 346] width 1568 height 691
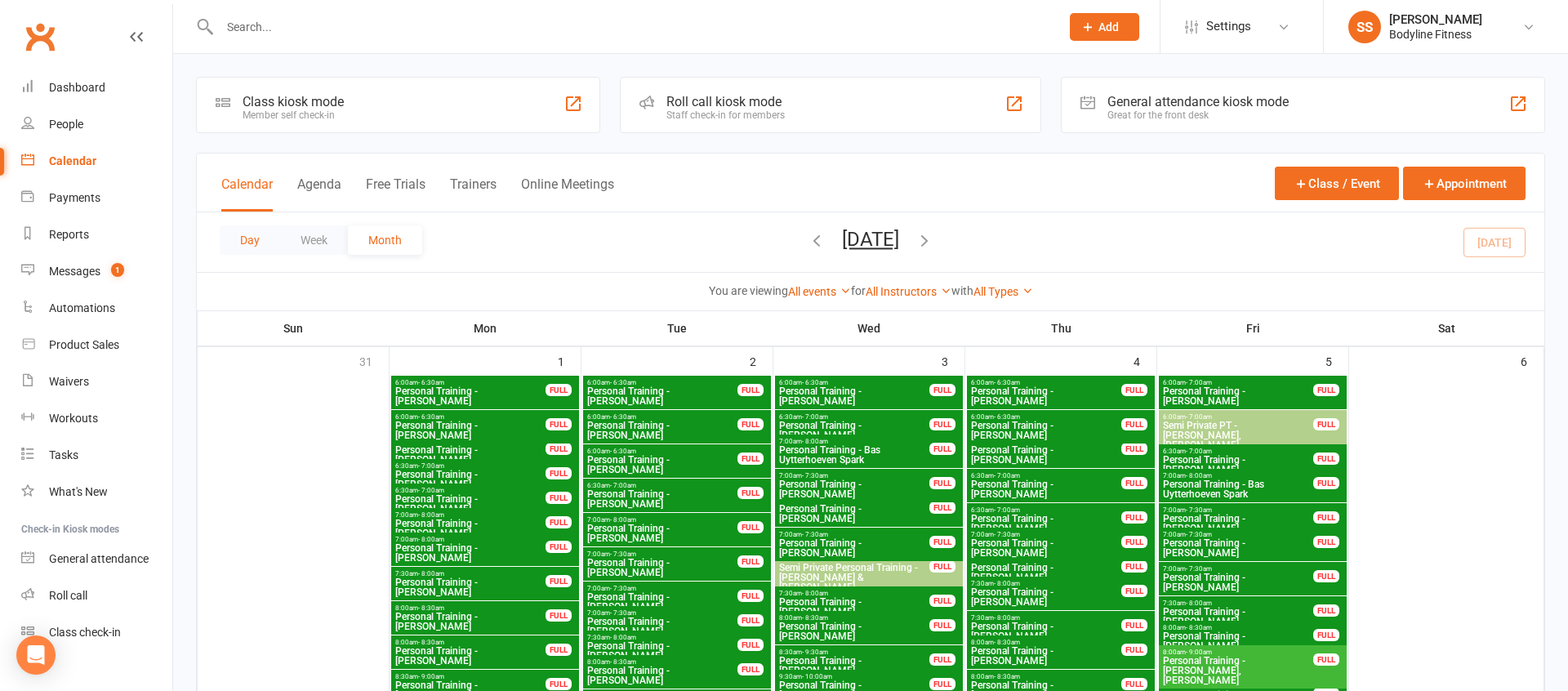
click at [245, 239] on button "Day" at bounding box center [249, 240] width 60 height 30
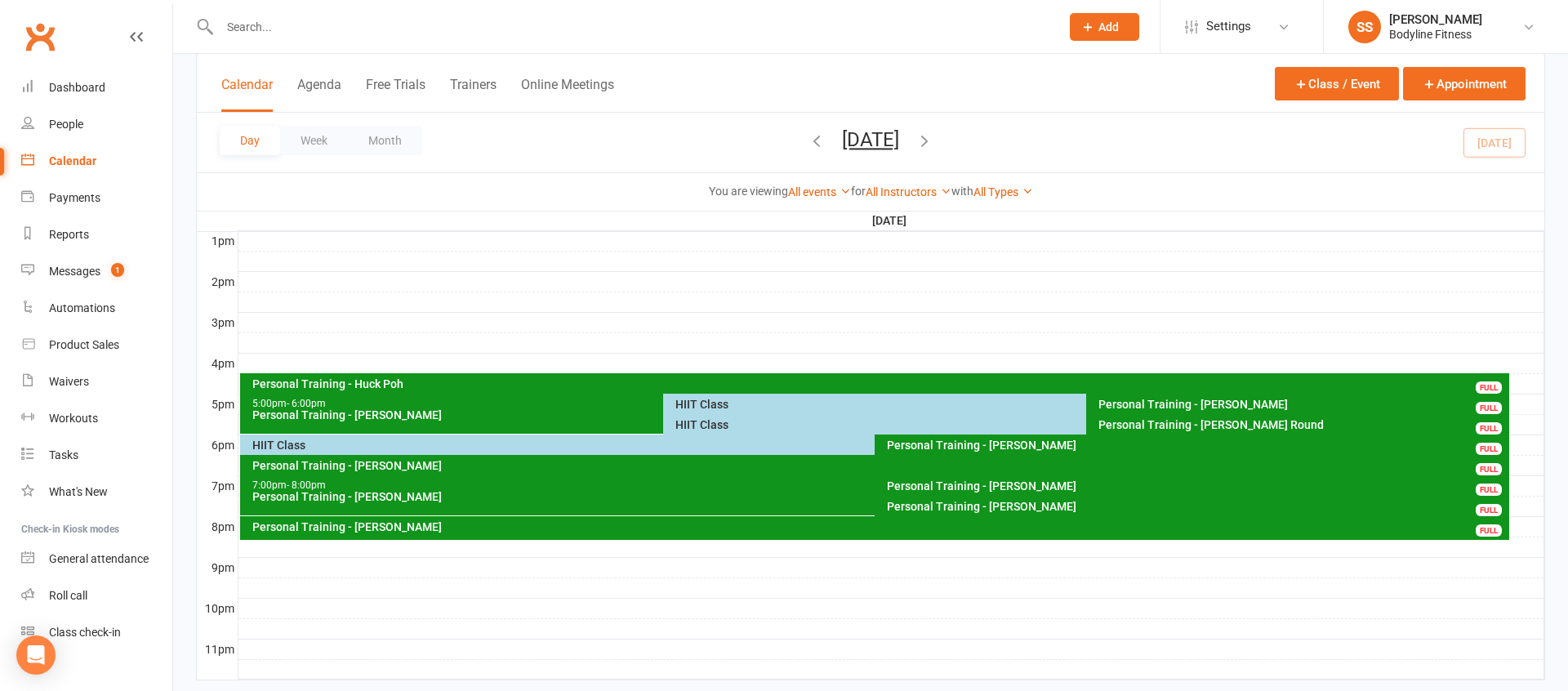
scroll to position [619, 0]
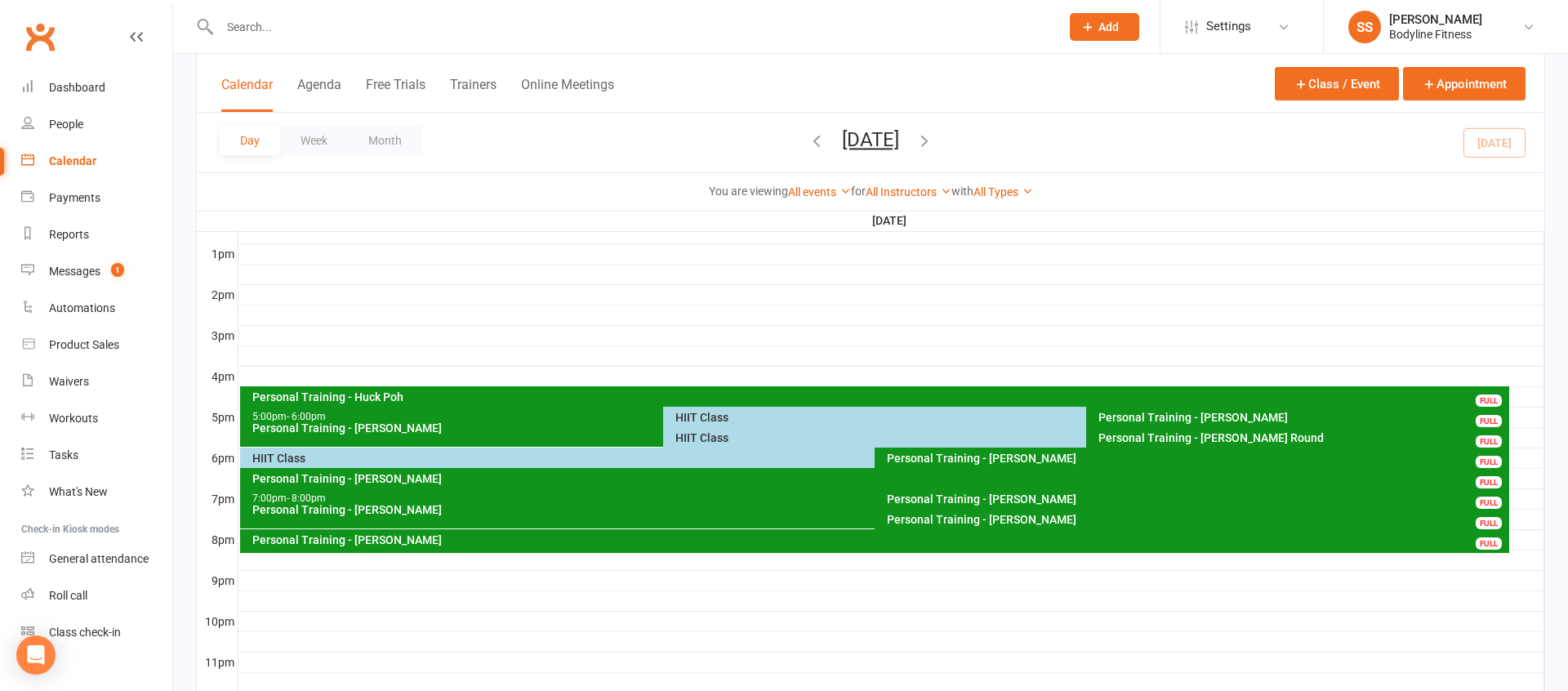
click at [373, 397] on div "Personal Training - Huck Poh" at bounding box center [879, 397] width 1256 height 11
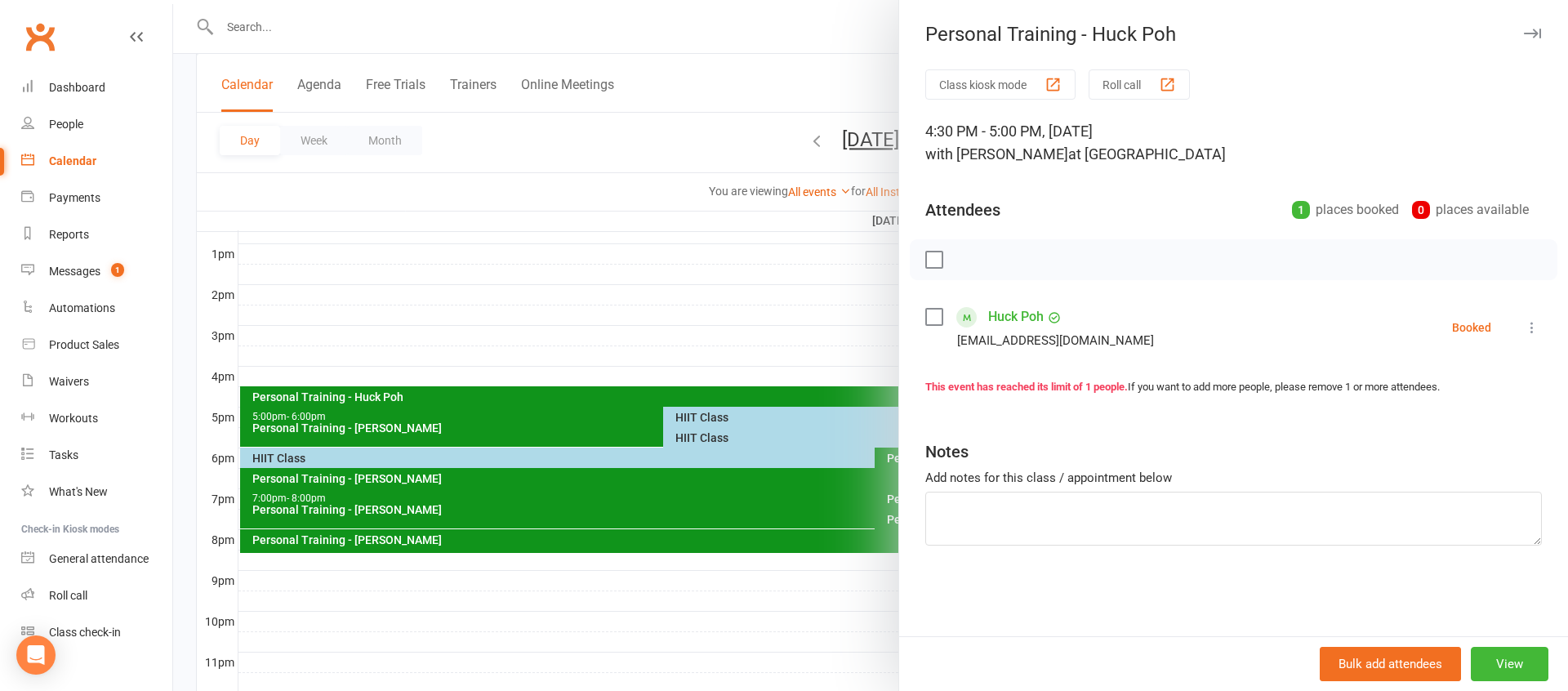
click at [1538, 30] on icon "button" at bounding box center [1533, 33] width 17 height 10
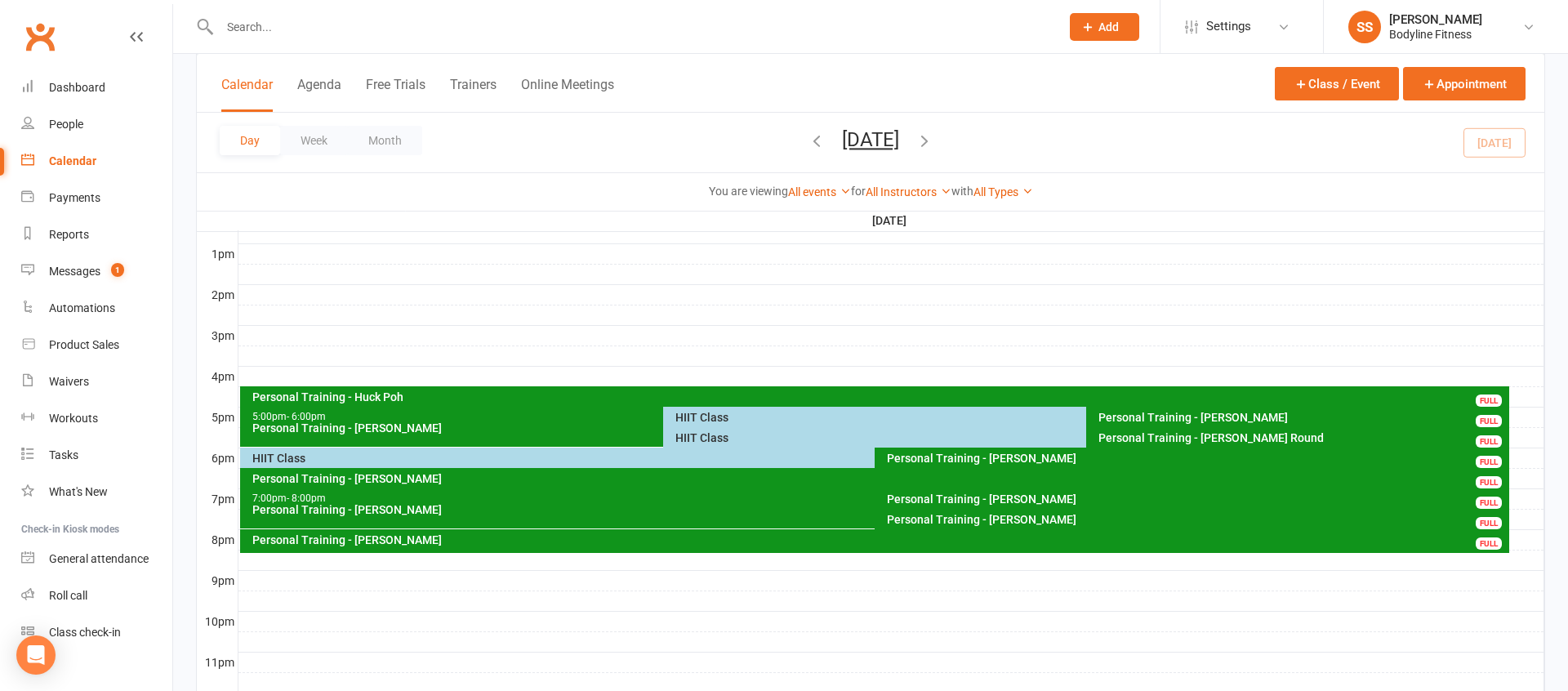
click at [245, 26] on input "text" at bounding box center [632, 27] width 834 height 23
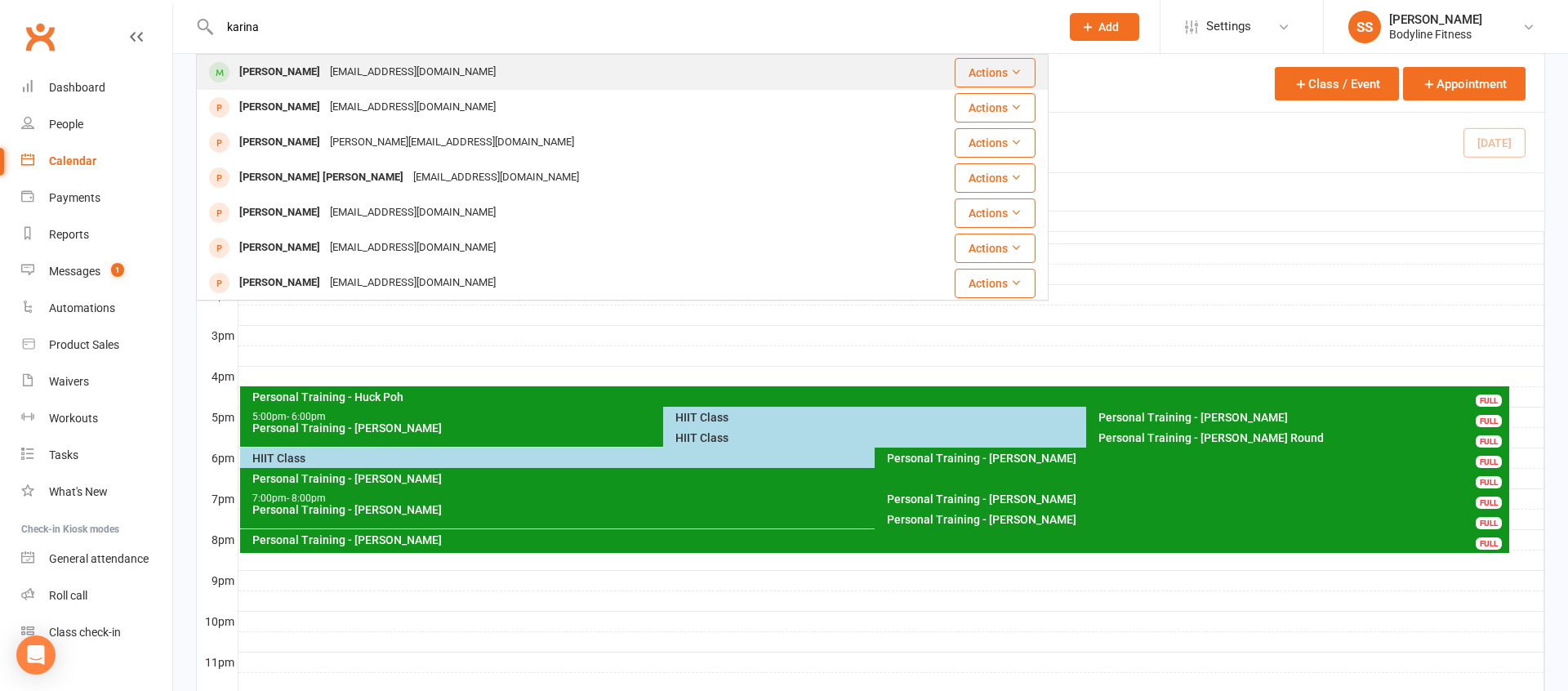
type input "karina"
click at [250, 72] on div "[PERSON_NAME]" at bounding box center [279, 71] width 90 height 24
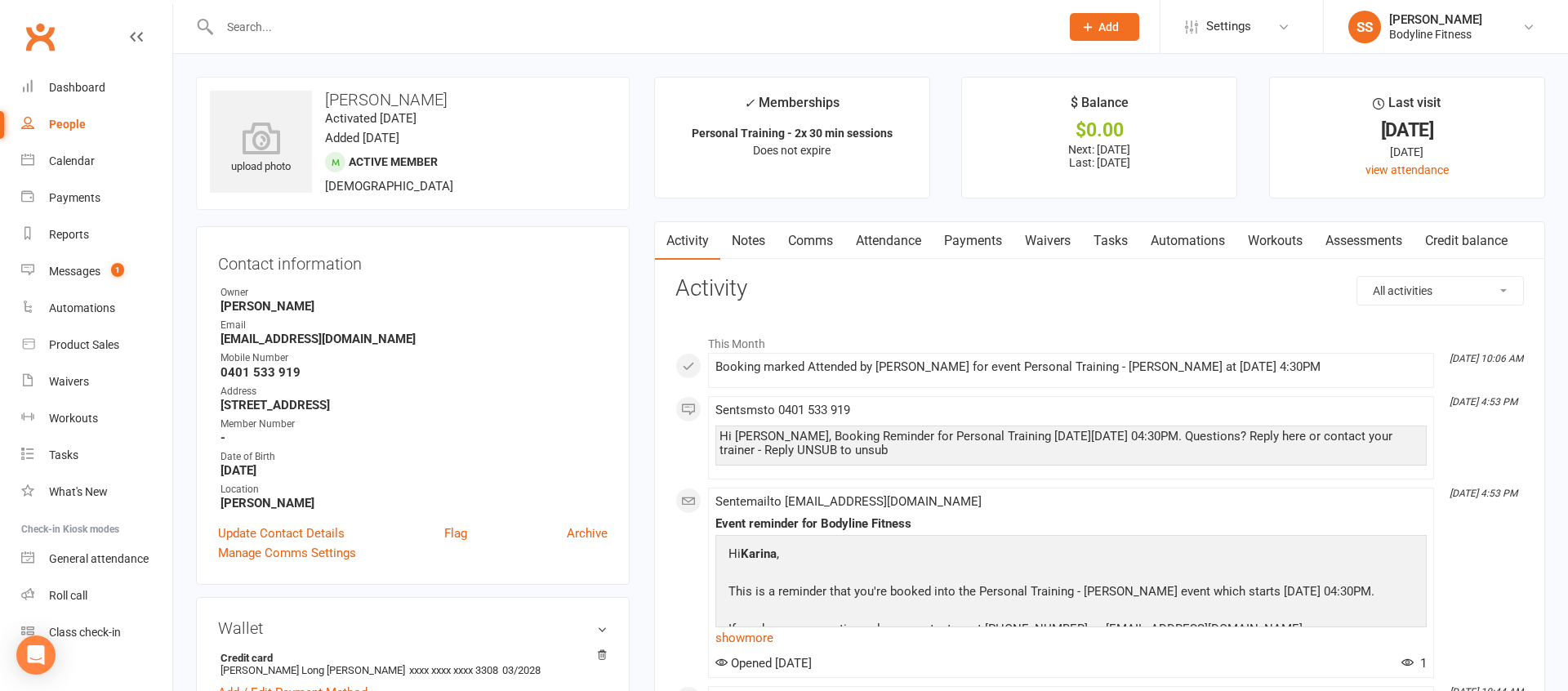
click at [986, 246] on link "Payments" at bounding box center [973, 240] width 81 height 37
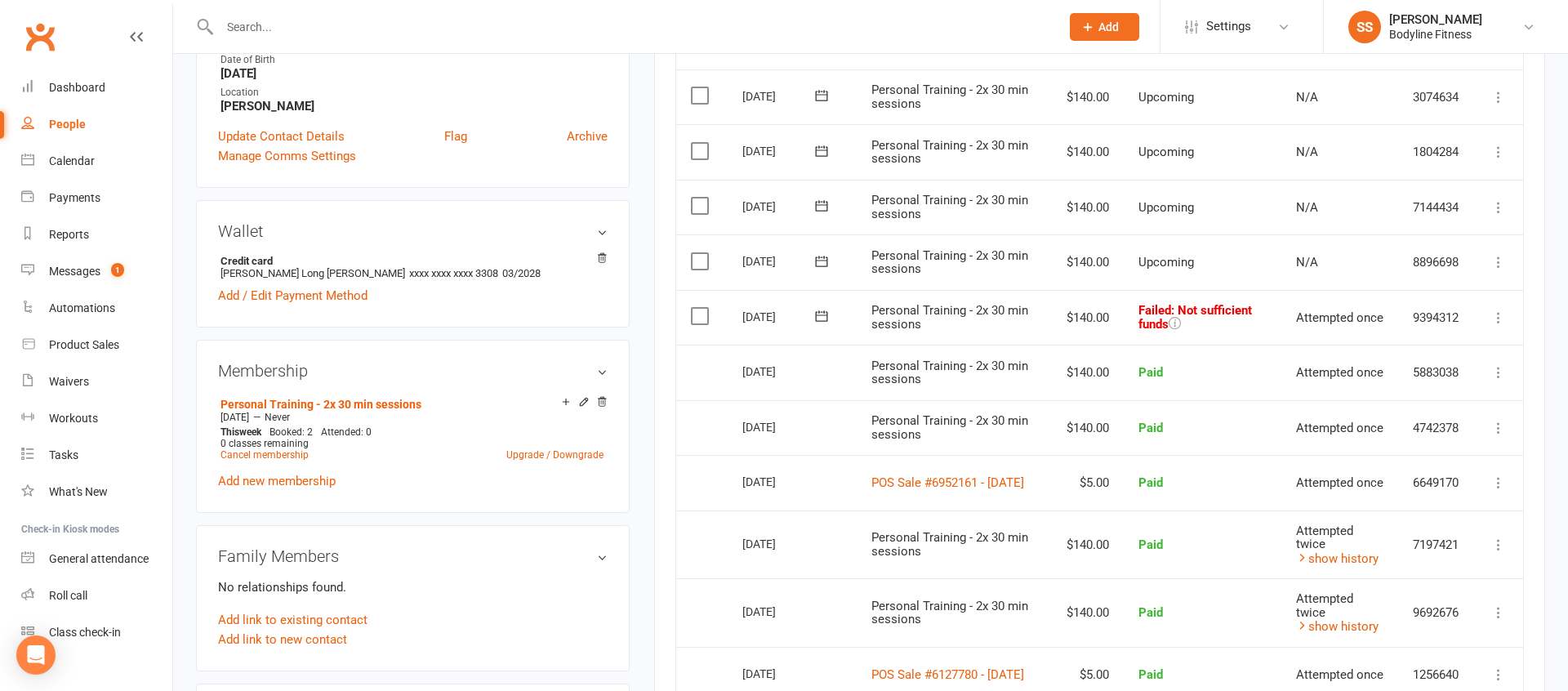
scroll to position [400, 0]
click at [1499, 318] on icon at bounding box center [1499, 315] width 16 height 16
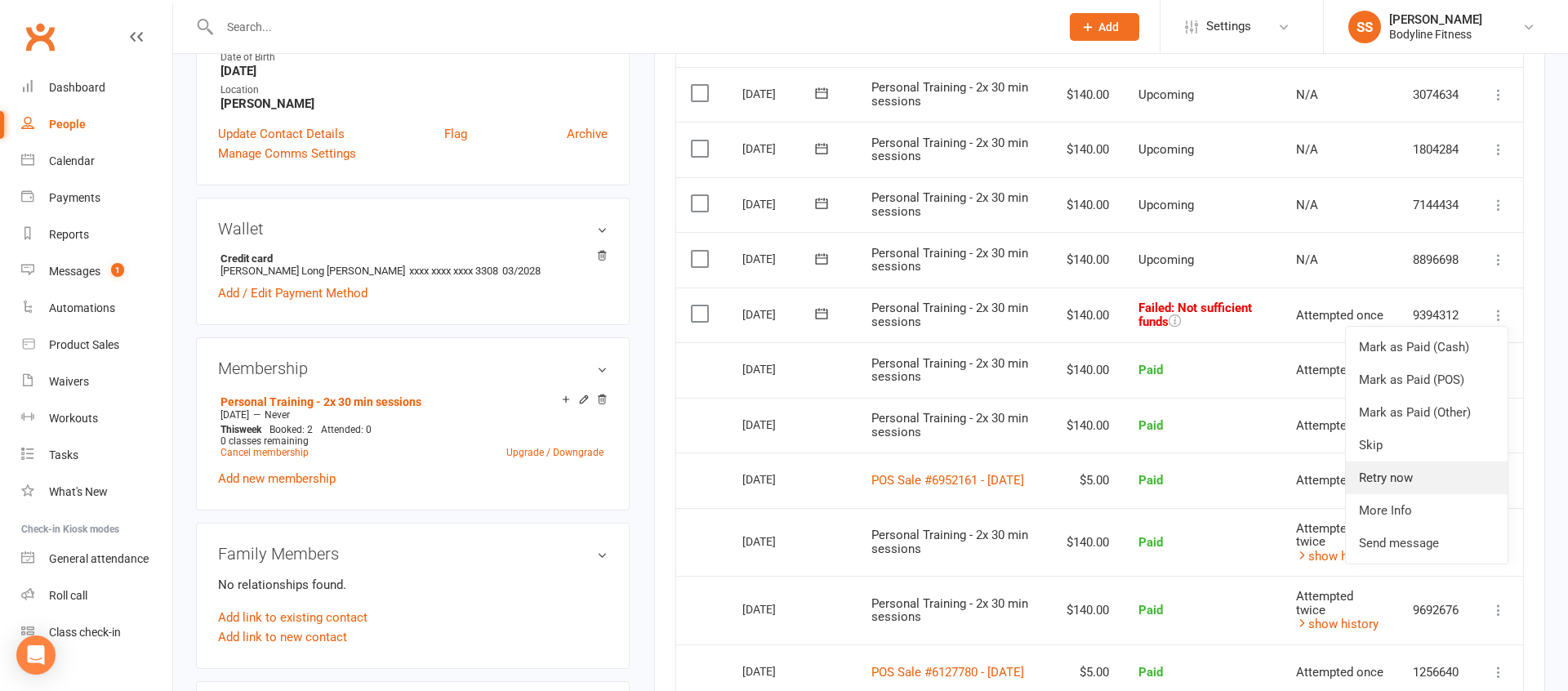
click at [1398, 468] on link "Retry now" at bounding box center [1427, 478] width 162 height 32
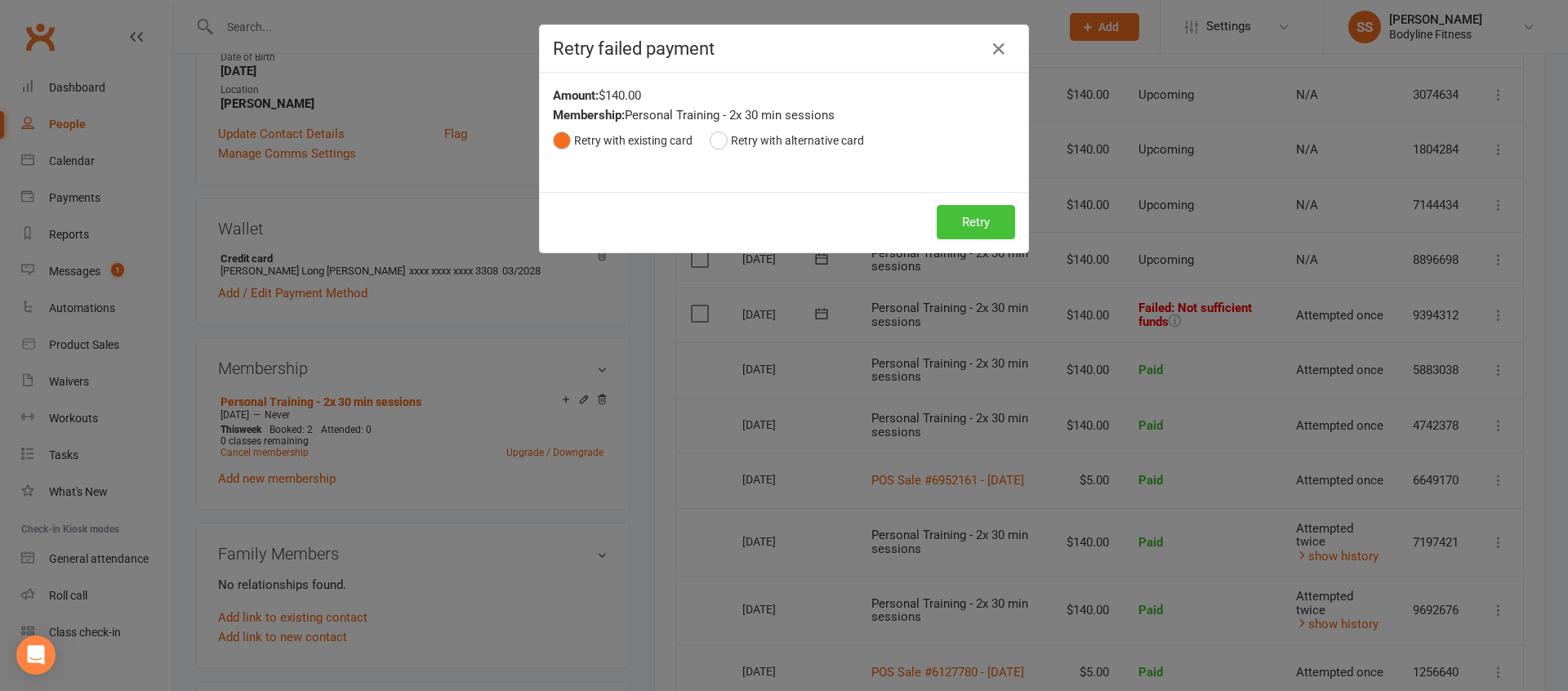
click at [997, 222] on button "Retry" at bounding box center [976, 222] width 78 height 34
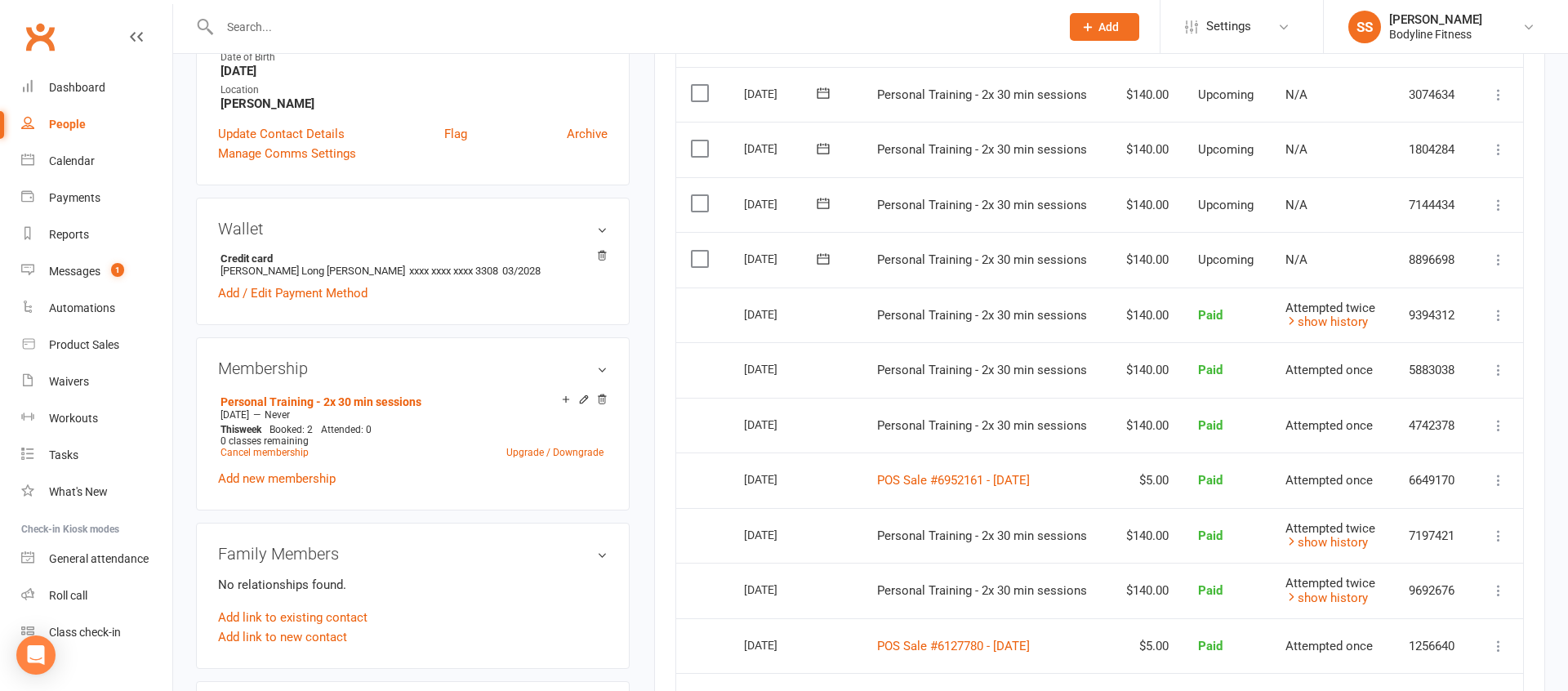
scroll to position [400, 0]
click at [89, 346] on div "Product Sales" at bounding box center [84, 345] width 70 height 13
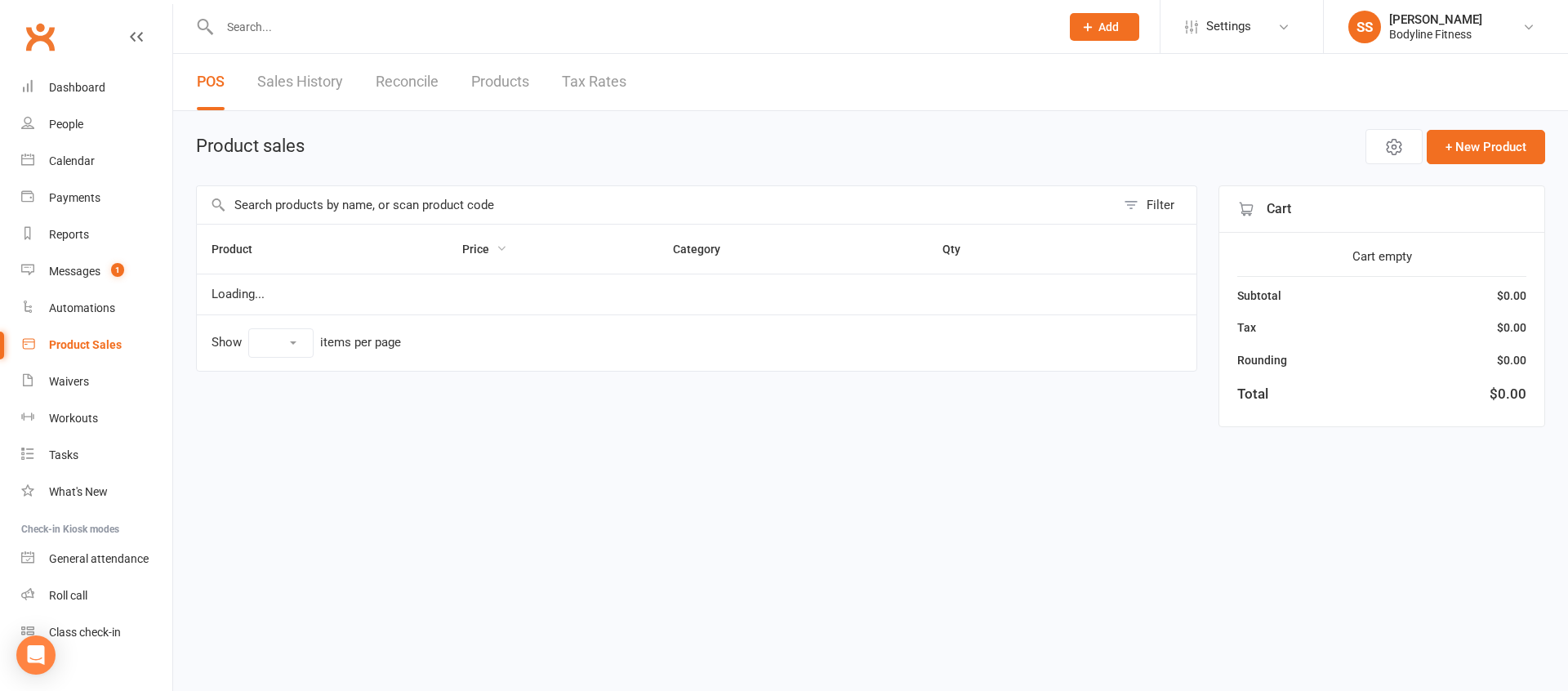
select select "10"
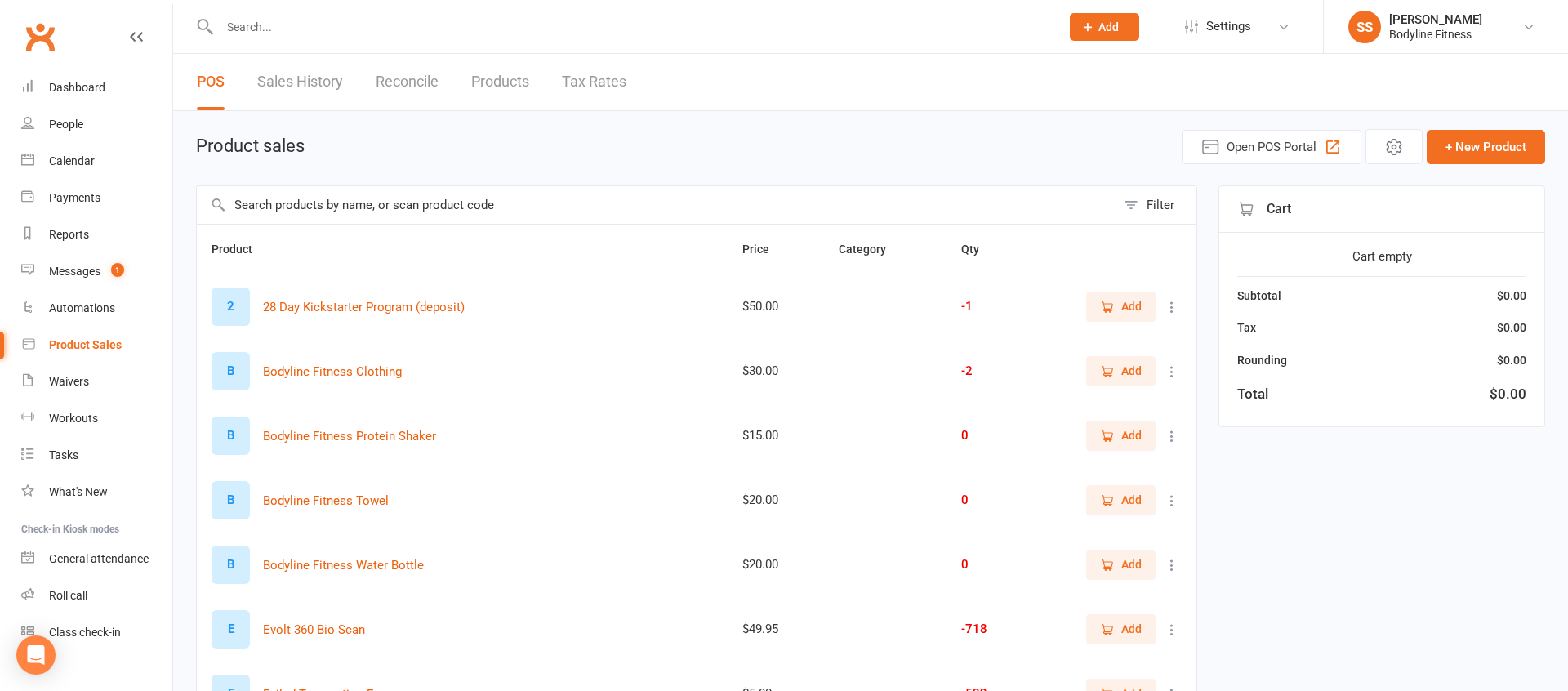
click at [354, 217] on input "text" at bounding box center [656, 205] width 919 height 37
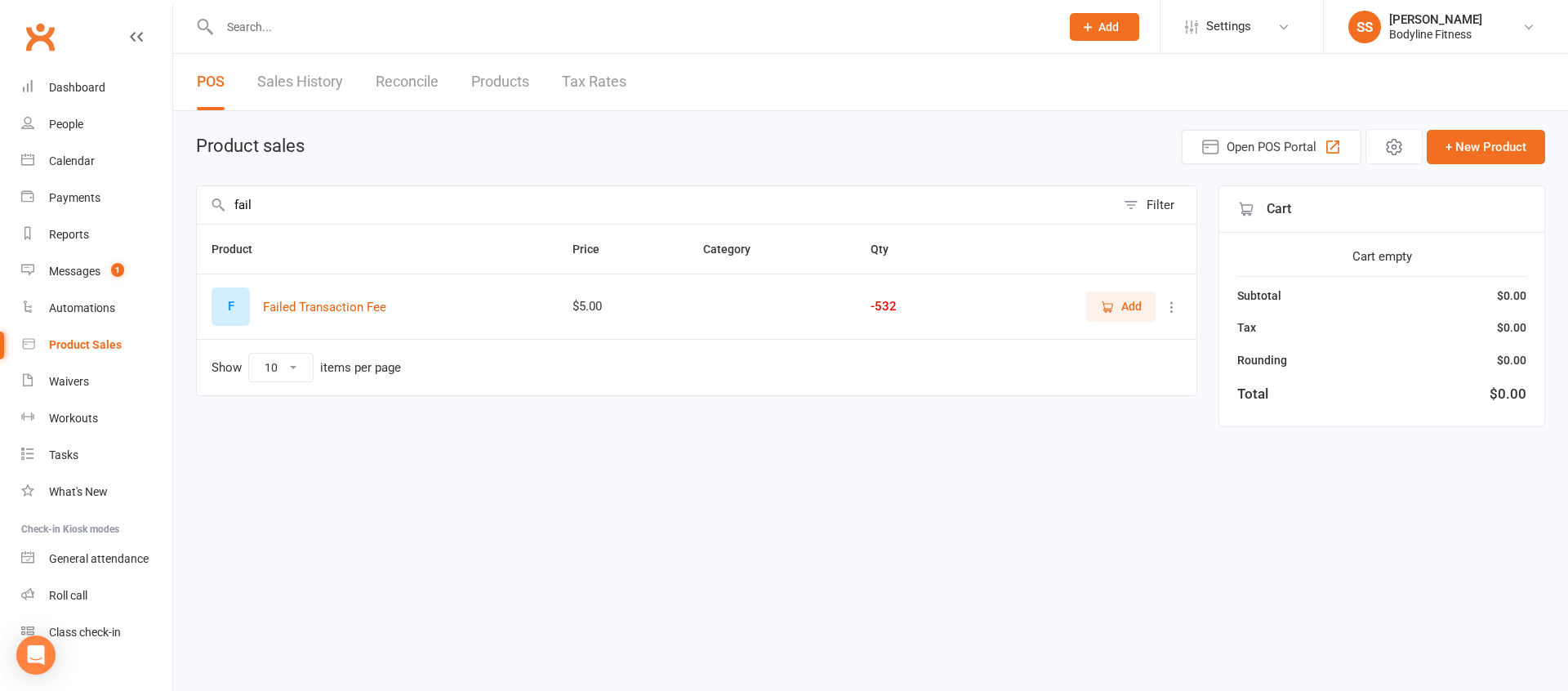
type input "fail"
click at [1130, 311] on span "Add" at bounding box center [1131, 306] width 20 height 18
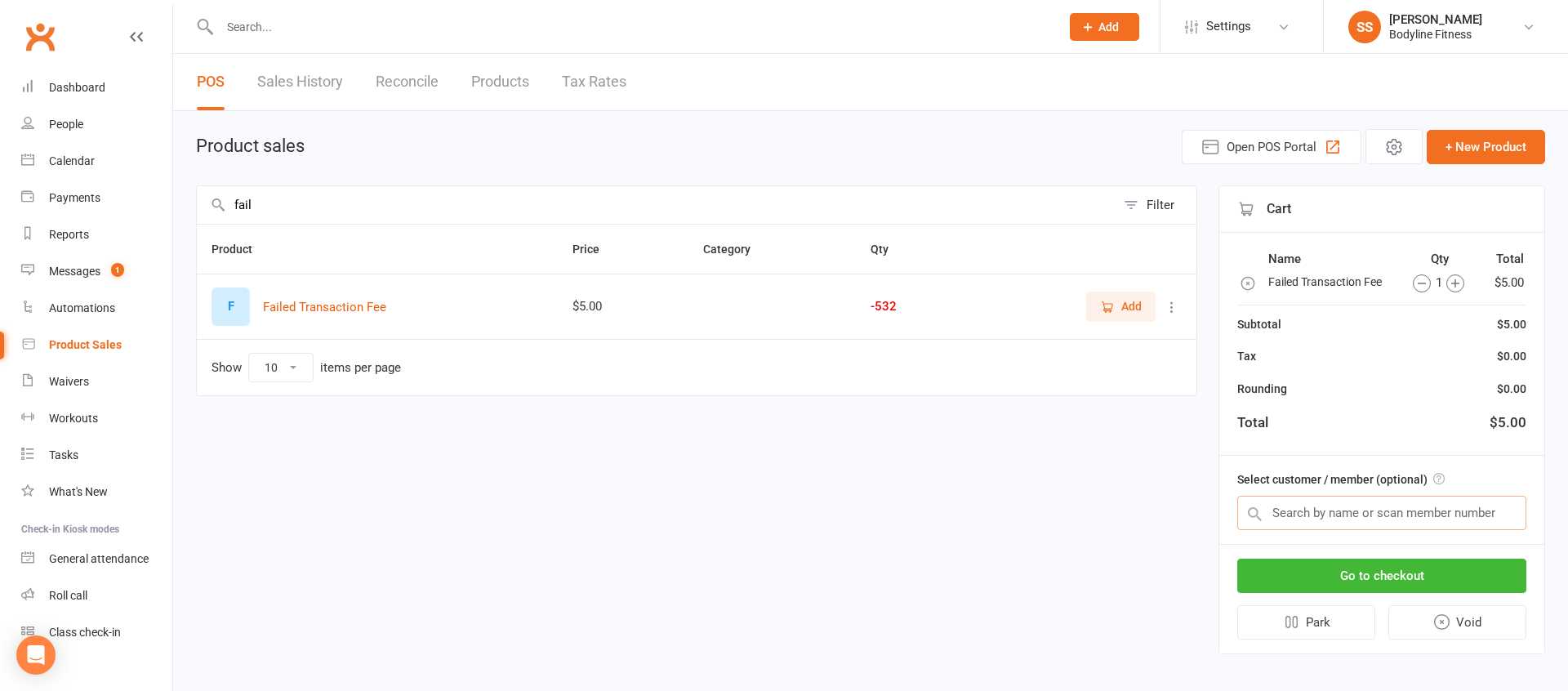
click at [1311, 507] on input "text" at bounding box center [1382, 513] width 289 height 34
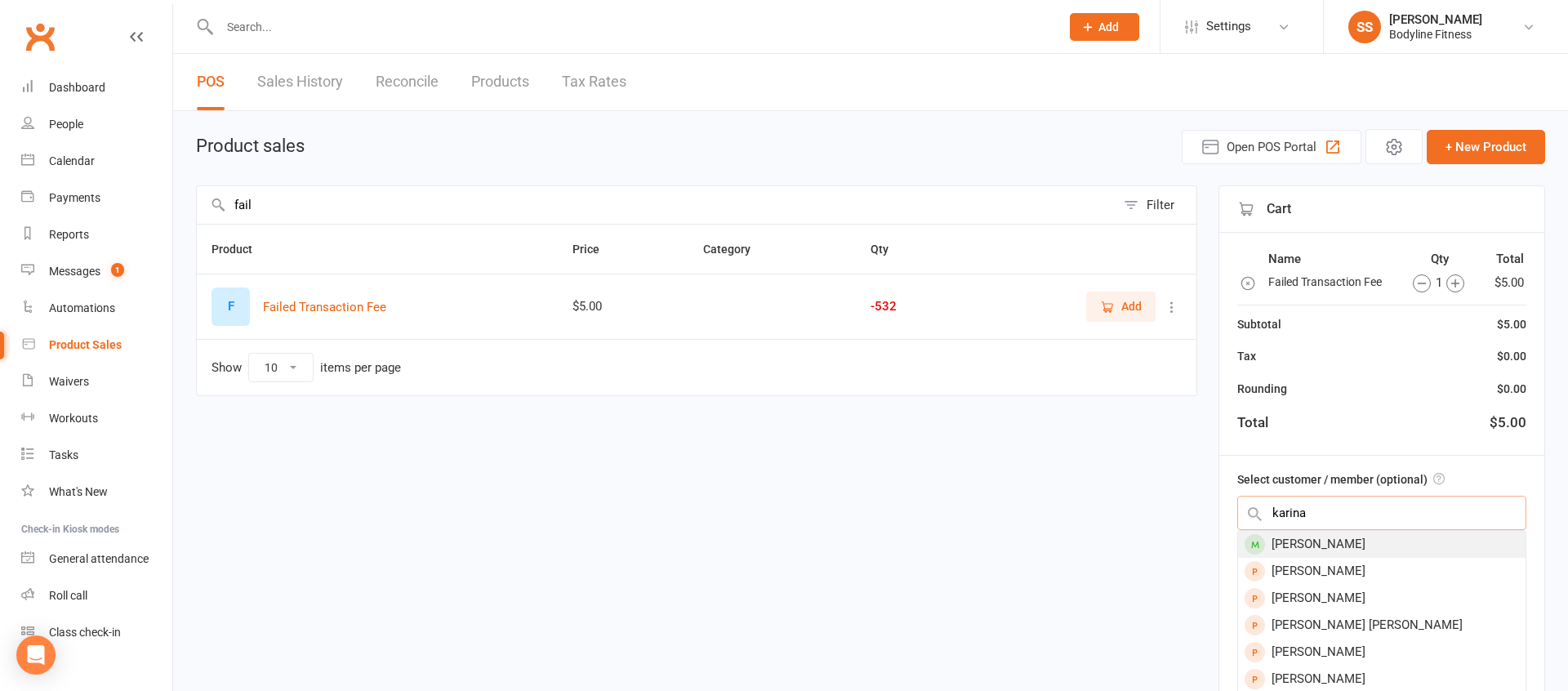
type input "karina"
click at [1314, 545] on div "[PERSON_NAME]" at bounding box center [1382, 544] width 288 height 27
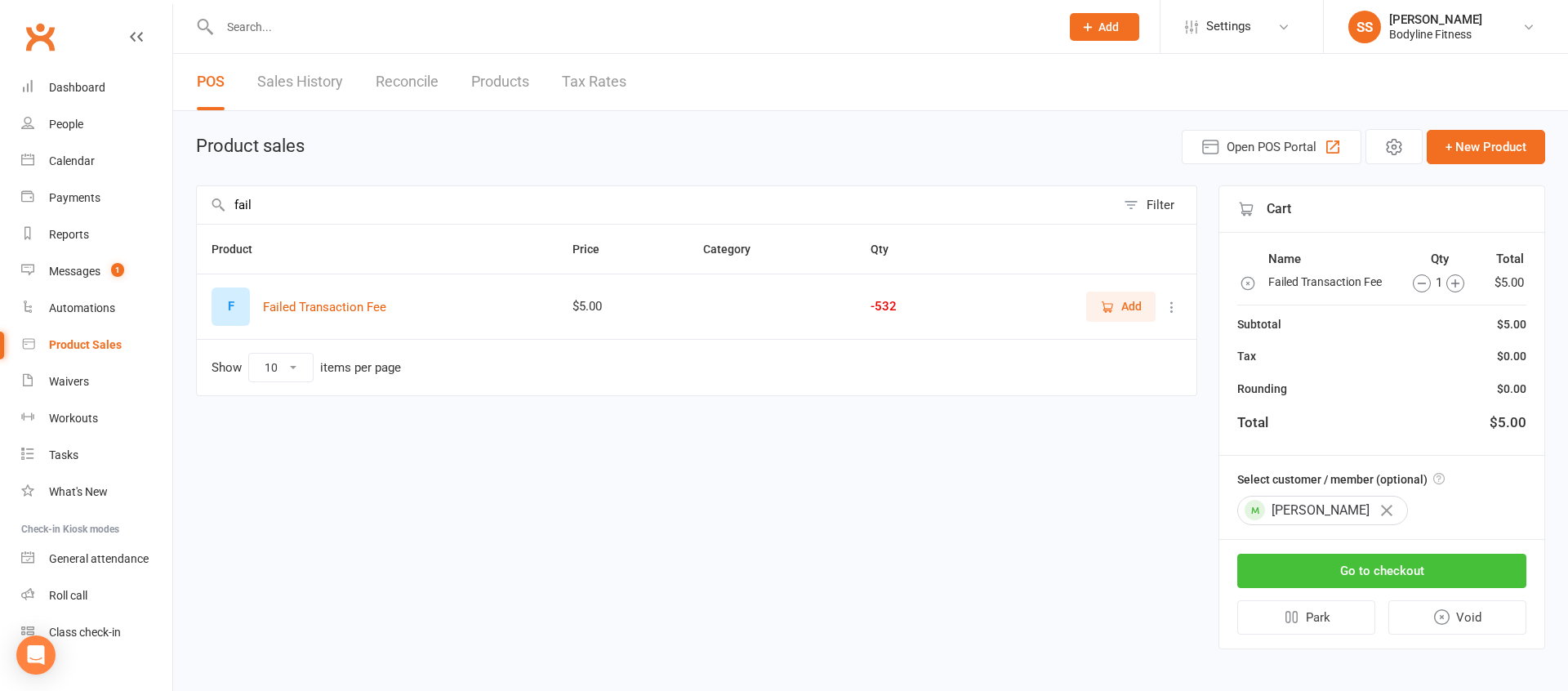
click at [1320, 562] on button "Go to checkout" at bounding box center [1382, 571] width 289 height 34
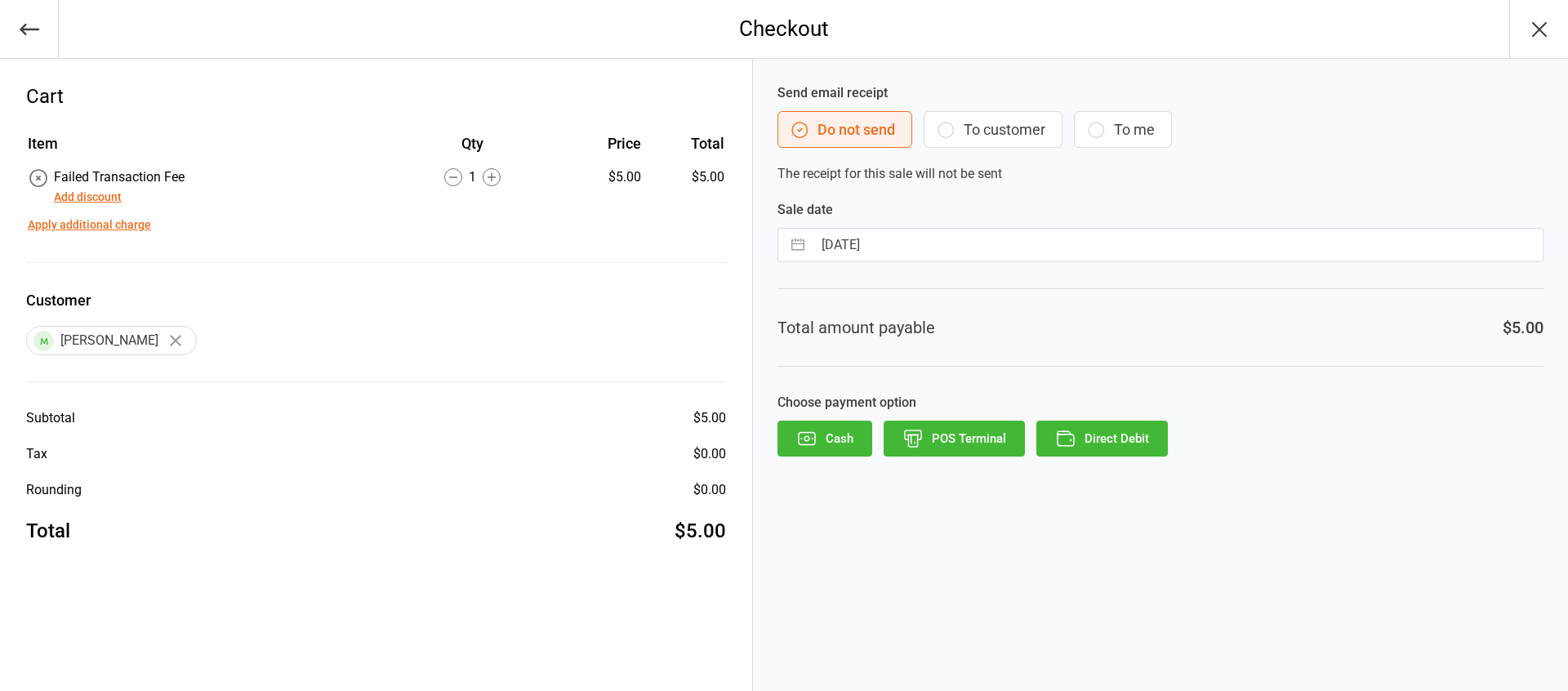
drag, startPoint x: 998, startPoint y: 129, endPoint x: 1022, endPoint y: 331, distance: 203.4
click at [998, 129] on button "To customer" at bounding box center [993, 129] width 139 height 37
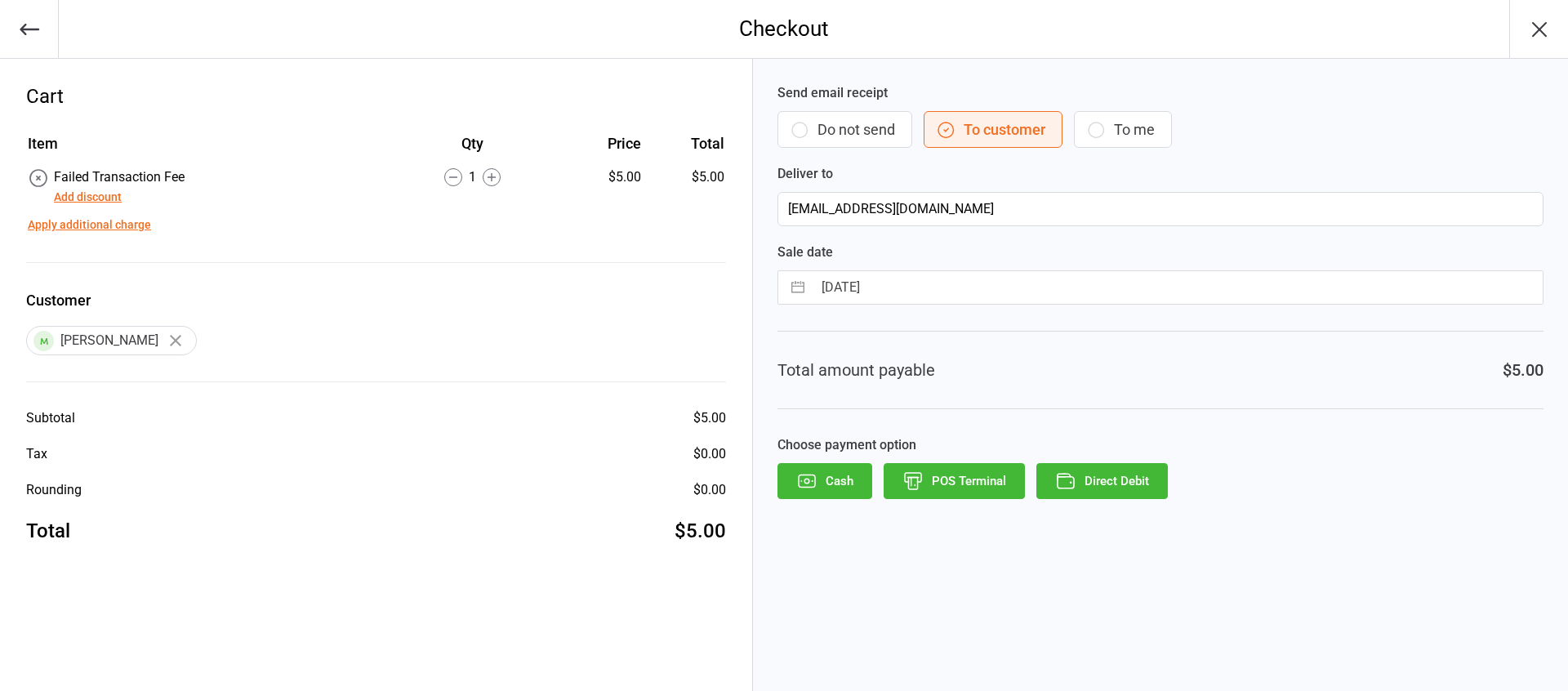
click at [1063, 474] on icon "button" at bounding box center [1062, 475] width 8 height 3
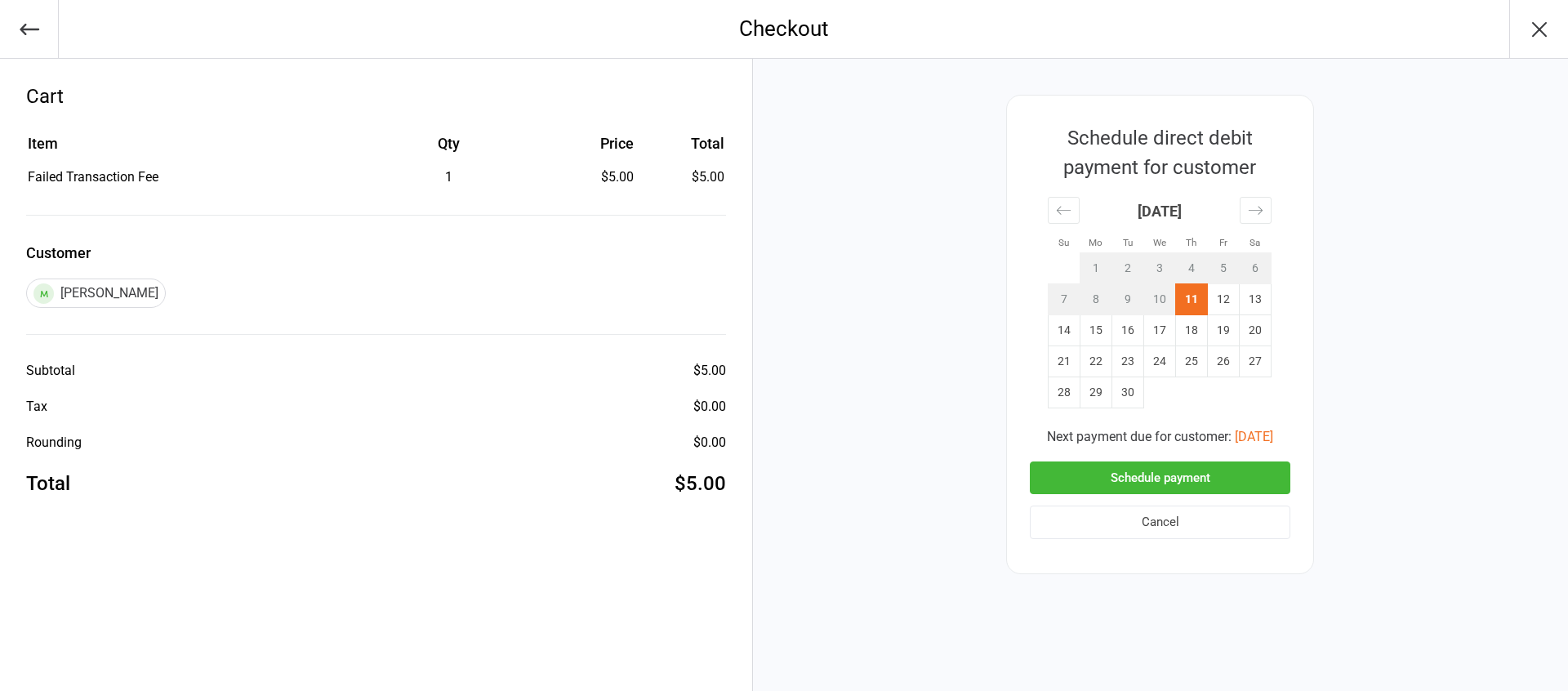
drag, startPoint x: 1082, startPoint y: 465, endPoint x: 1073, endPoint y: 465, distance: 9.0
click at [1082, 465] on button "Schedule payment" at bounding box center [1161, 478] width 261 height 33
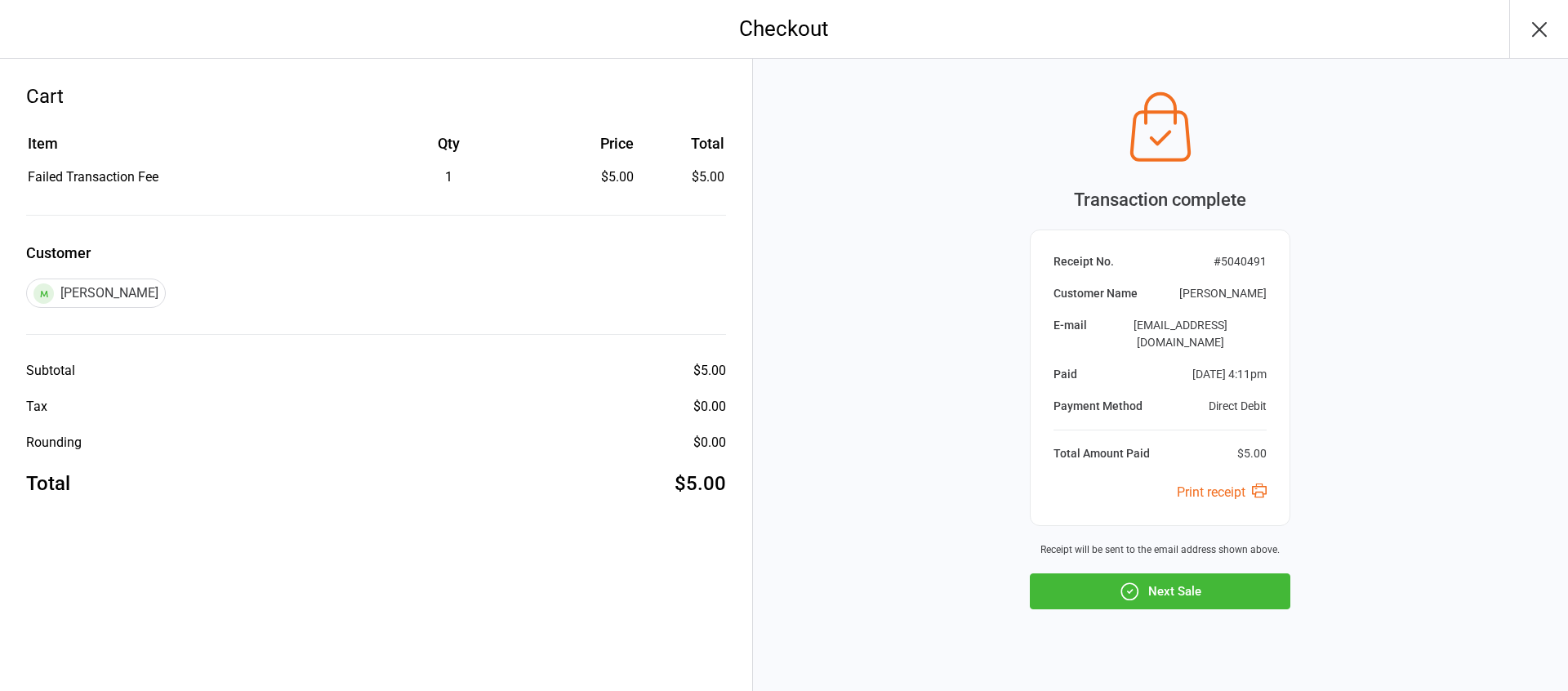
click at [1538, 31] on icon "button" at bounding box center [1539, 29] width 26 height 26
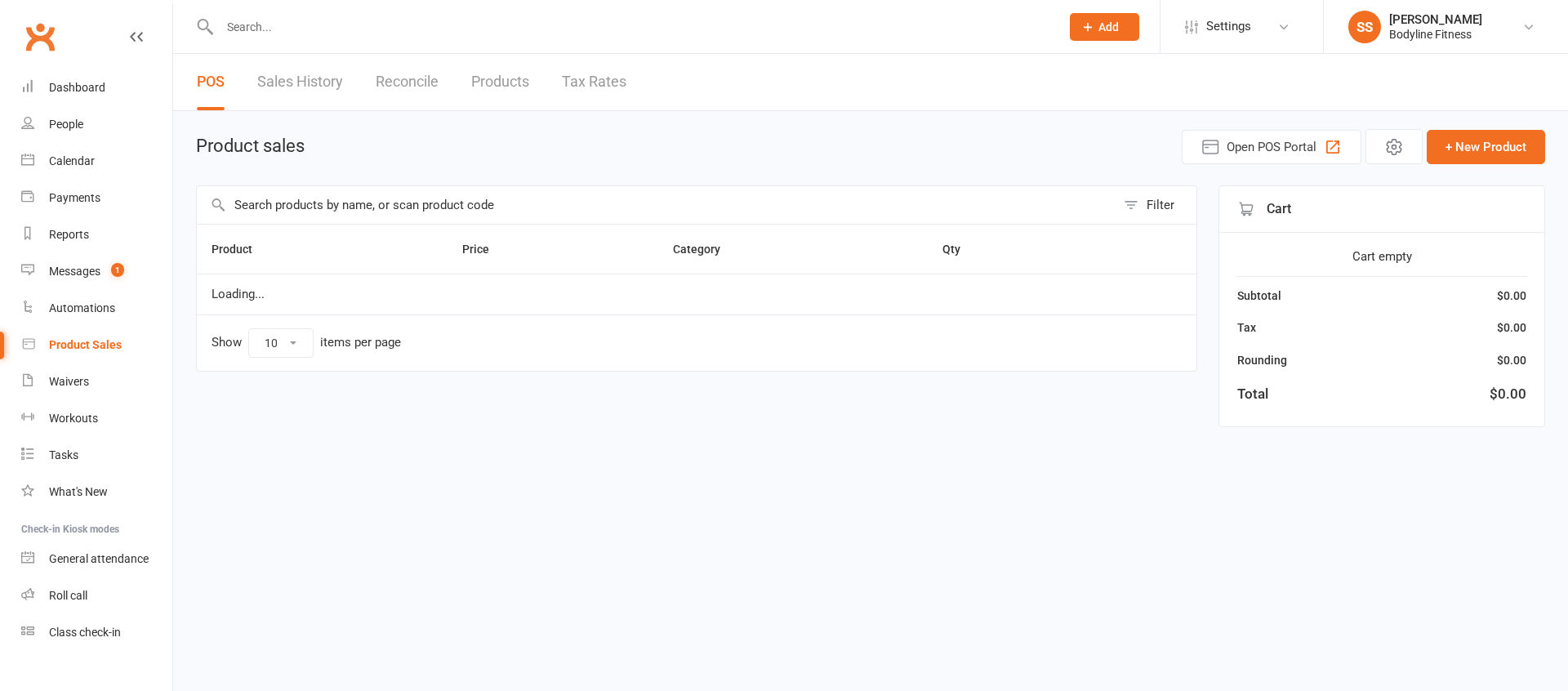
click at [285, 15] on input "text" at bounding box center [632, 27] width 834 height 23
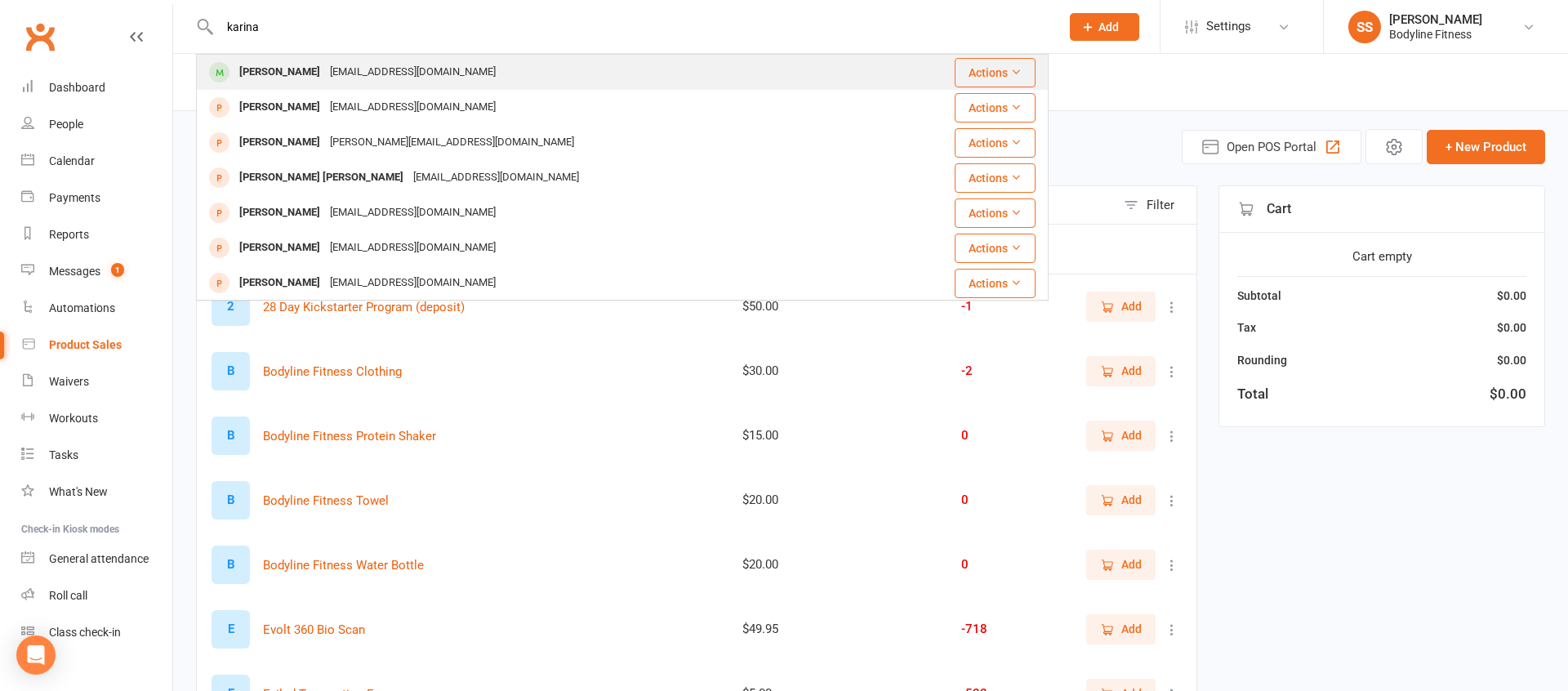
type input "karina"
click at [276, 68] on div "[PERSON_NAME]" at bounding box center [279, 71] width 90 height 24
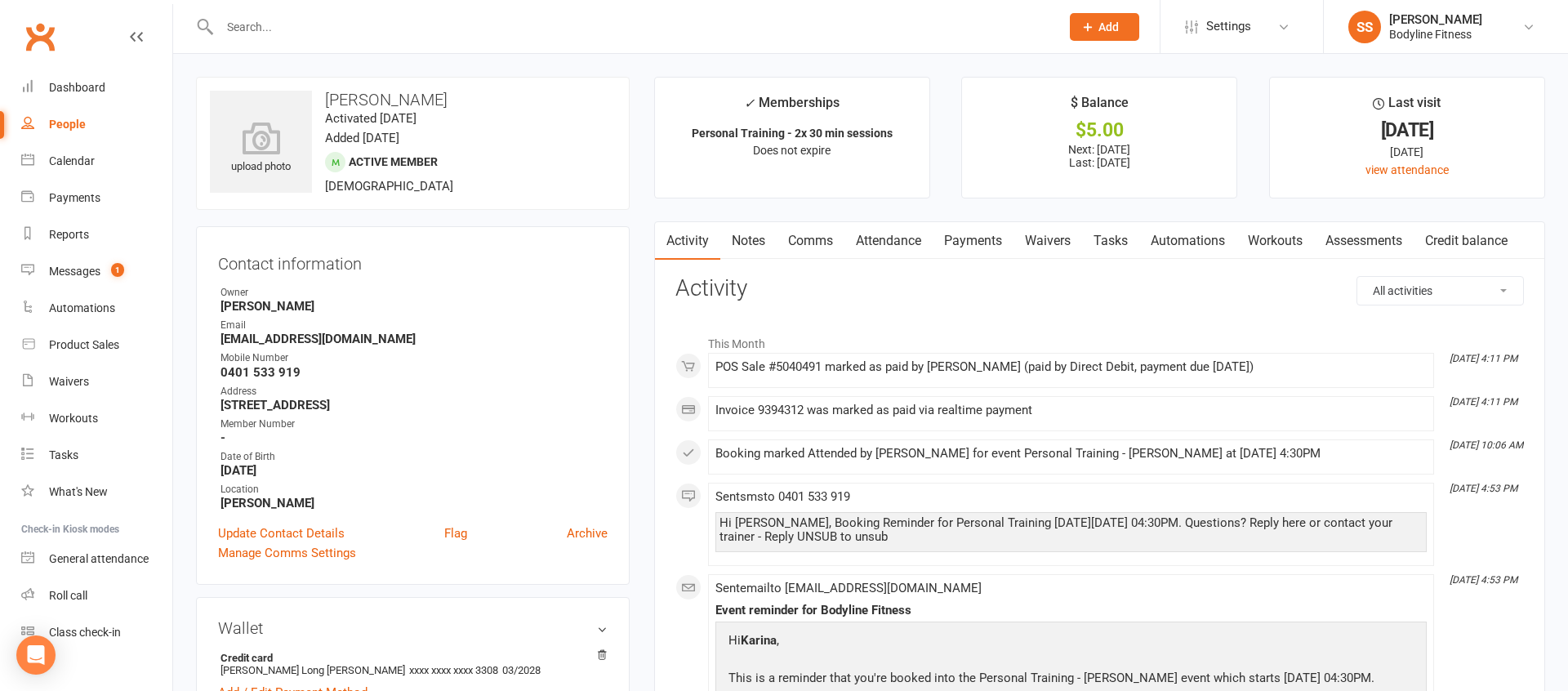
drag, startPoint x: 968, startPoint y: 231, endPoint x: 1071, endPoint y: 402, distance: 199.6
click at [968, 231] on link "Payments" at bounding box center [973, 240] width 81 height 37
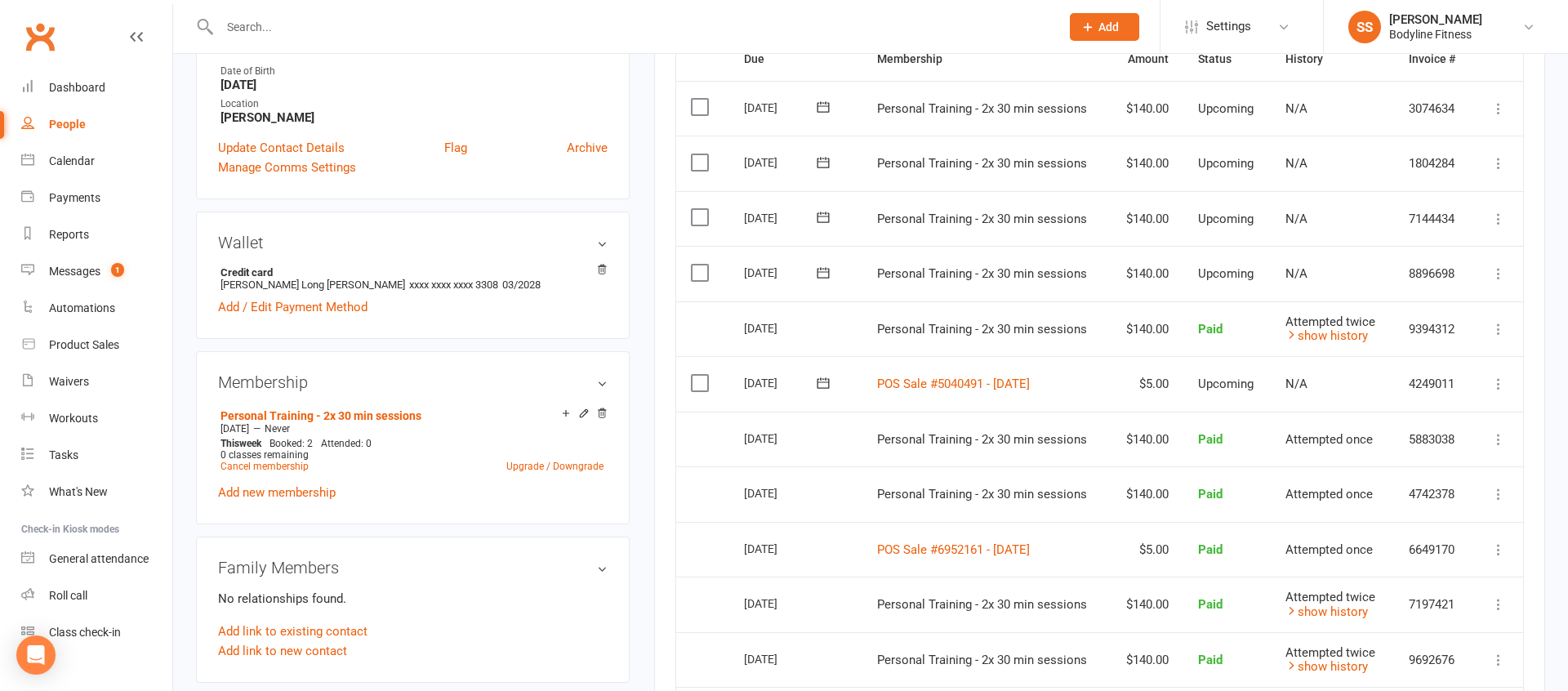
scroll to position [394, 0]
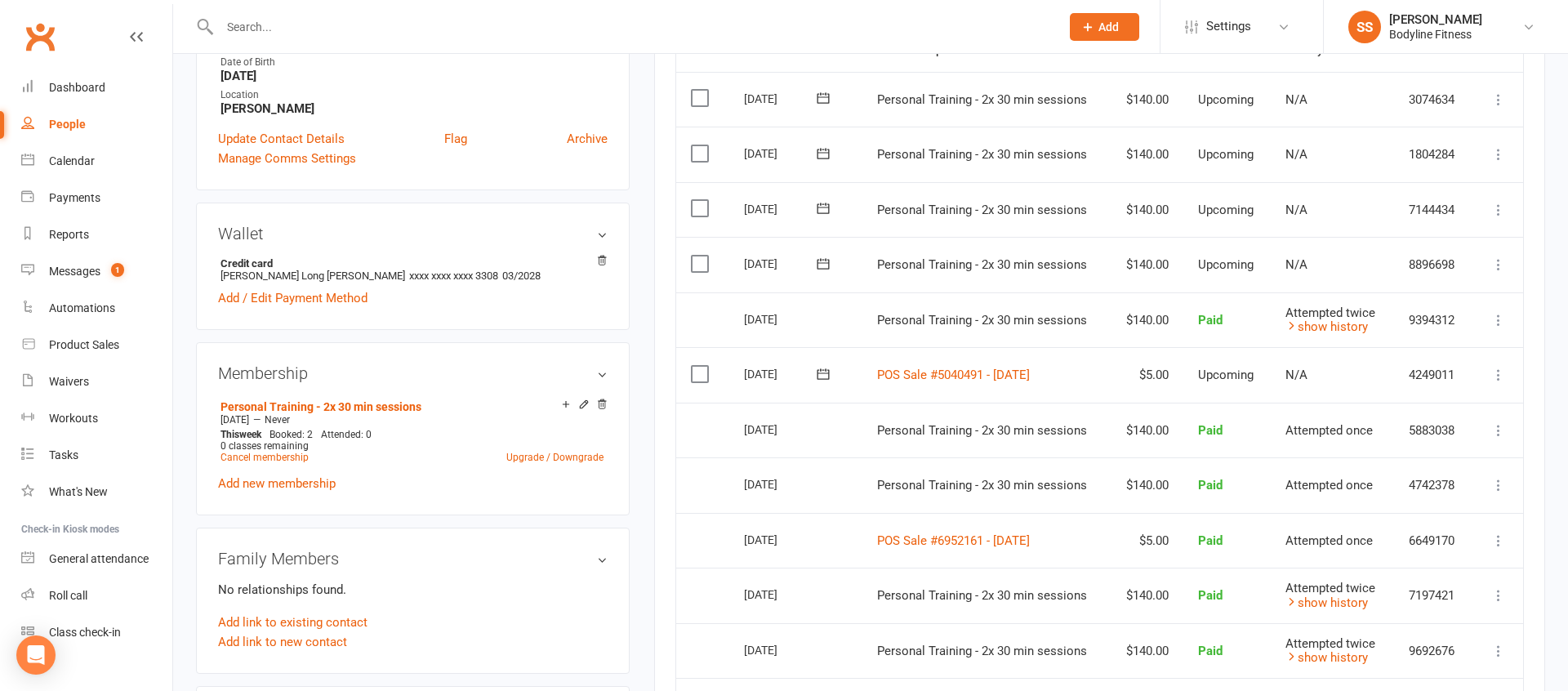
click at [1498, 378] on icon at bounding box center [1499, 374] width 16 height 16
click at [1427, 561] on link "Process now" at bounding box center [1427, 570] width 162 height 32
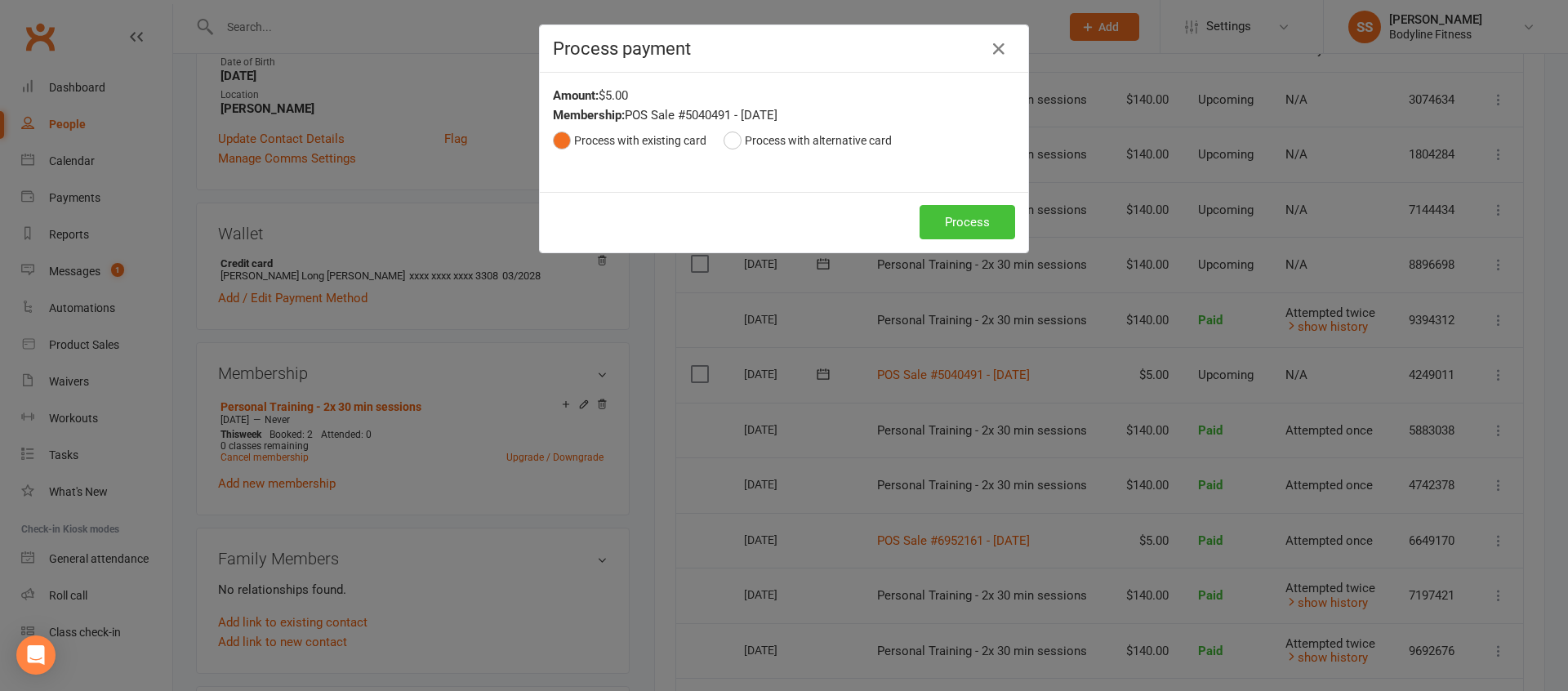
click at [961, 224] on button "Process" at bounding box center [967, 222] width 95 height 34
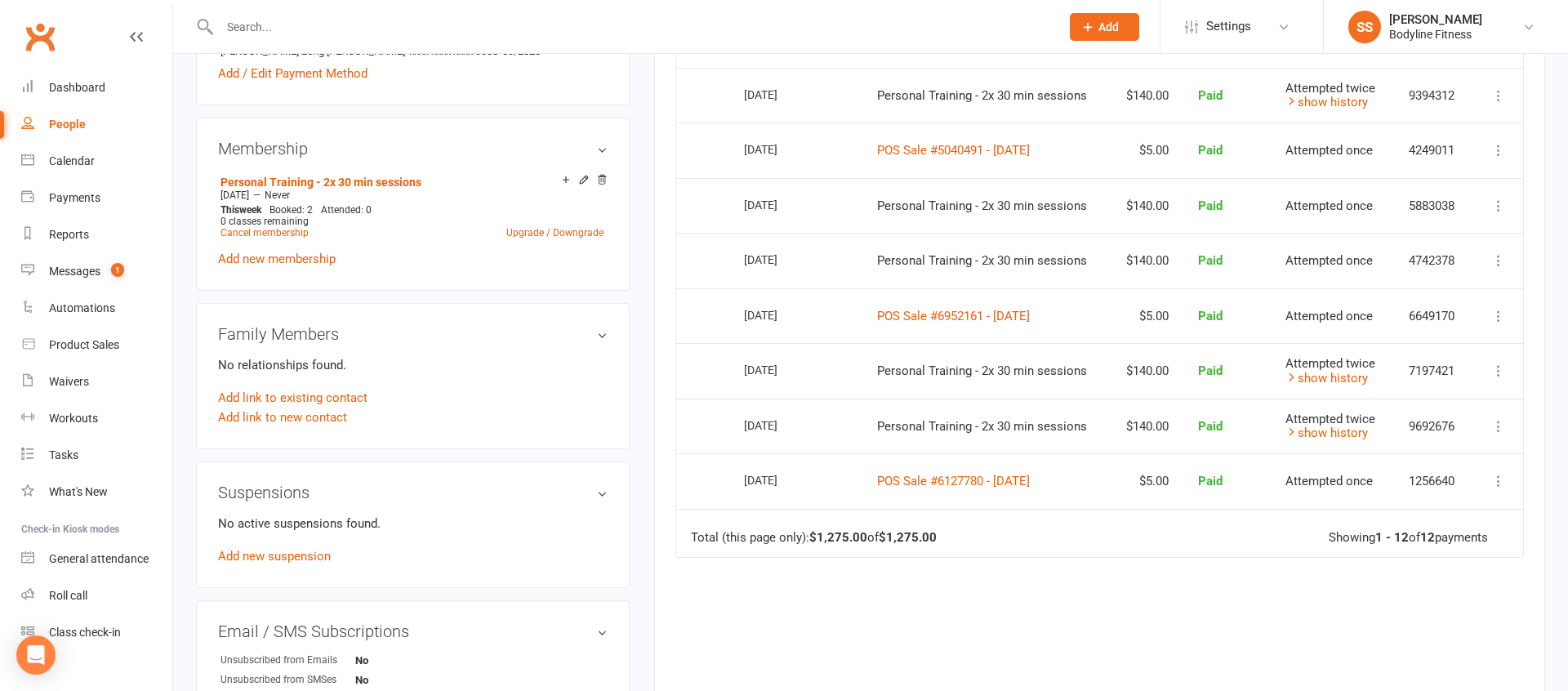
scroll to position [621, 0]
click at [51, 160] on div "Calendar" at bounding box center [71, 161] width 46 height 13
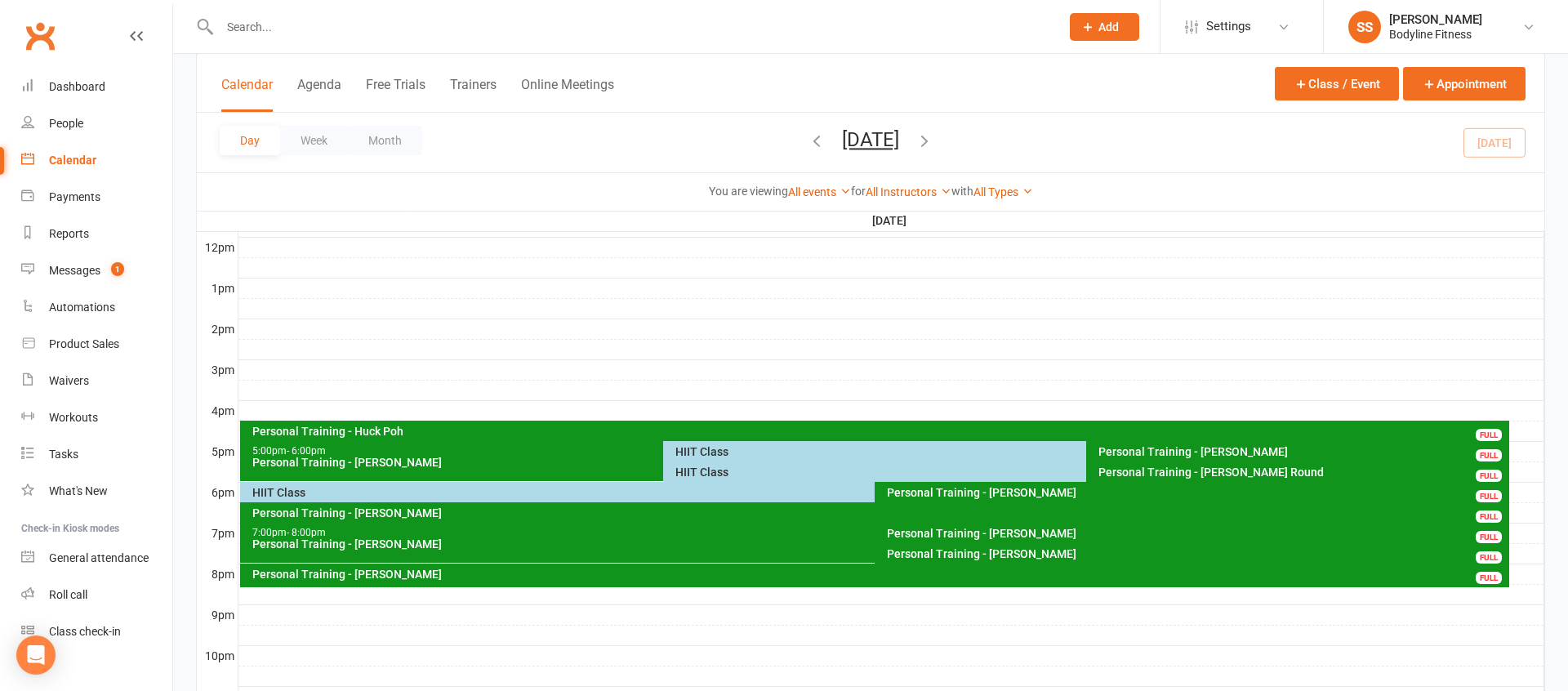
scroll to position [592, 0]
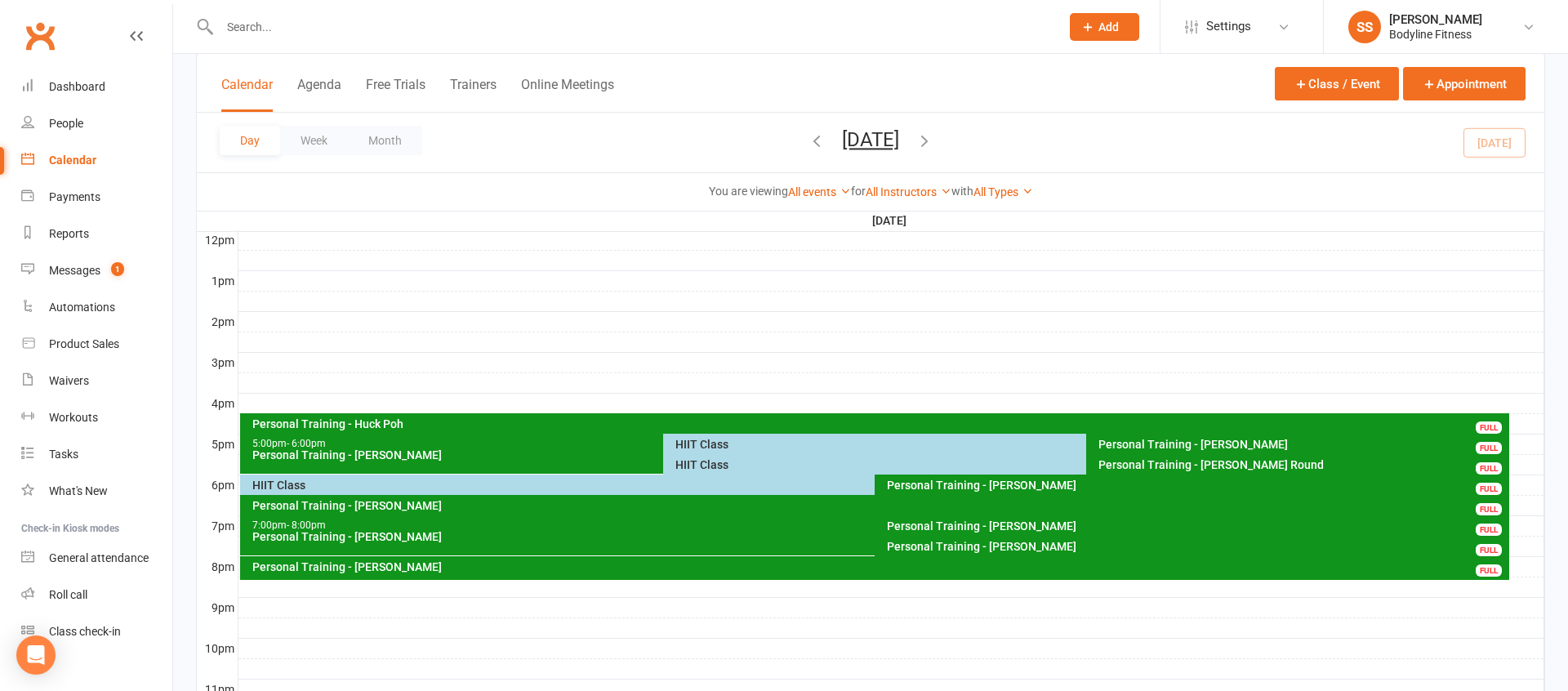
click at [689, 441] on div "HIIT Class" at bounding box center [1082, 444] width 815 height 11
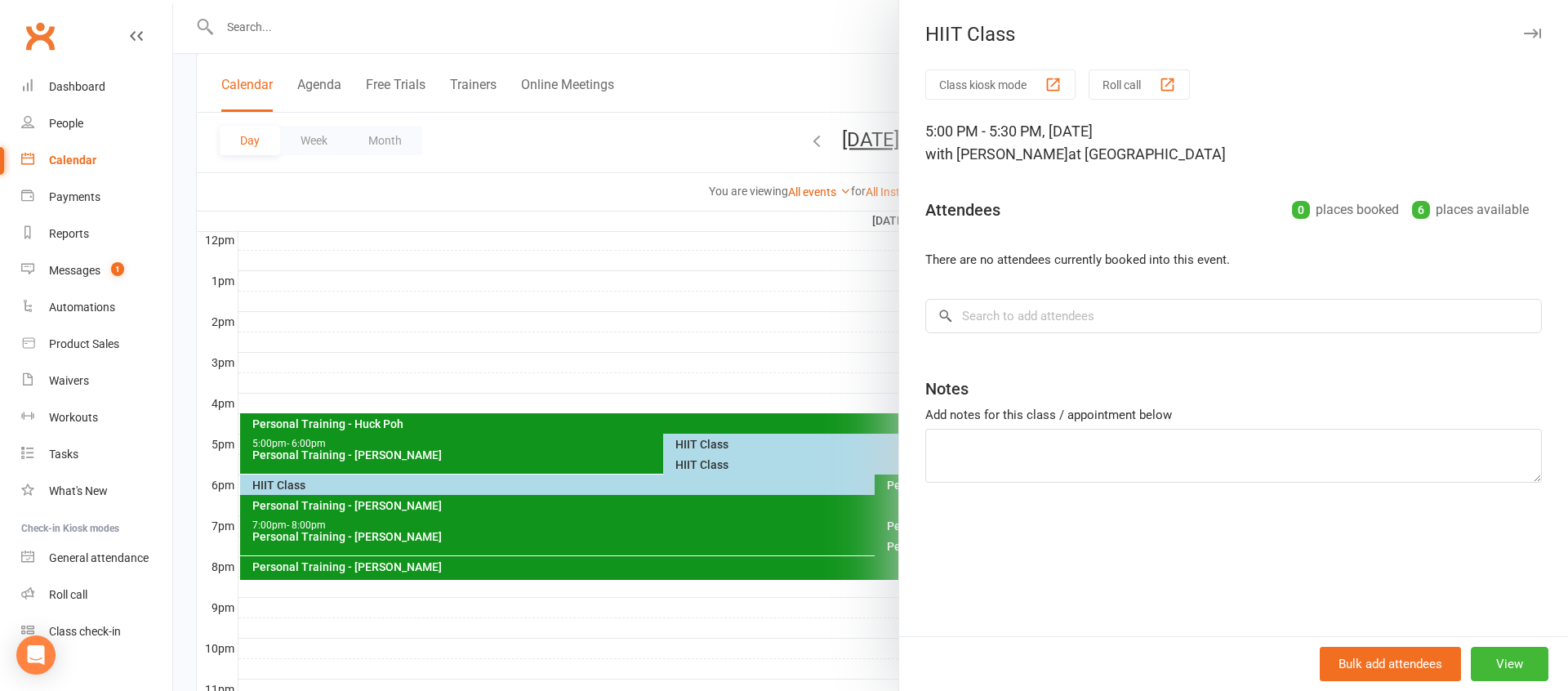
click at [1535, 29] on icon "button" at bounding box center [1533, 33] width 17 height 10
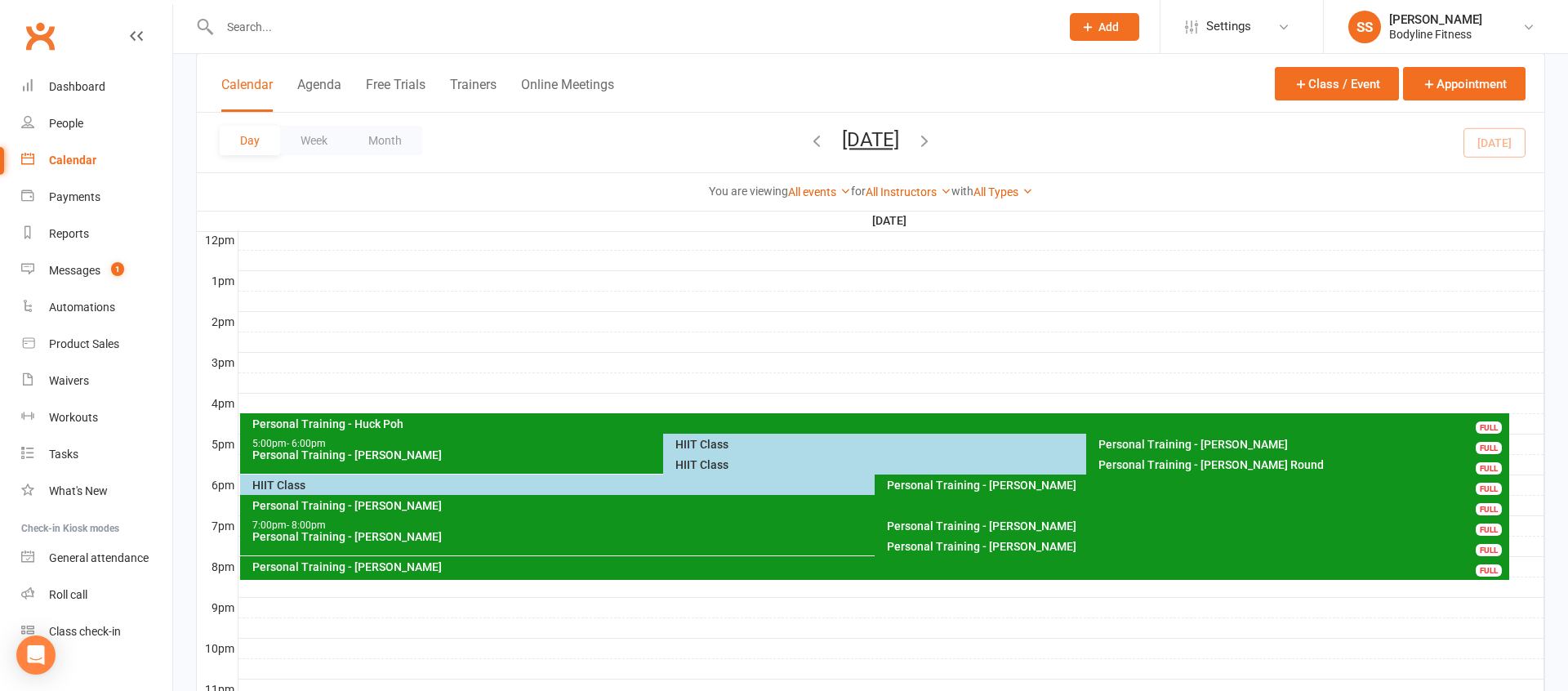
click at [701, 466] on div "HIIT Class" at bounding box center [1082, 464] width 815 height 11
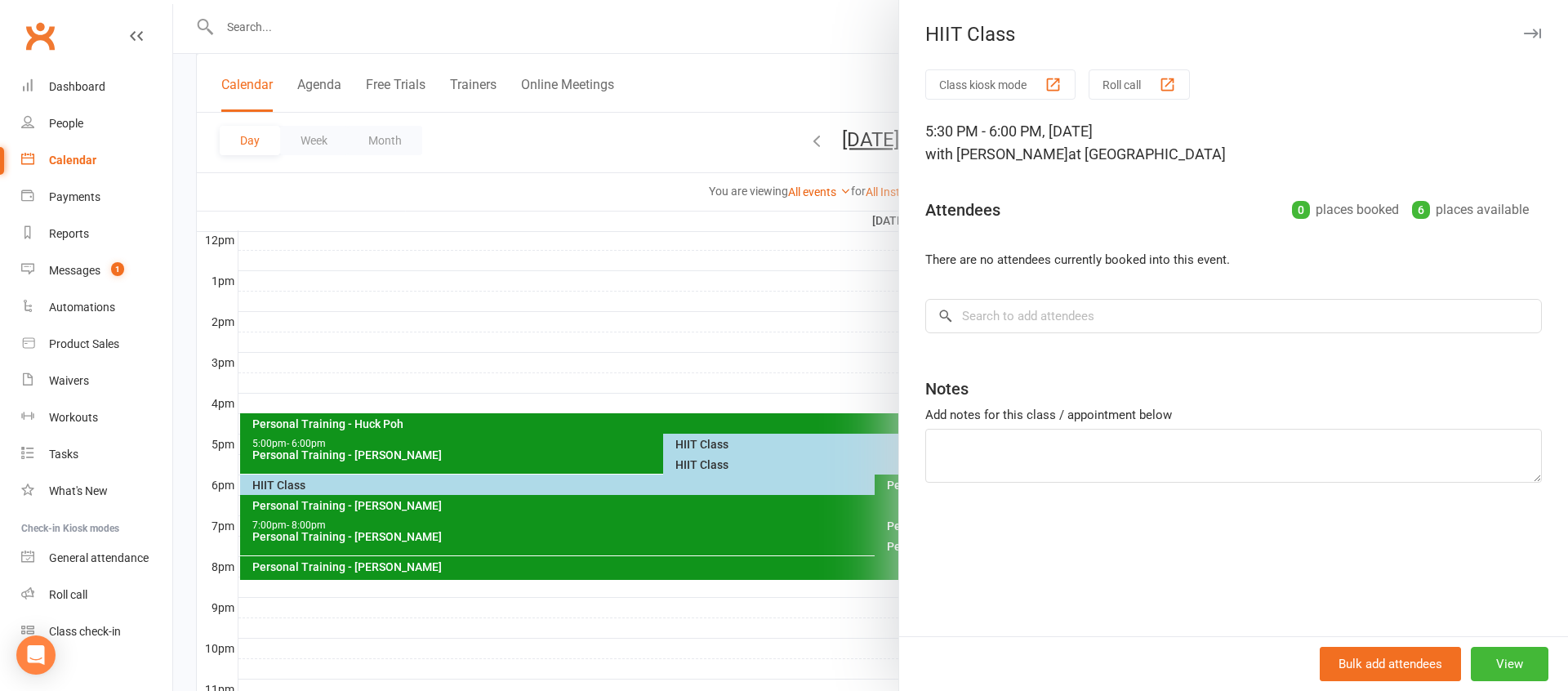
click at [1538, 31] on icon "button" at bounding box center [1533, 33] width 17 height 10
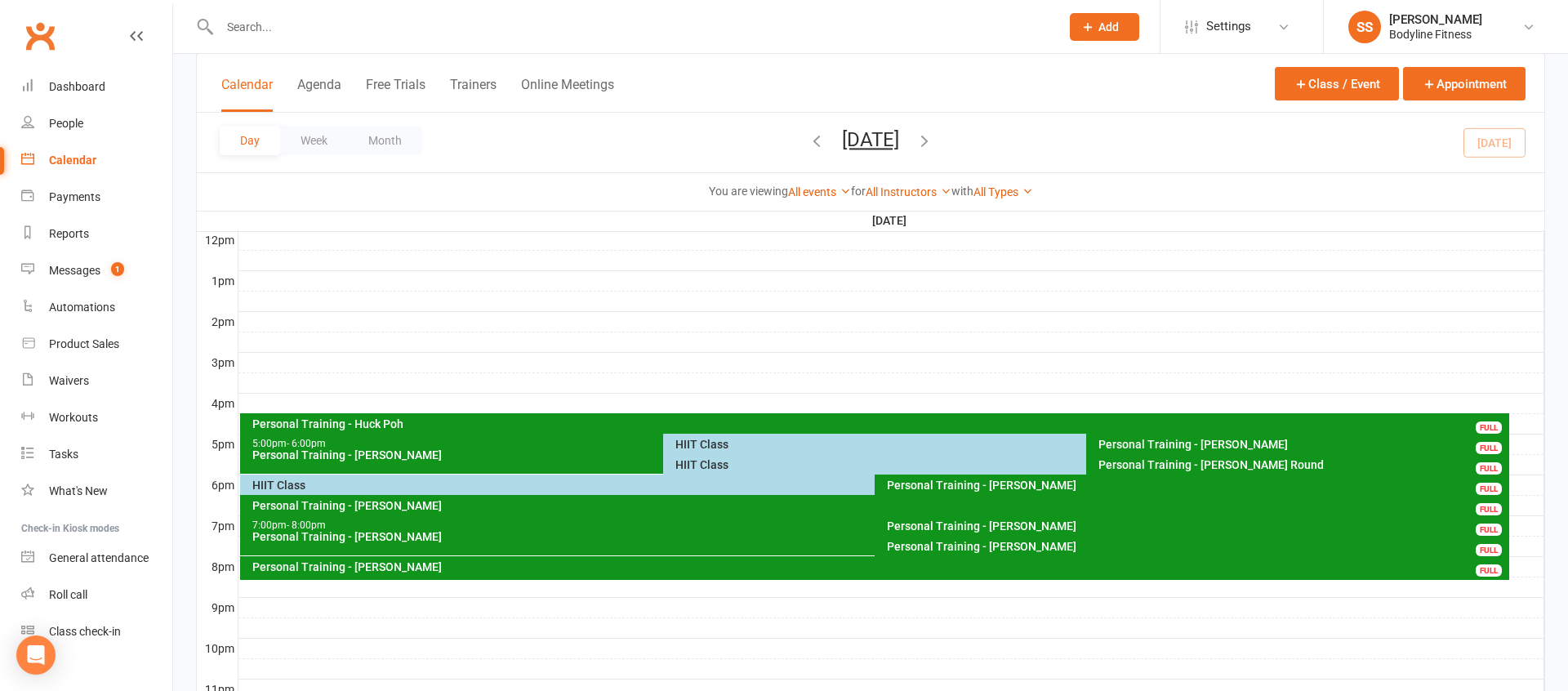
click at [376, 487] on div "HIIT Class" at bounding box center [871, 485] width 1240 height 11
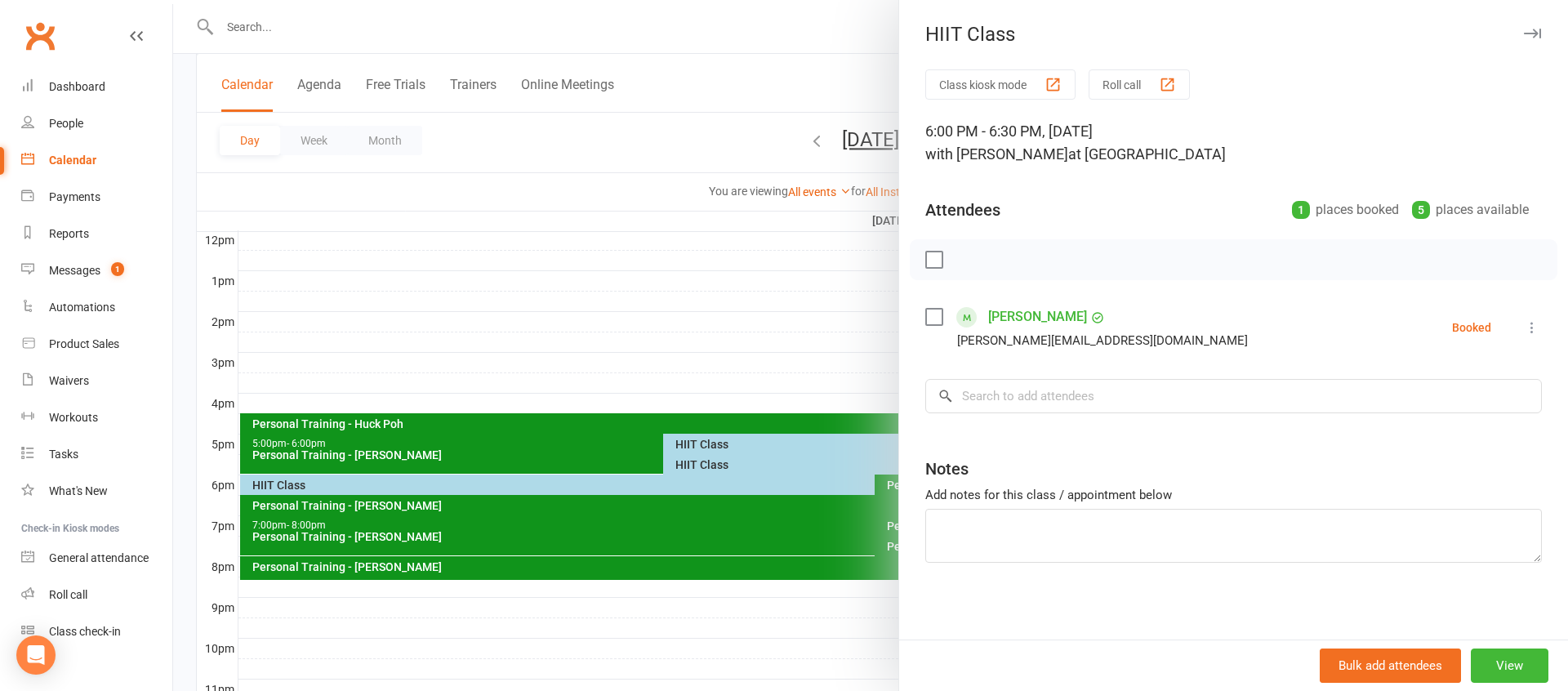
click at [1531, 43] on div "HIIT Class" at bounding box center [1234, 34] width 669 height 23
drag, startPoint x: 1536, startPoint y: 26, endPoint x: 1464, endPoint y: 65, distance: 81.9
click at [1535, 27] on button "button" at bounding box center [1532, 33] width 20 height 20
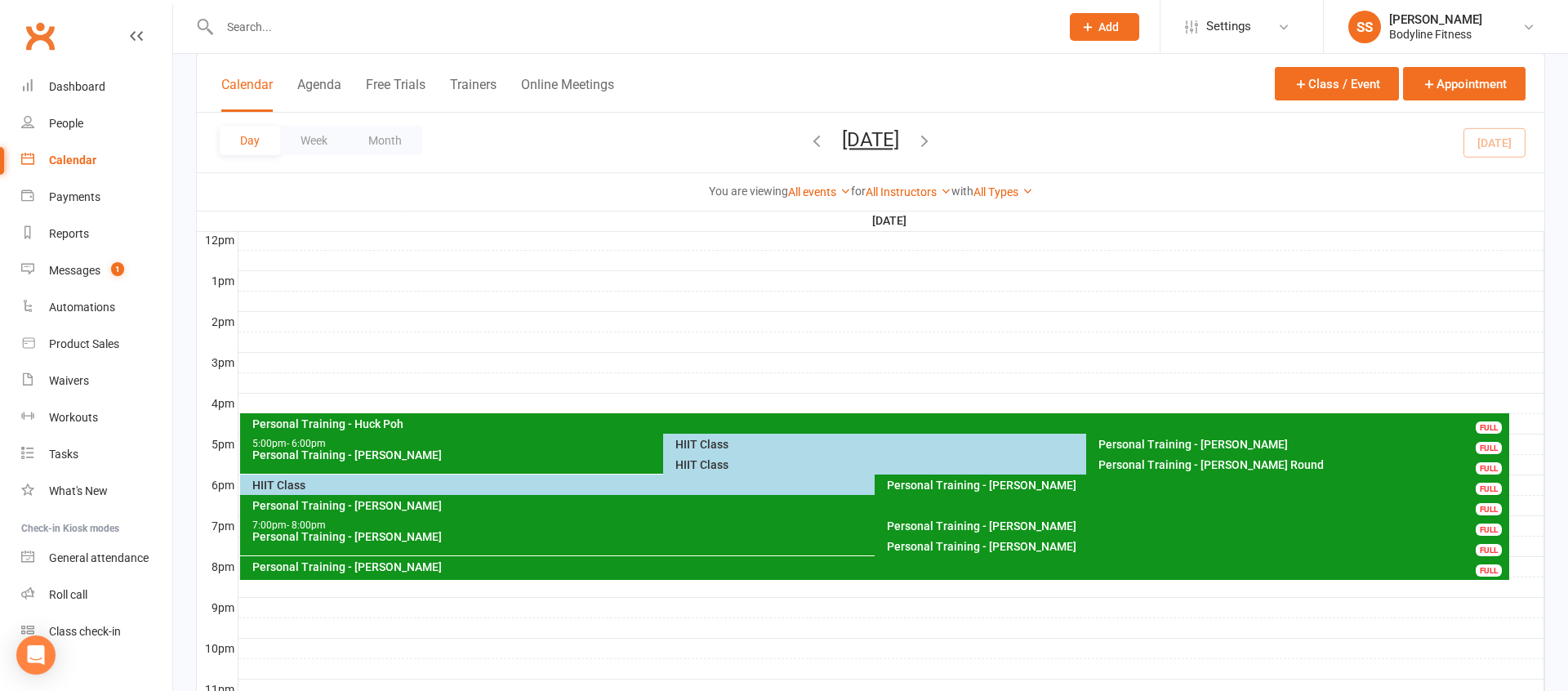
scroll to position [402, 0]
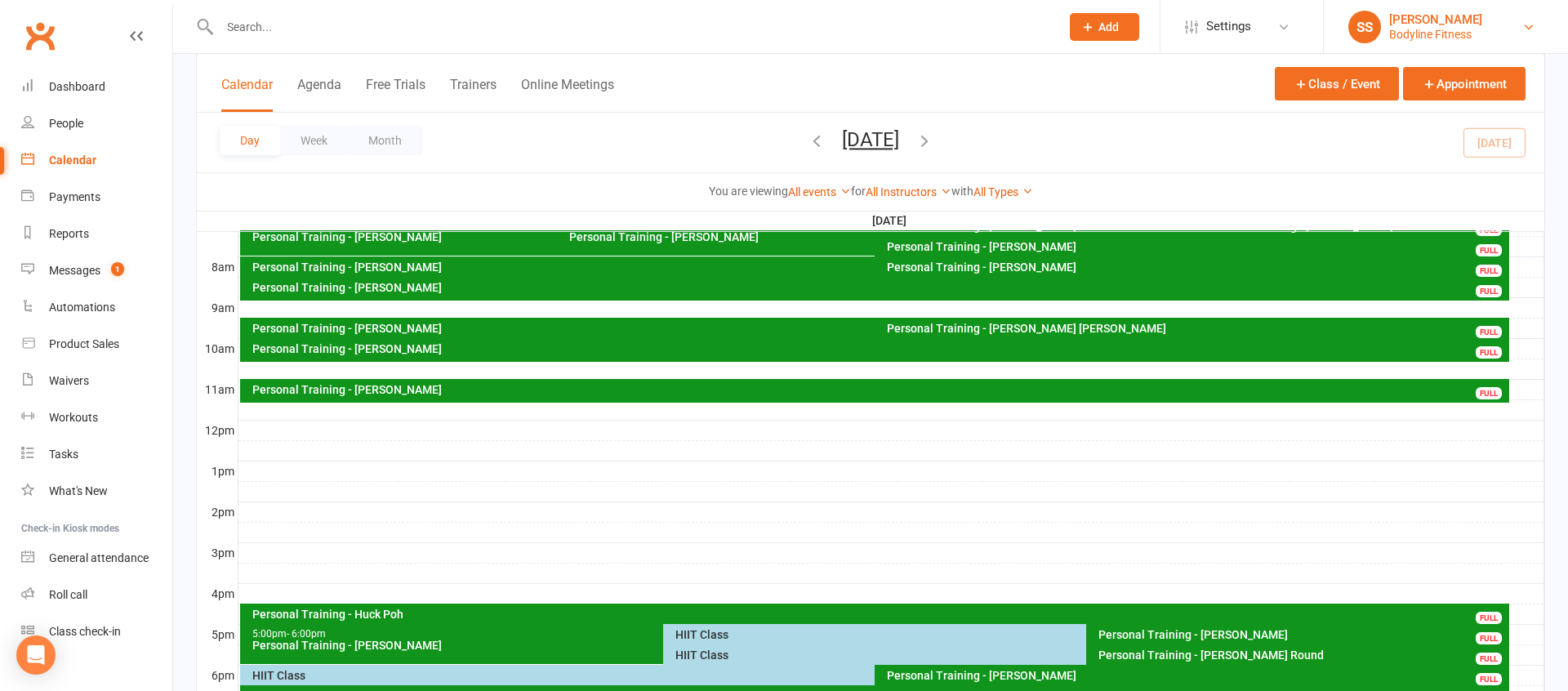
click at [1454, 20] on div "[PERSON_NAME]" at bounding box center [1436, 19] width 93 height 14
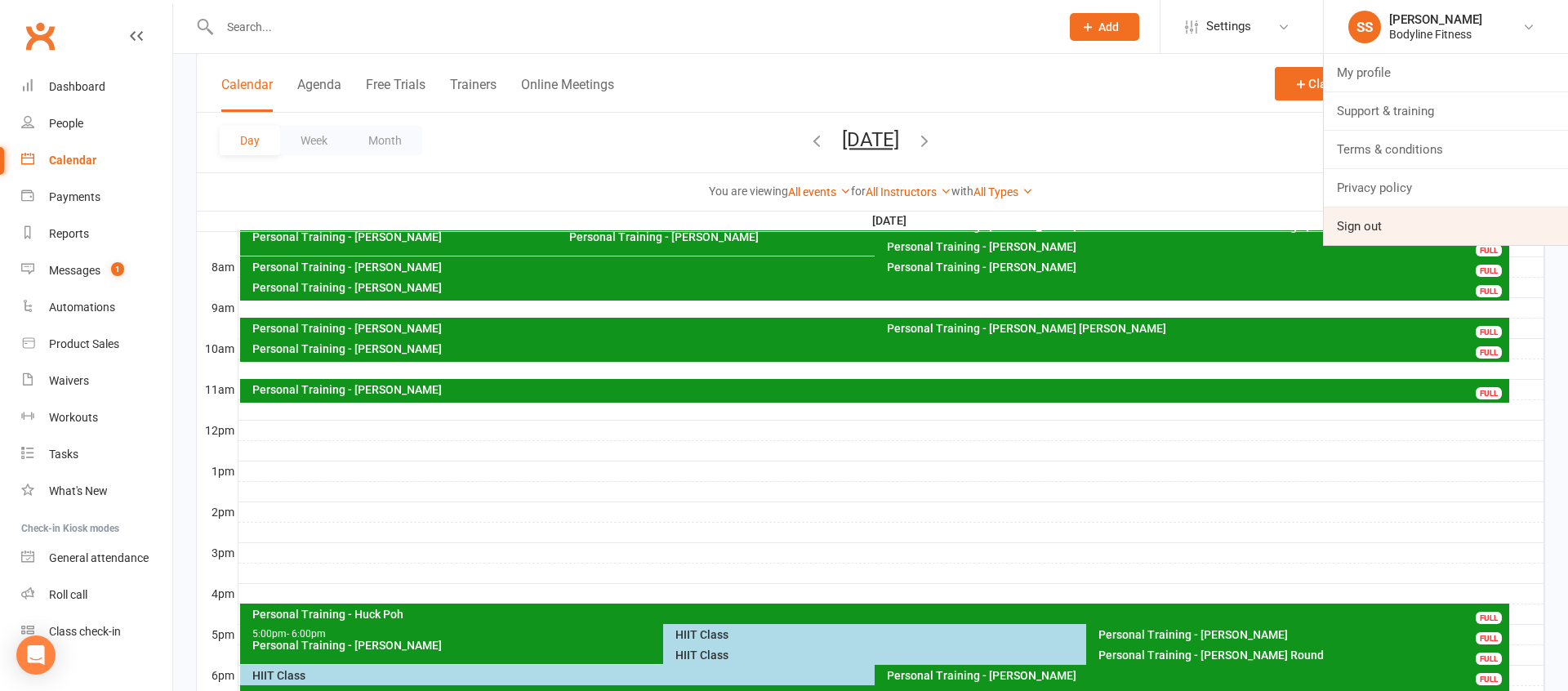
click at [1376, 222] on link "Sign out" at bounding box center [1446, 226] width 245 height 37
